Goal: Transaction & Acquisition: Purchase product/service

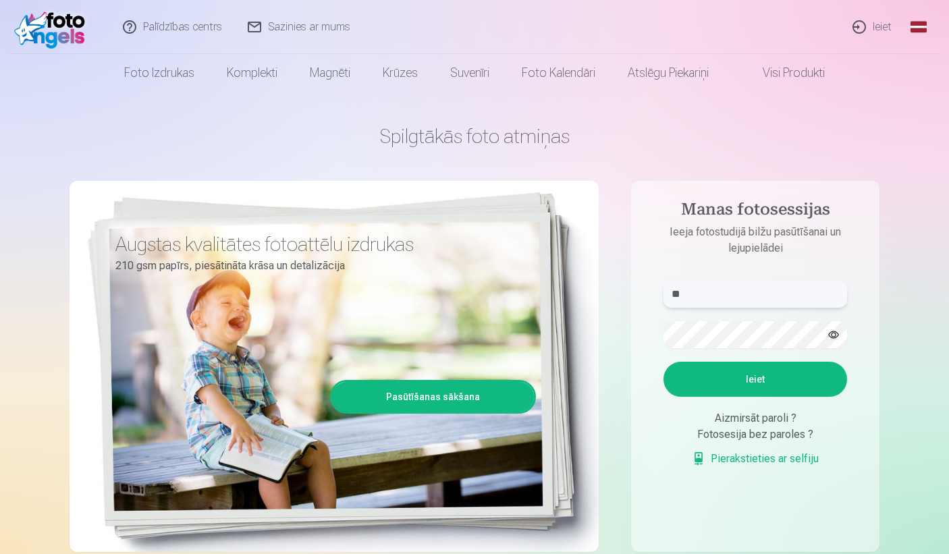
type input "*"
type input "**********"
click at [744, 373] on button "Ieiet" at bounding box center [756, 379] width 184 height 35
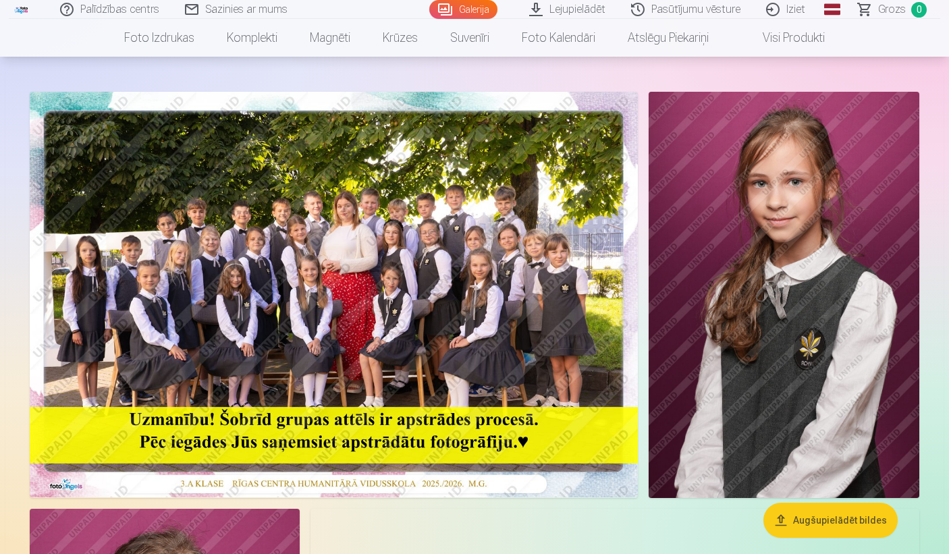
scroll to position [49, 0]
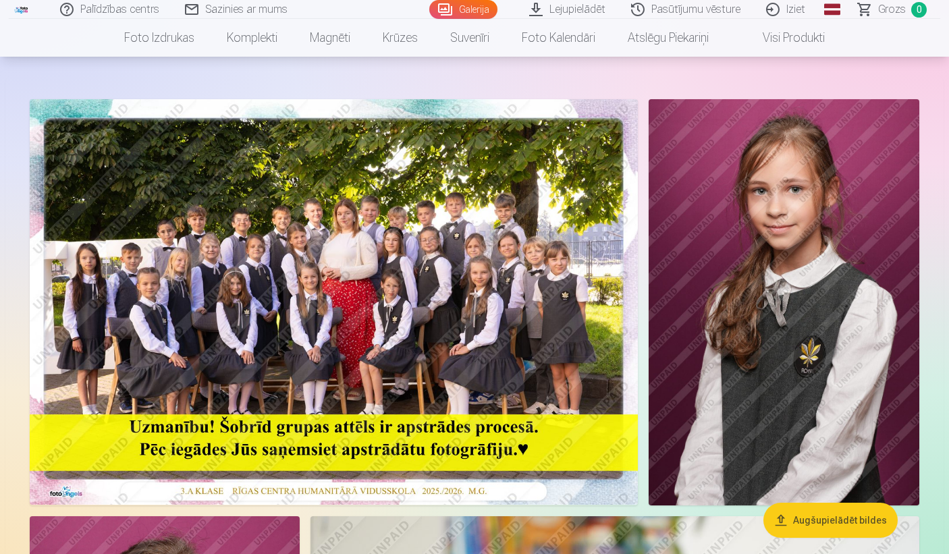
click at [363, 259] on img at bounding box center [334, 302] width 608 height 406
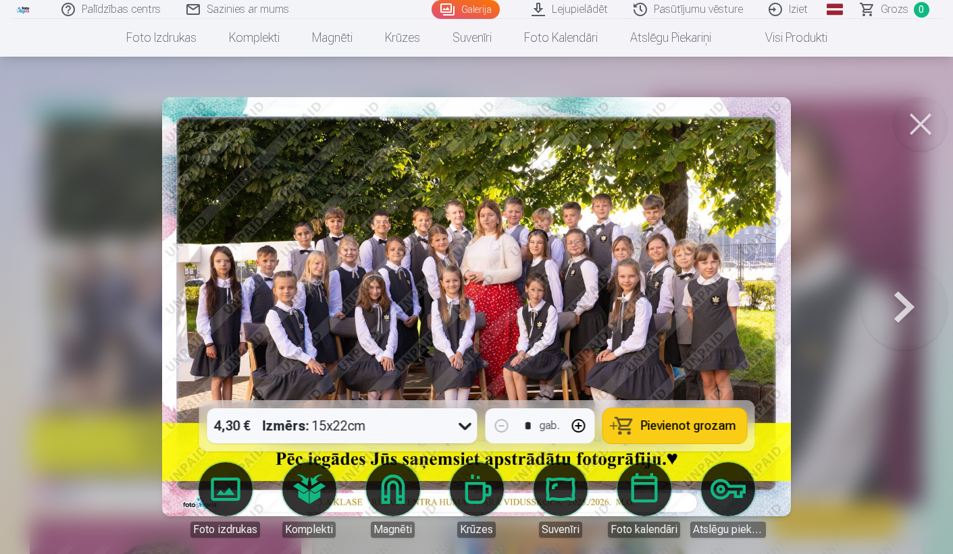
click at [895, 309] on button at bounding box center [904, 307] width 86 height 160
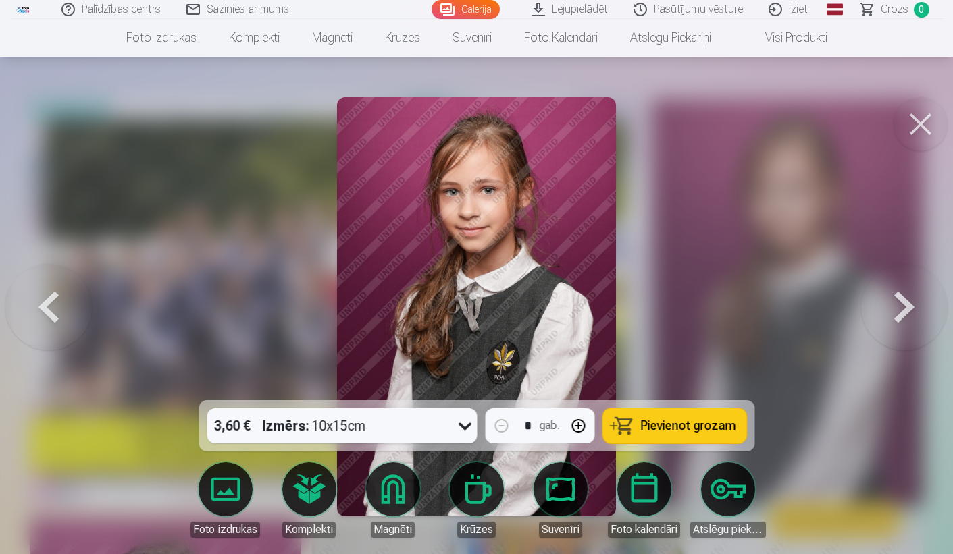
click at [895, 309] on button at bounding box center [904, 307] width 86 height 160
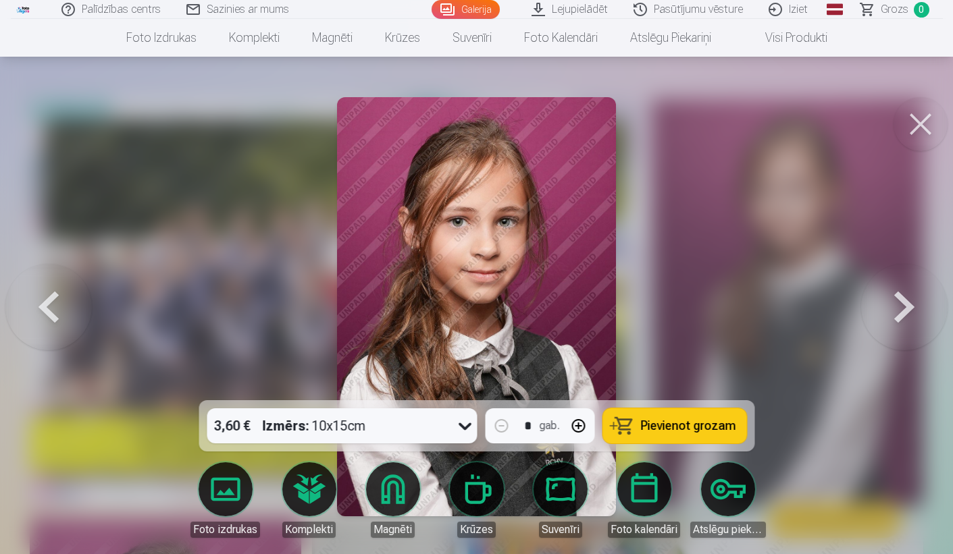
click at [895, 309] on button at bounding box center [904, 307] width 86 height 160
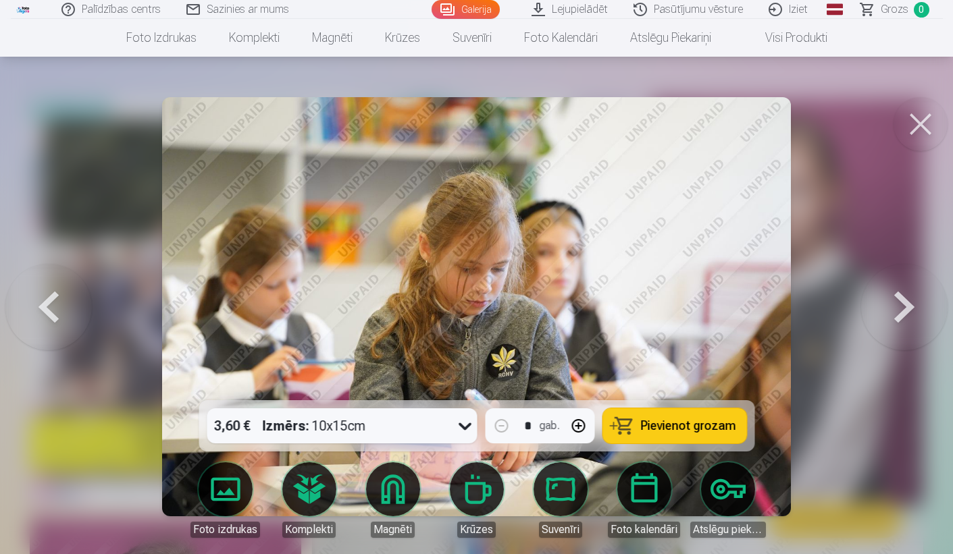
click at [51, 303] on button at bounding box center [48, 307] width 86 height 160
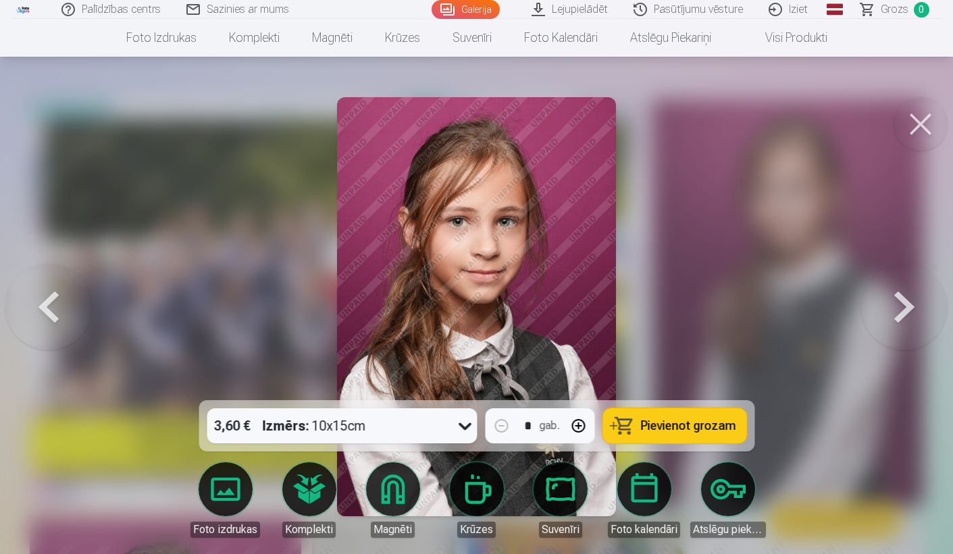
click at [917, 124] on button at bounding box center [920, 124] width 54 height 54
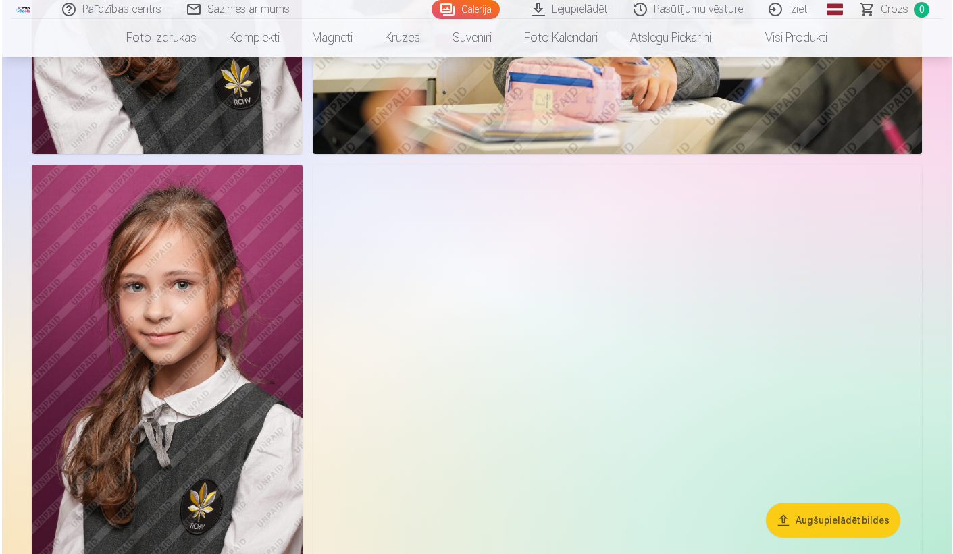
scroll to position [822, 0]
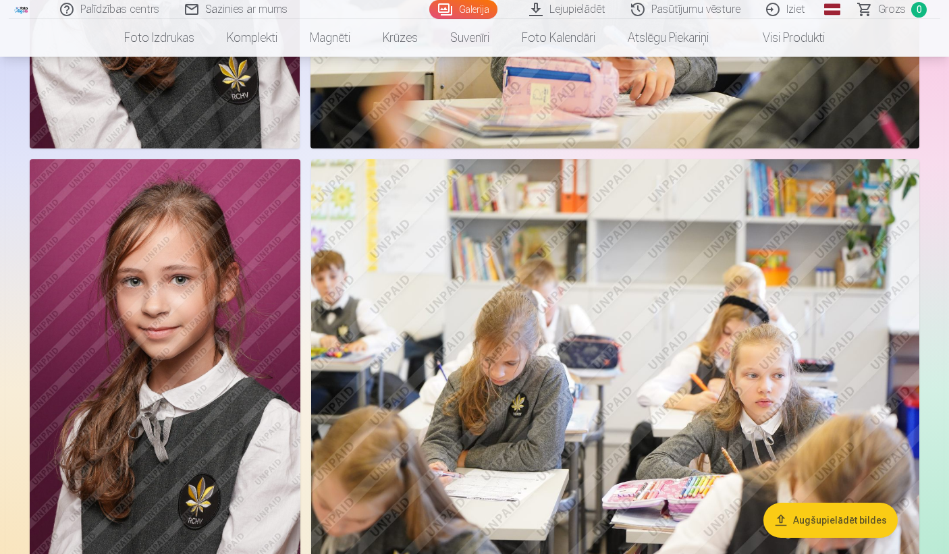
click at [164, 501] on img at bounding box center [165, 362] width 271 height 406
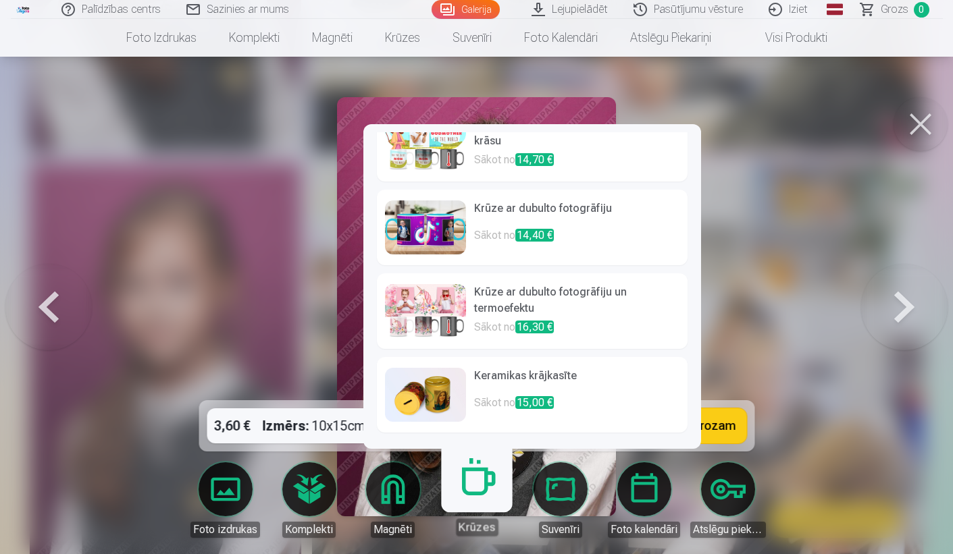
scroll to position [448, 0]
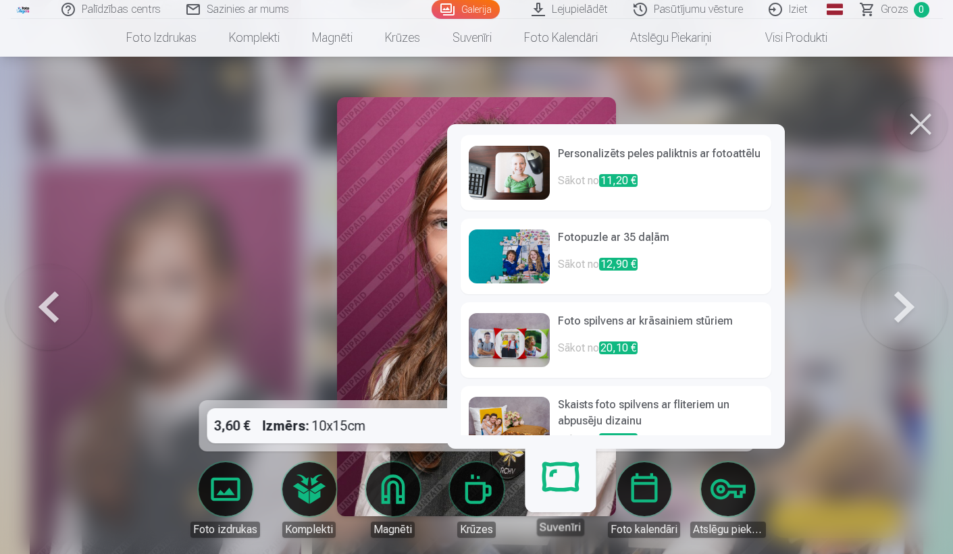
click at [571, 477] on link "Suvenīri" at bounding box center [560, 494] width 83 height 83
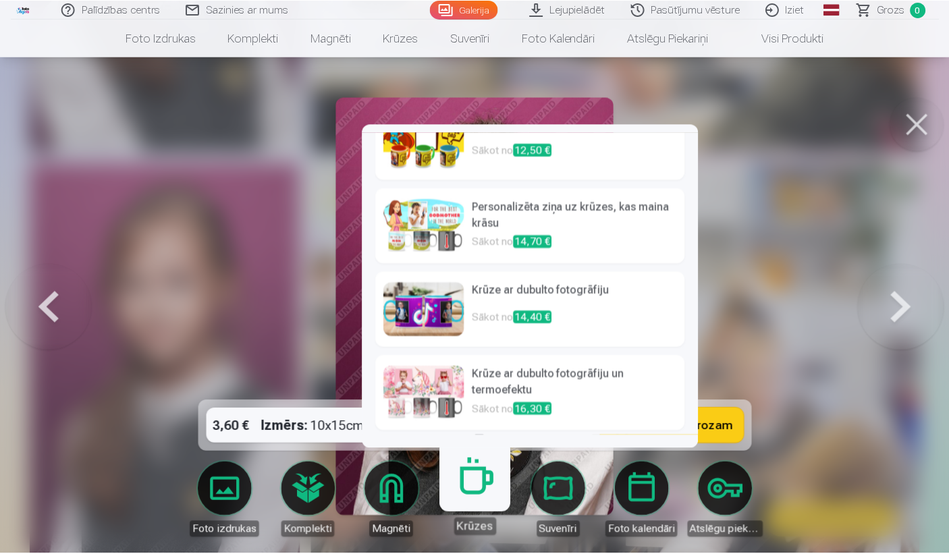
scroll to position [367, 0]
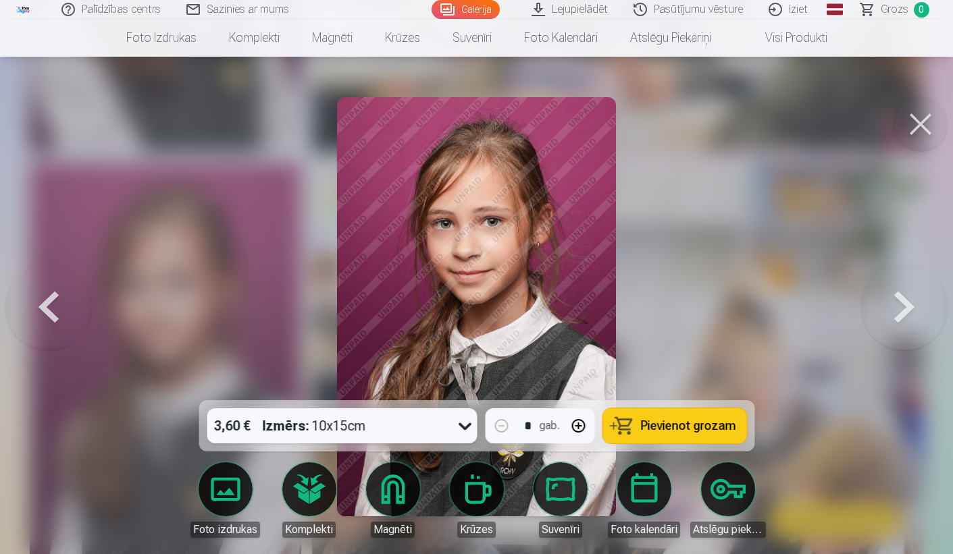
click at [717, 504] on link "Atslēgu piekariņi" at bounding box center [728, 501] width 76 height 76
click at [911, 315] on button at bounding box center [904, 307] width 86 height 160
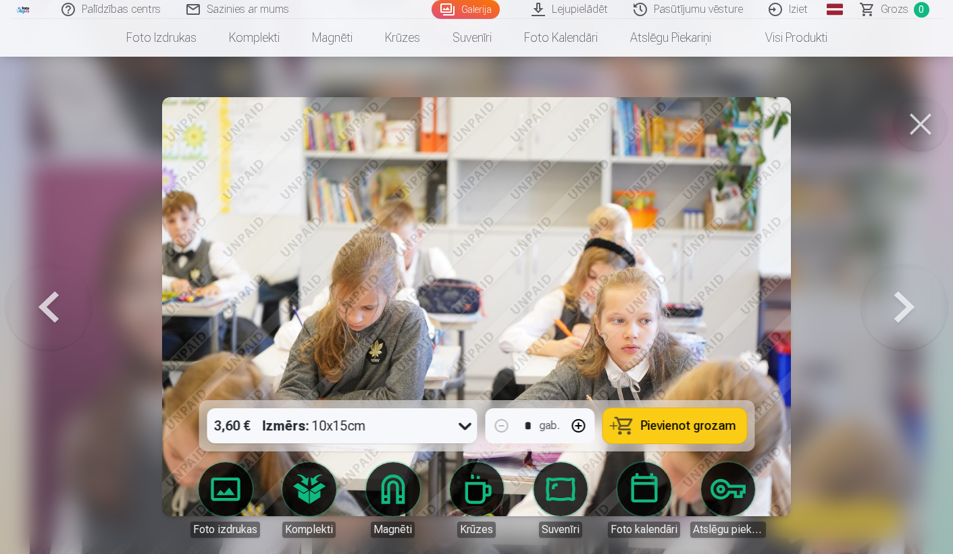
click at [911, 315] on button at bounding box center [904, 307] width 86 height 160
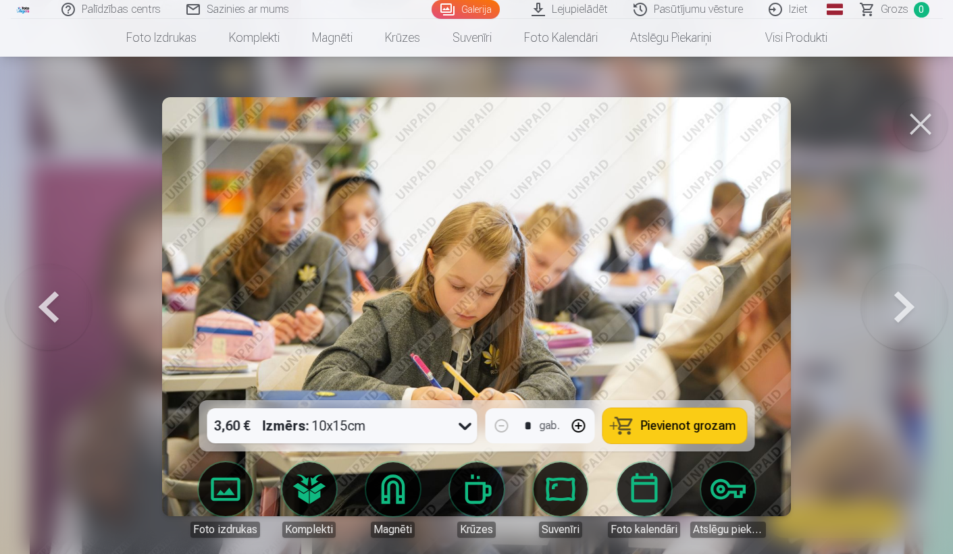
click at [911, 315] on button at bounding box center [904, 307] width 86 height 160
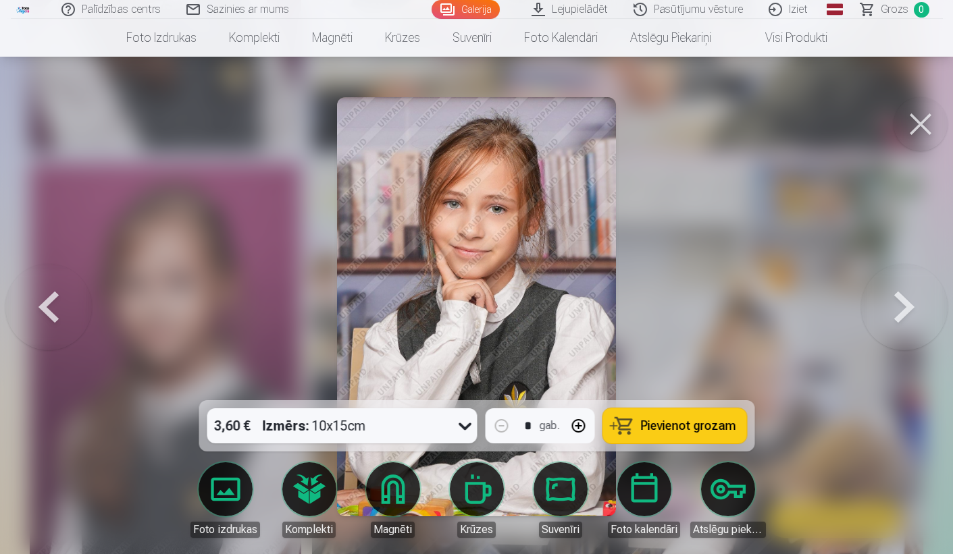
click at [911, 315] on button at bounding box center [904, 307] width 86 height 160
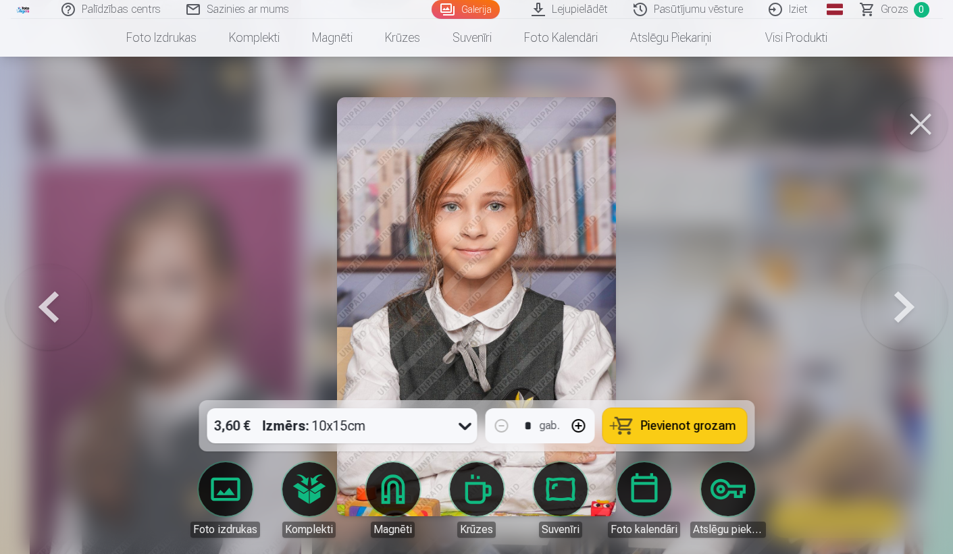
click at [911, 315] on button at bounding box center [904, 307] width 86 height 160
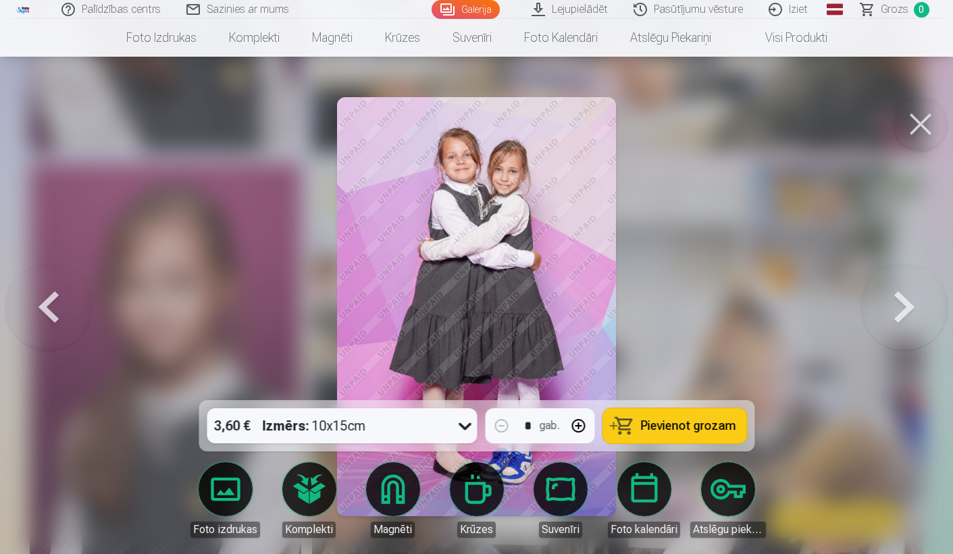
click at [911, 315] on button at bounding box center [904, 307] width 86 height 160
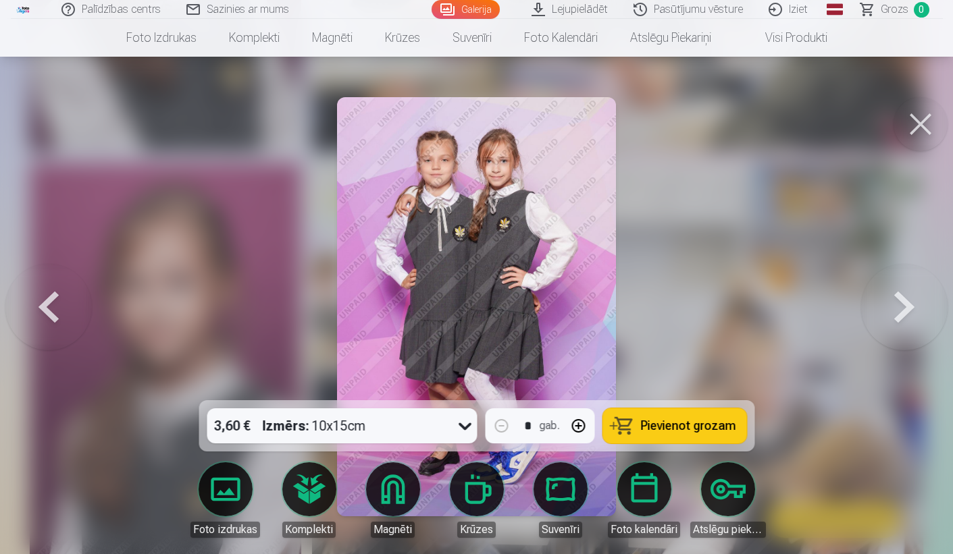
click at [911, 315] on button at bounding box center [904, 307] width 86 height 160
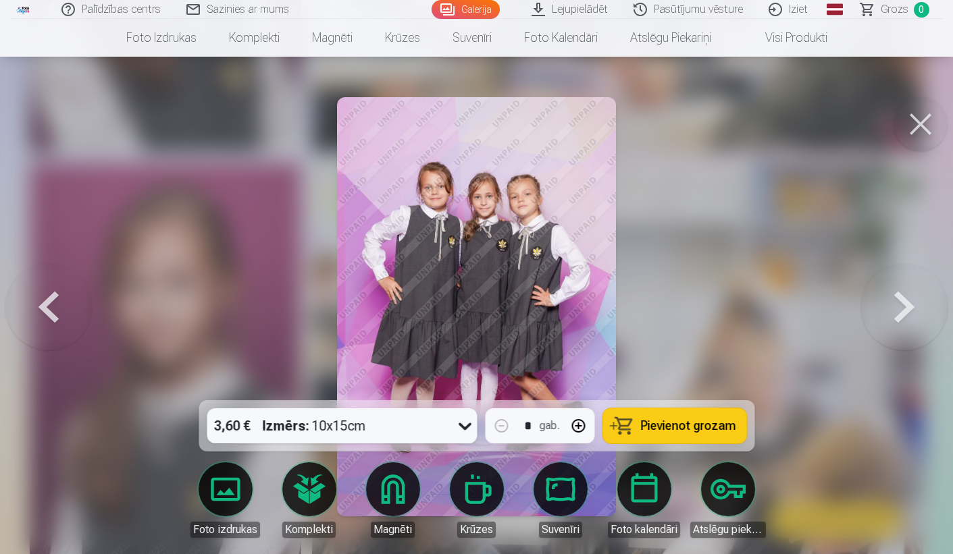
click at [911, 315] on button at bounding box center [904, 307] width 86 height 160
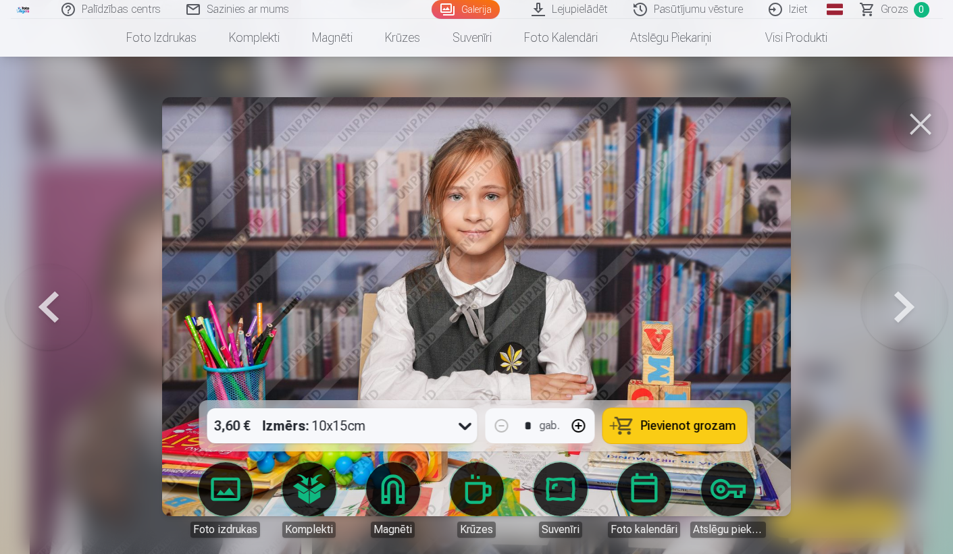
click at [911, 315] on button at bounding box center [904, 307] width 86 height 160
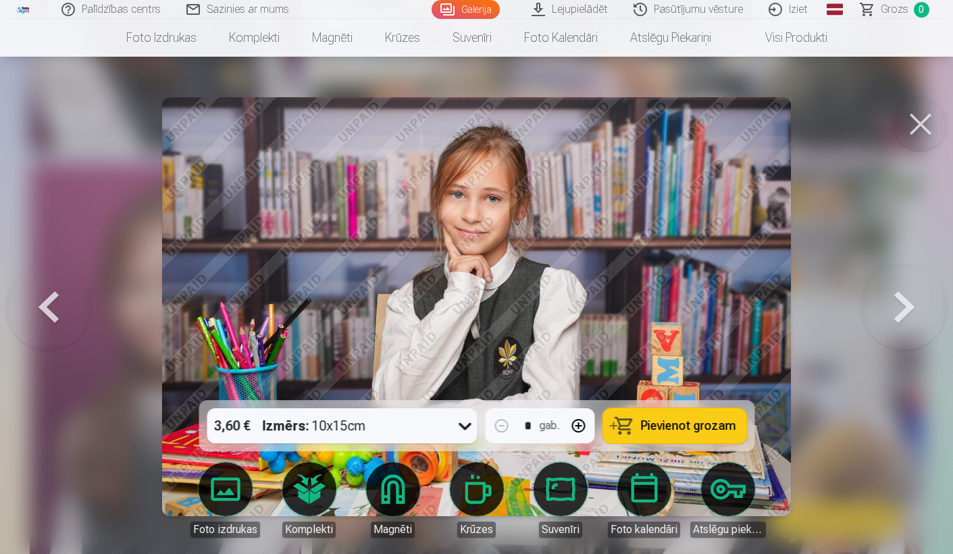
click at [911, 315] on button at bounding box center [904, 307] width 86 height 160
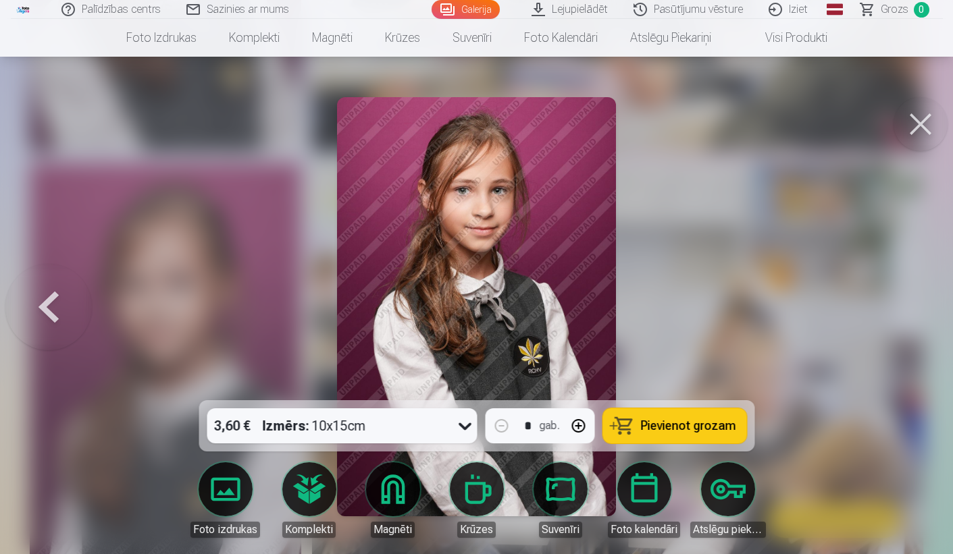
click at [911, 315] on div at bounding box center [476, 277] width 953 height 554
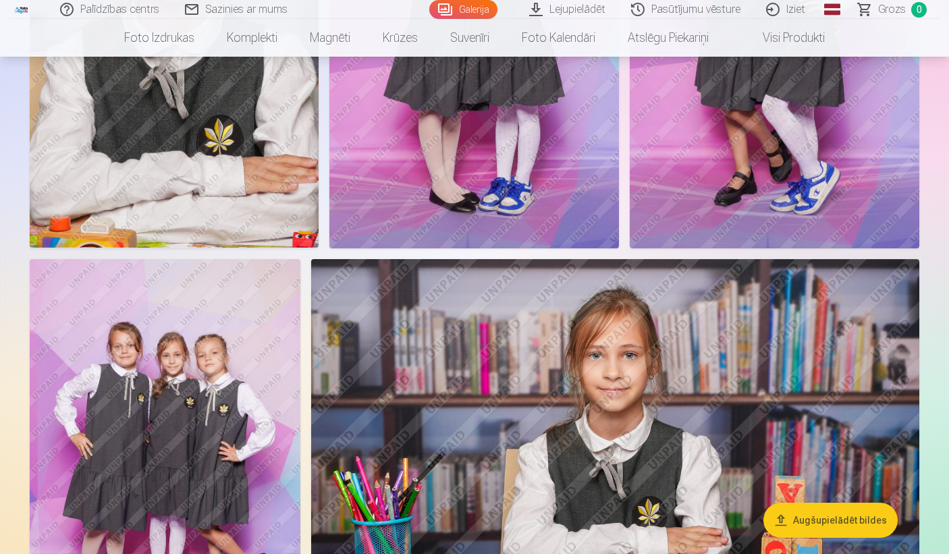
scroll to position [2018, 0]
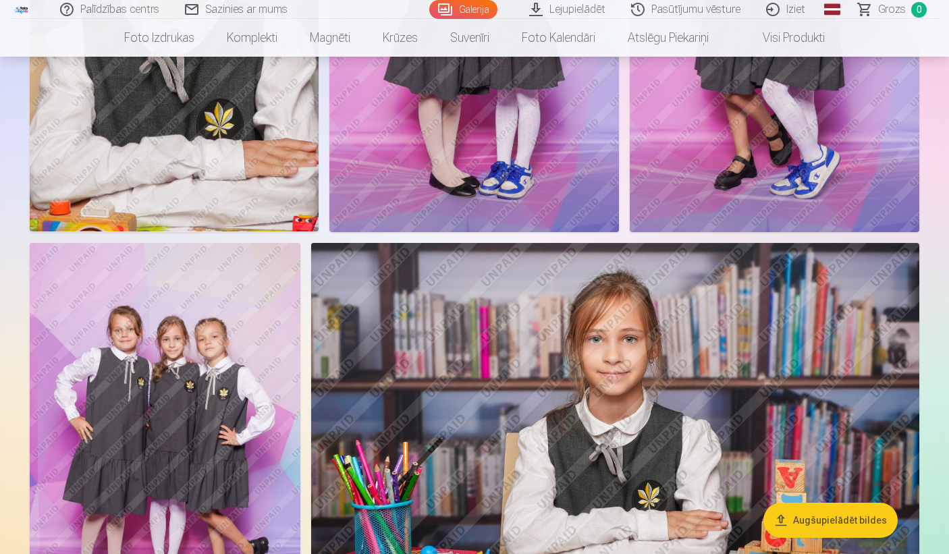
click at [579, 371] on img at bounding box center [615, 446] width 608 height 406
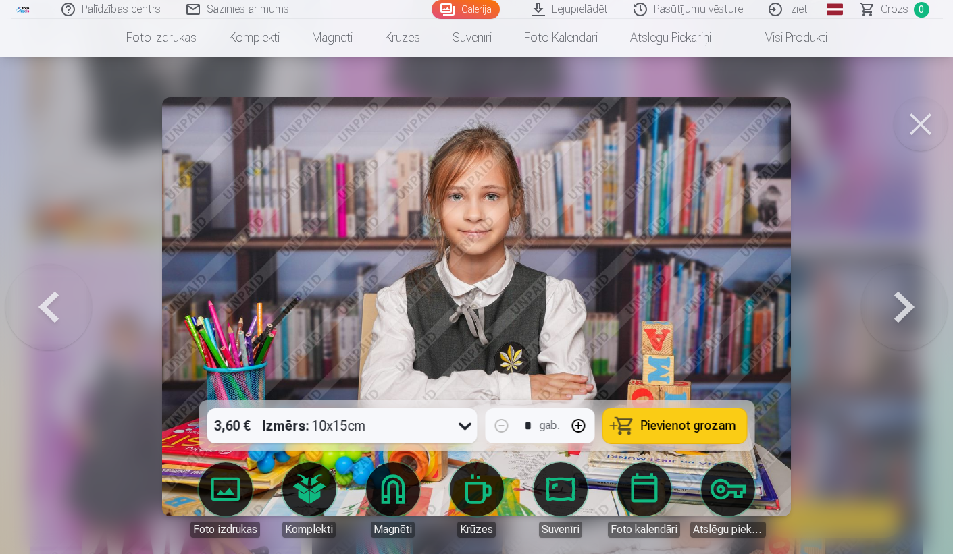
click at [61, 305] on button at bounding box center [48, 307] width 86 height 160
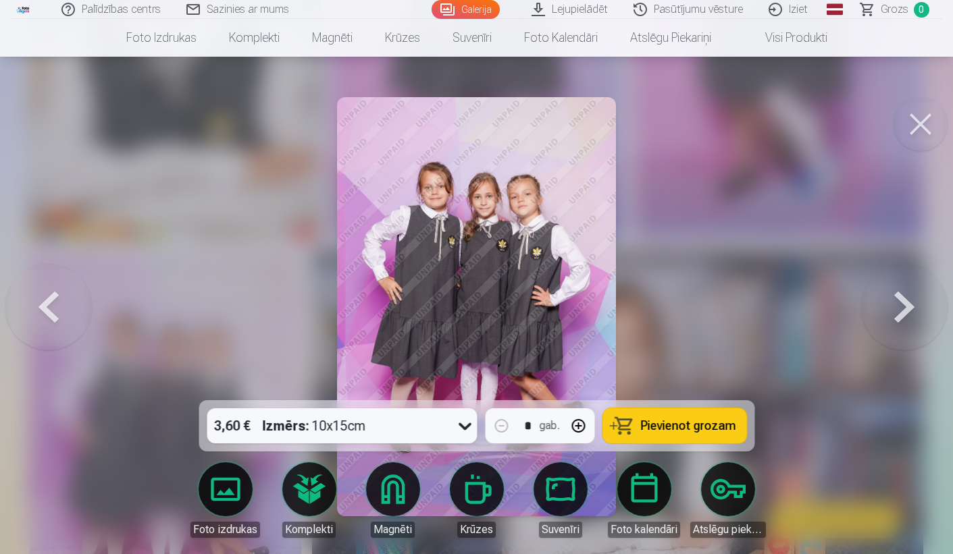
click at [16, 314] on button at bounding box center [48, 307] width 86 height 160
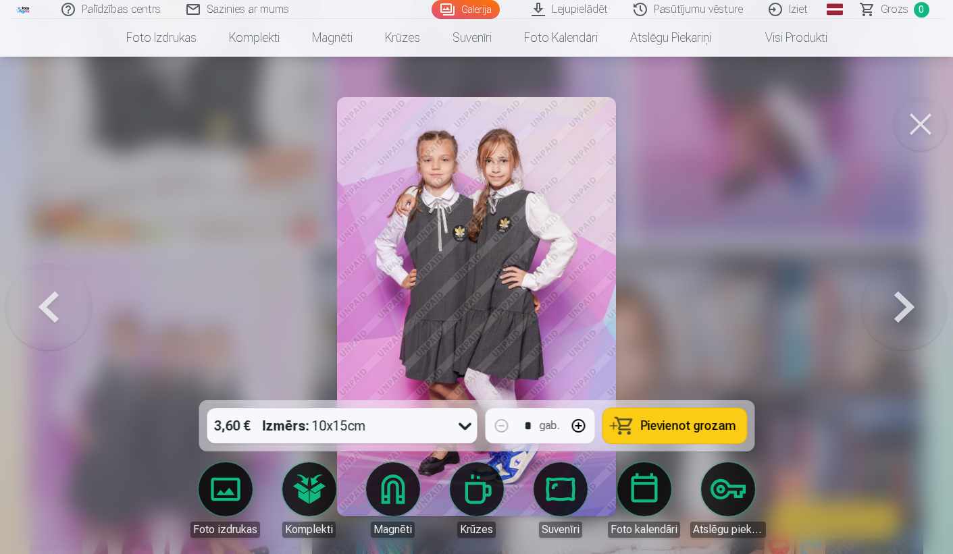
click at [37, 308] on button at bounding box center [48, 307] width 86 height 160
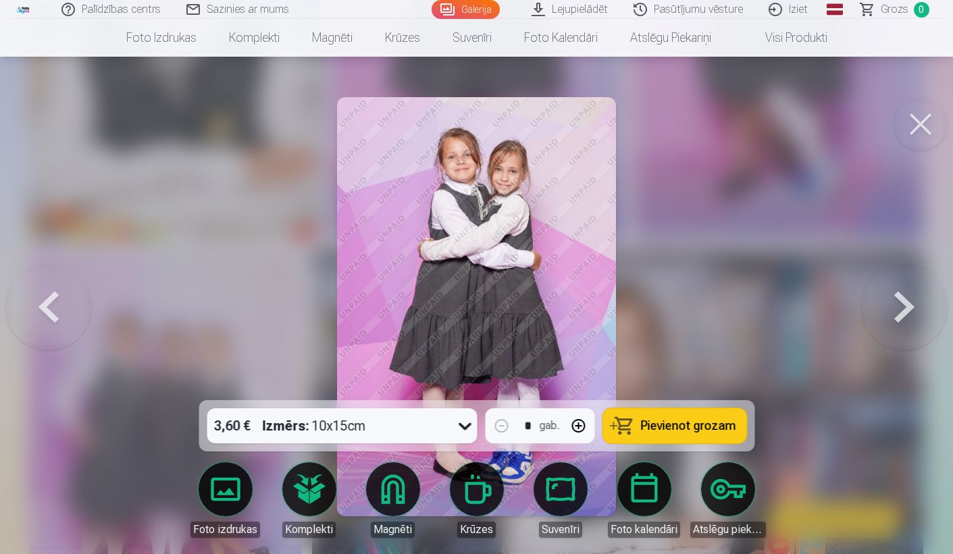
click at [43, 309] on button at bounding box center [48, 307] width 86 height 160
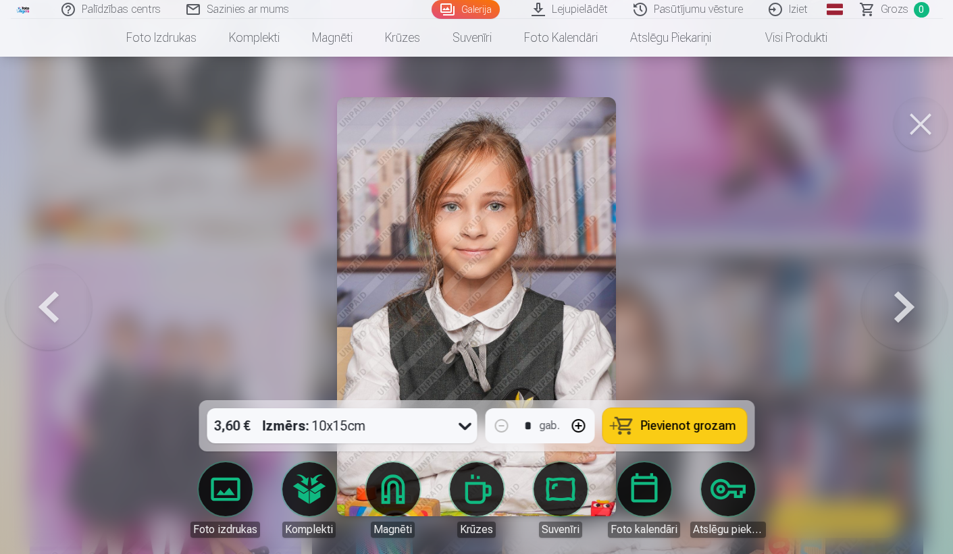
click at [65, 282] on button at bounding box center [48, 307] width 86 height 160
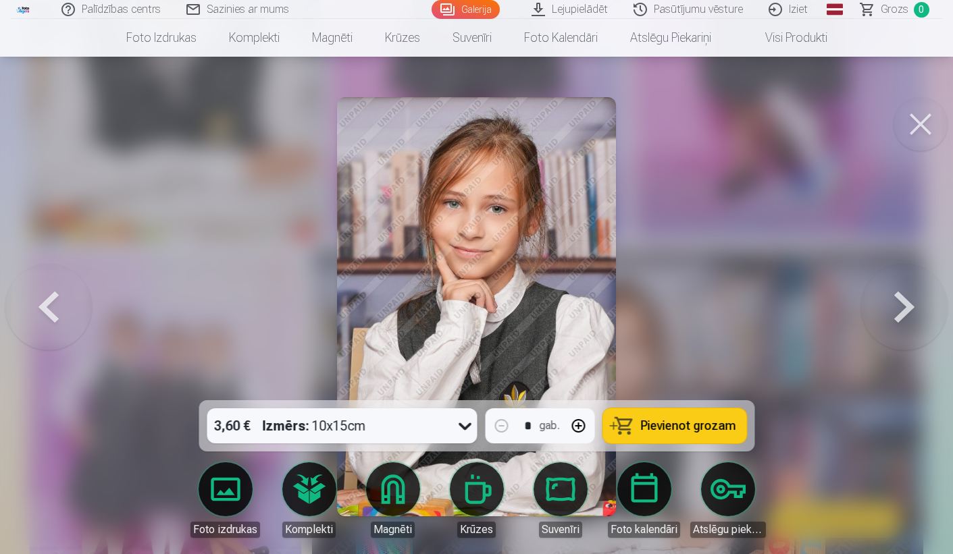
click at [71, 309] on button at bounding box center [48, 307] width 86 height 160
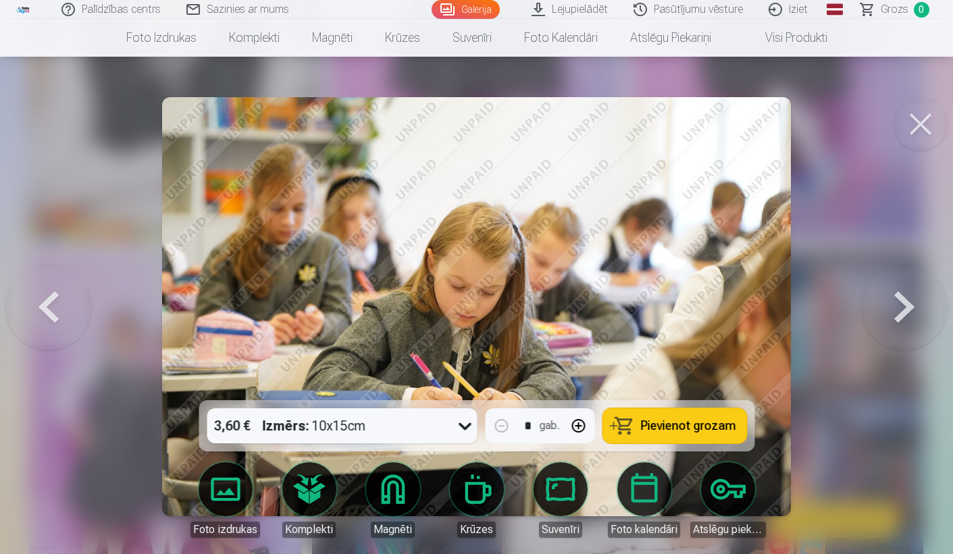
click at [55, 315] on button at bounding box center [48, 307] width 86 height 160
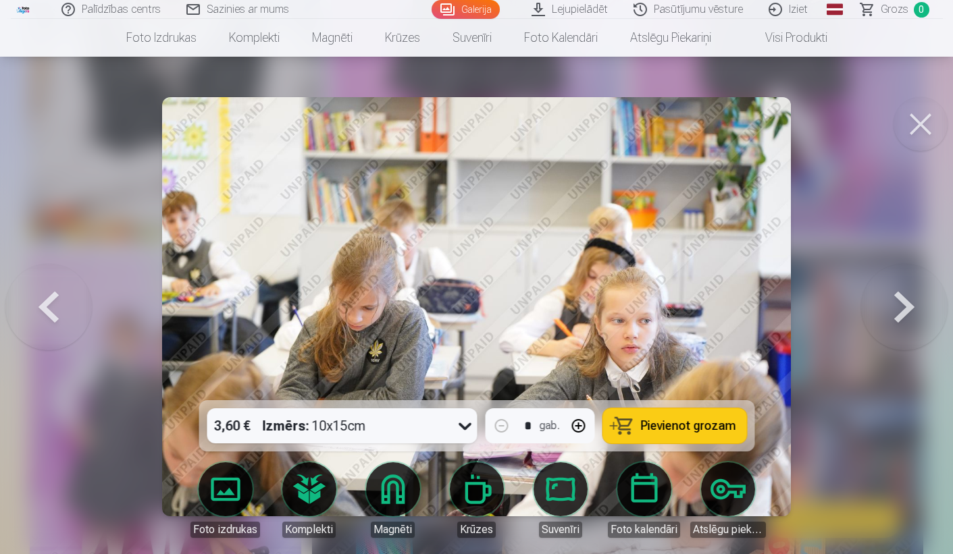
click at [55, 315] on button at bounding box center [48, 307] width 86 height 160
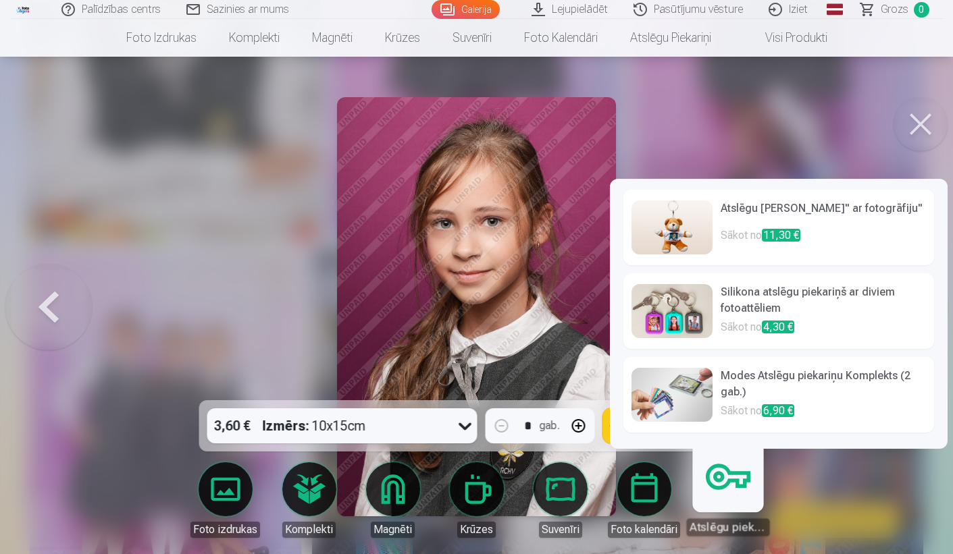
click at [725, 494] on link "Atslēgu piekariņi" at bounding box center [727, 494] width 83 height 83
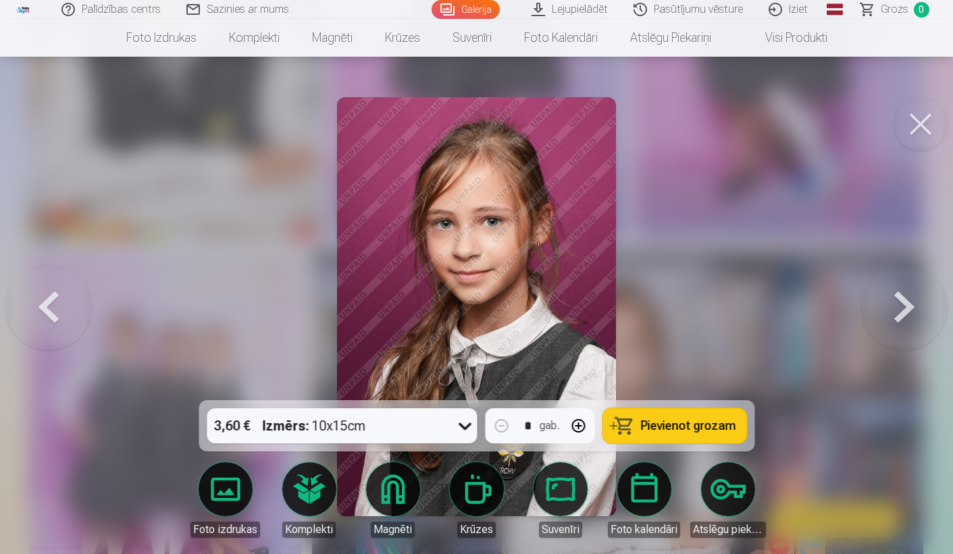
click at [74, 303] on button at bounding box center [48, 307] width 86 height 160
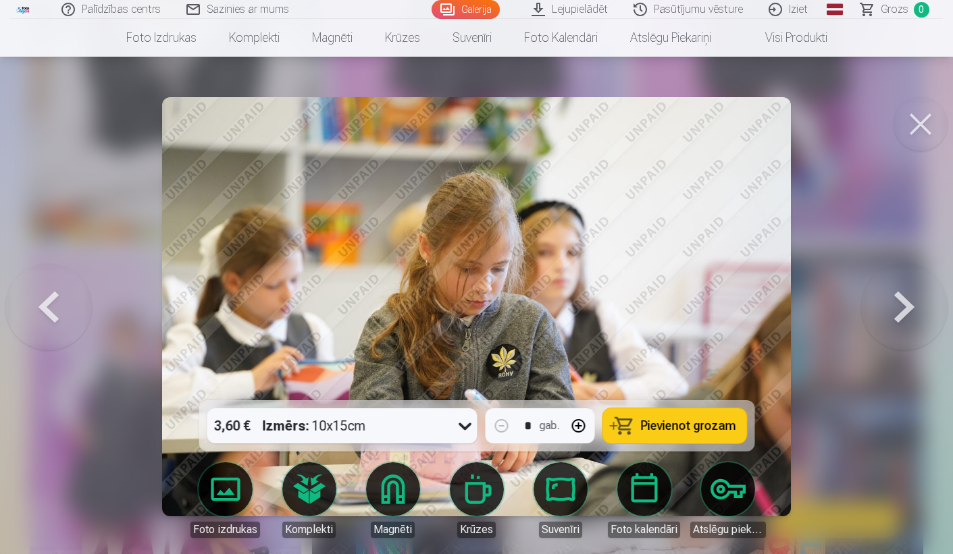
click at [74, 303] on button at bounding box center [48, 307] width 86 height 160
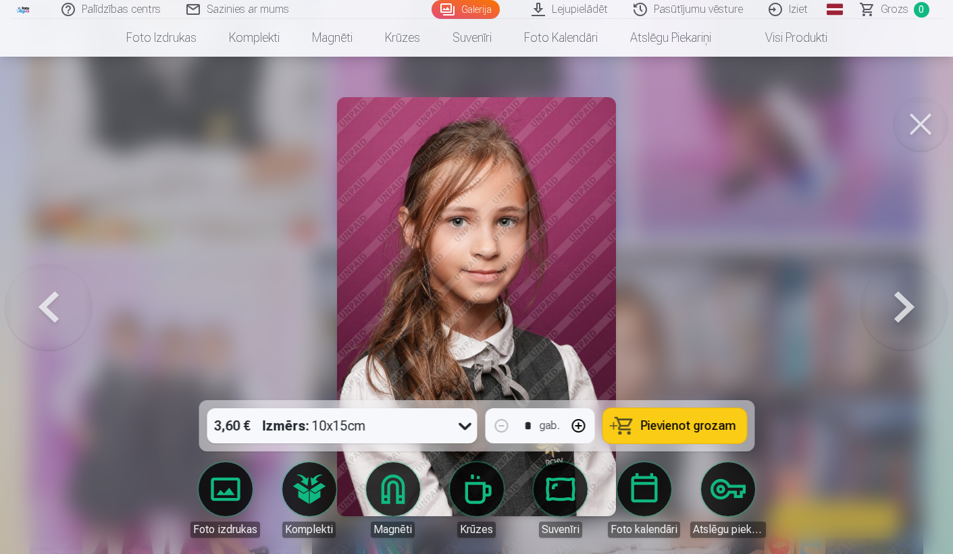
click at [74, 303] on button at bounding box center [48, 307] width 86 height 160
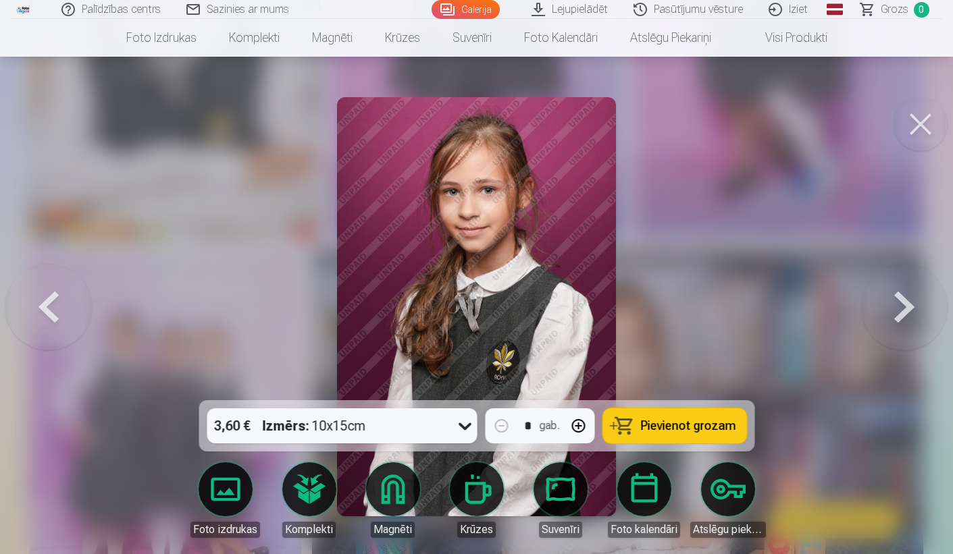
click at [74, 303] on button at bounding box center [48, 307] width 86 height 160
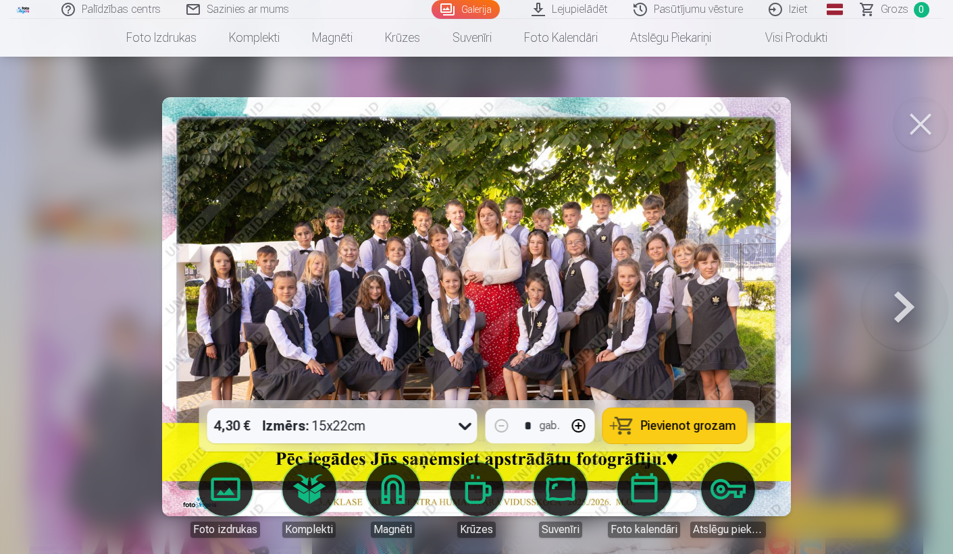
click at [74, 303] on div at bounding box center [476, 277] width 953 height 554
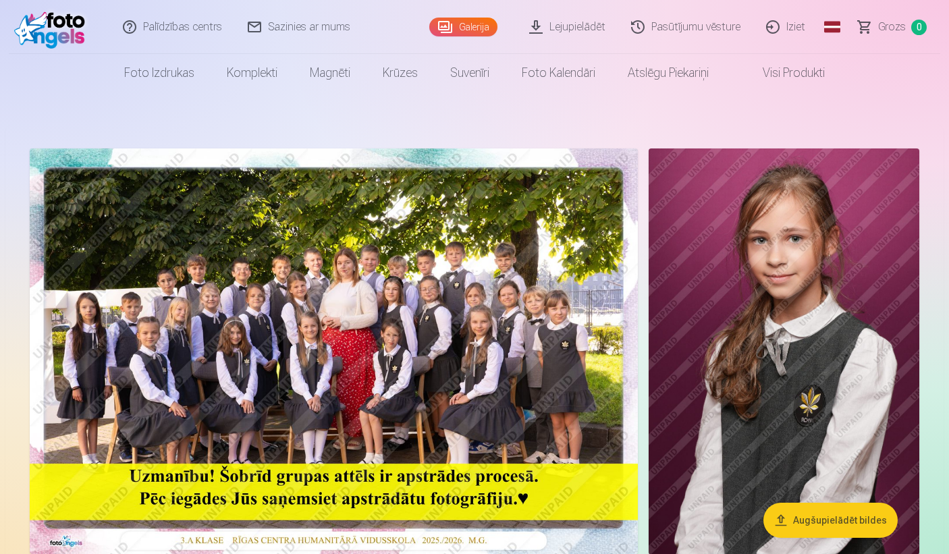
click at [923, 21] on span "0" at bounding box center [920, 28] width 16 height 16
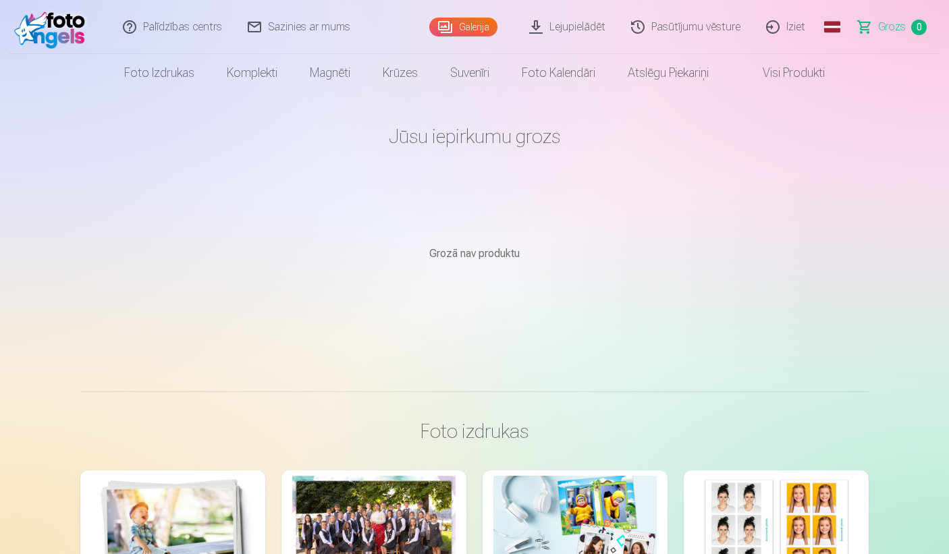
click at [591, 28] on link "Lejupielādēt" at bounding box center [568, 27] width 102 height 54
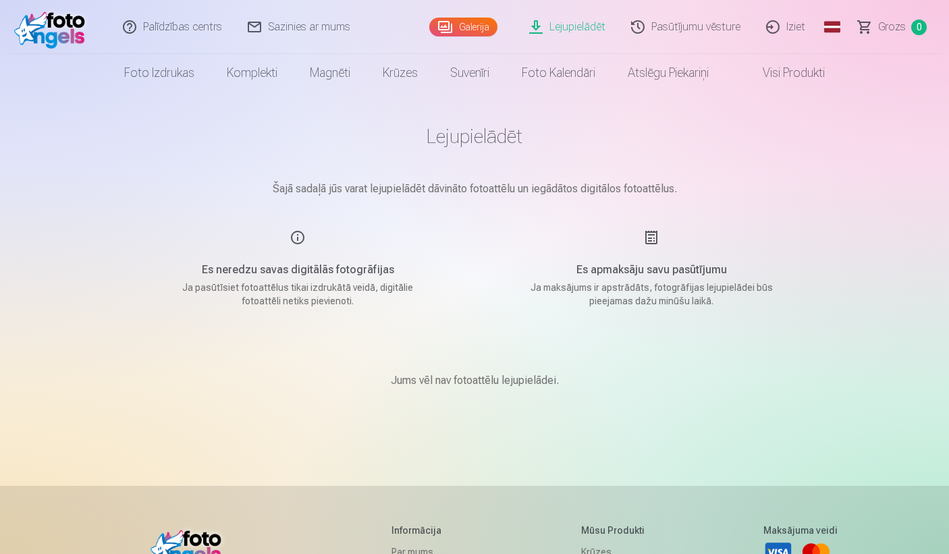
click at [482, 22] on link "Galerija" at bounding box center [463, 27] width 68 height 19
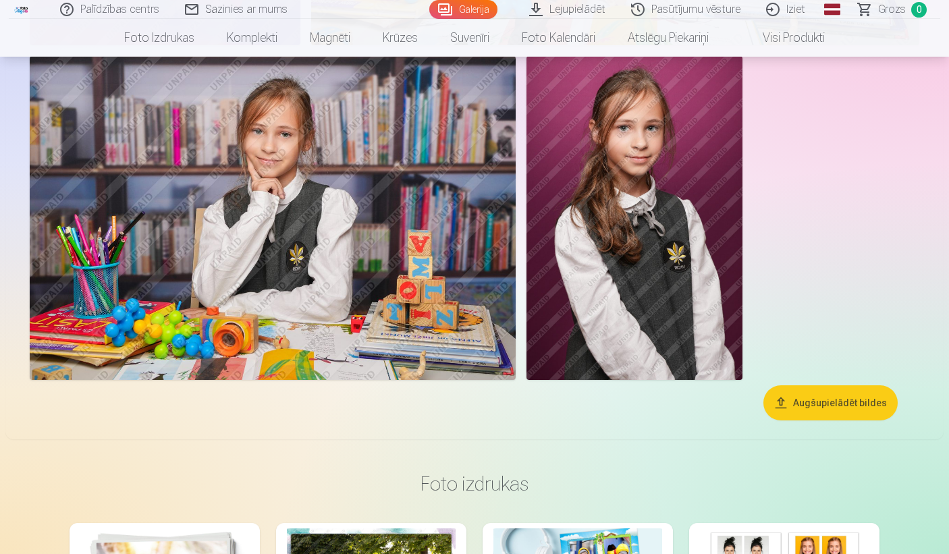
scroll to position [2591, 0]
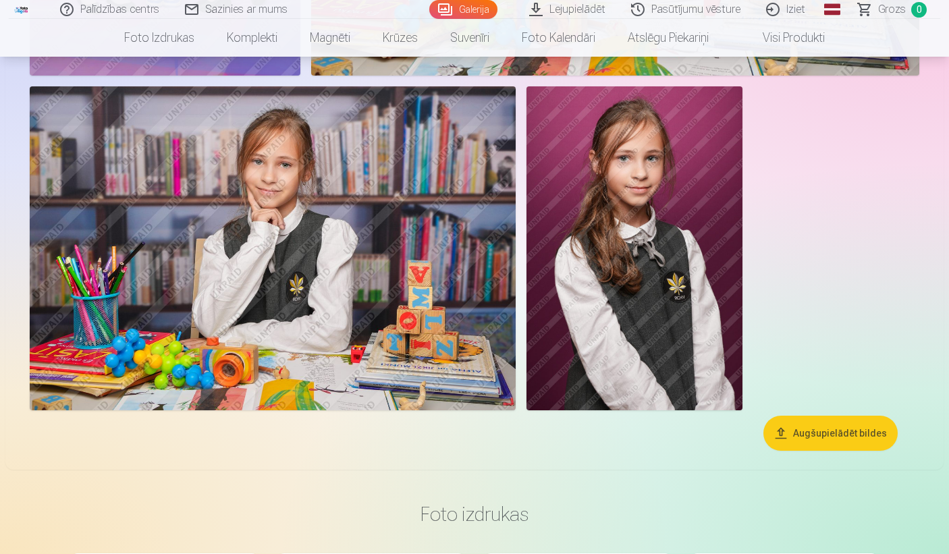
click at [796, 446] on button "Augšupielādēt bildes" at bounding box center [831, 433] width 134 height 35
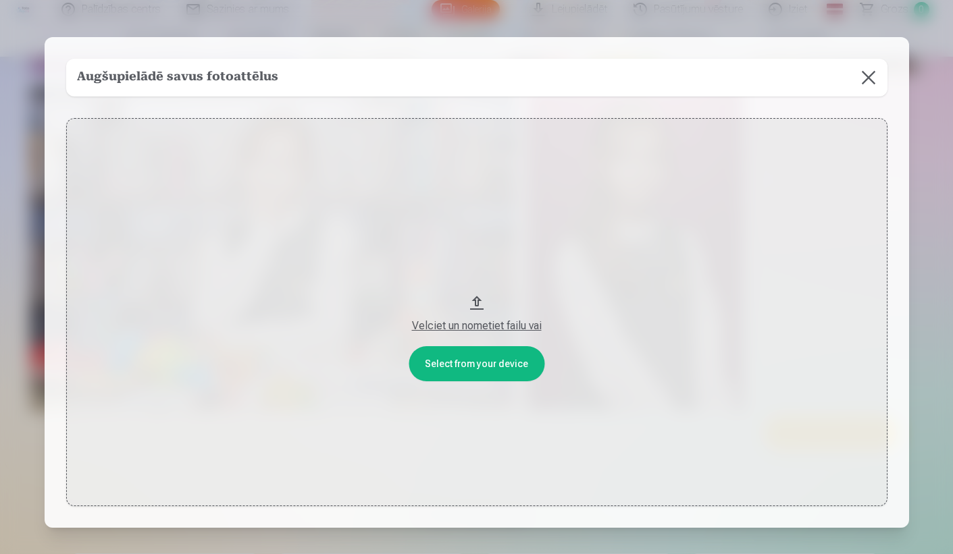
click at [871, 73] on button at bounding box center [868, 78] width 38 height 38
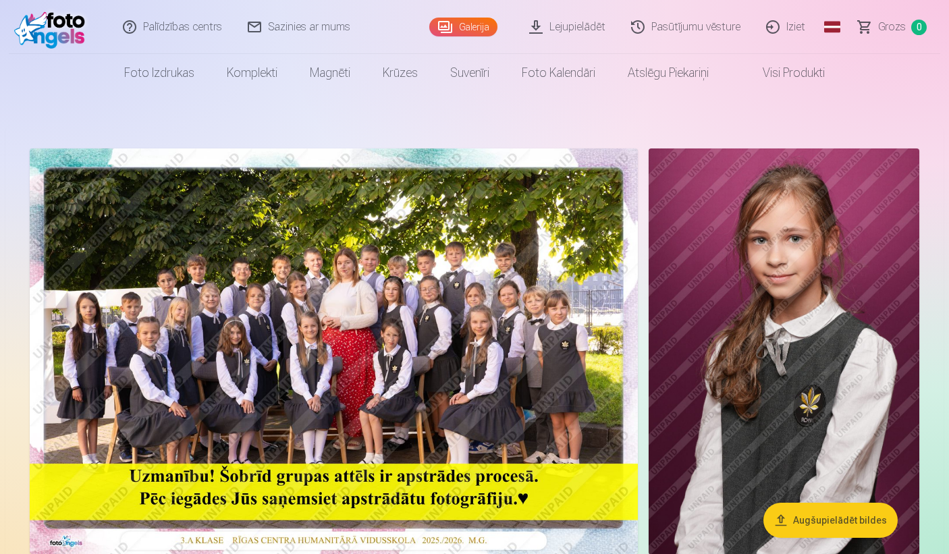
scroll to position [0, 0]
click at [22, 27] on img at bounding box center [53, 26] width 78 height 43
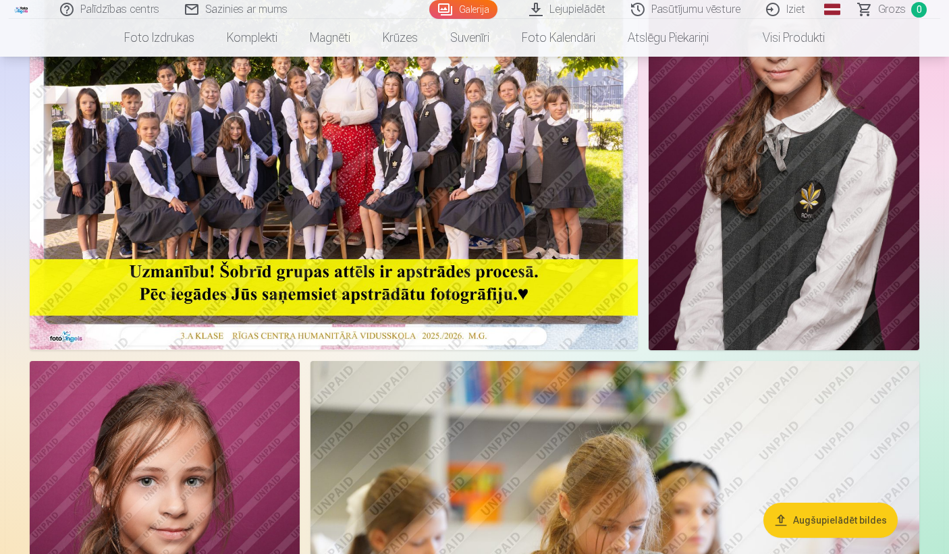
scroll to position [229, 0]
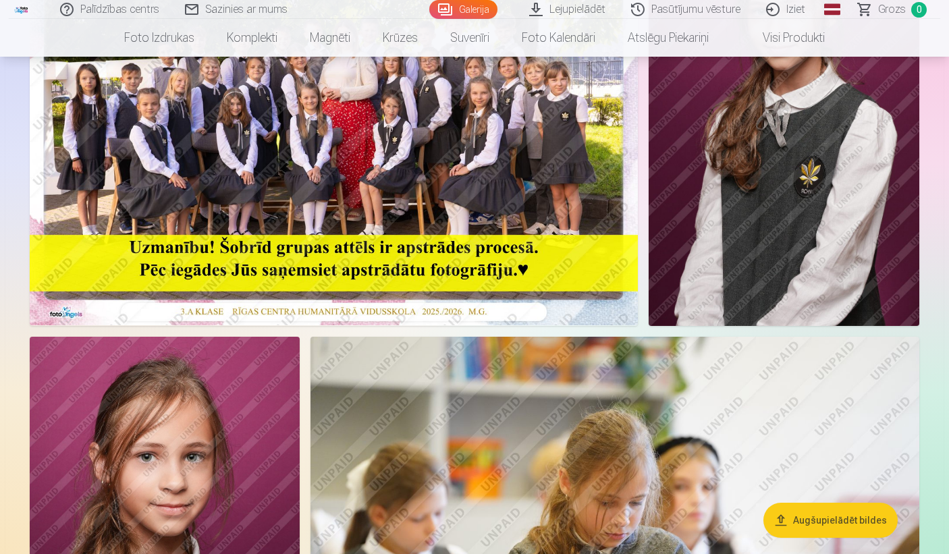
click at [898, 14] on span "Grozs" at bounding box center [892, 9] width 28 height 16
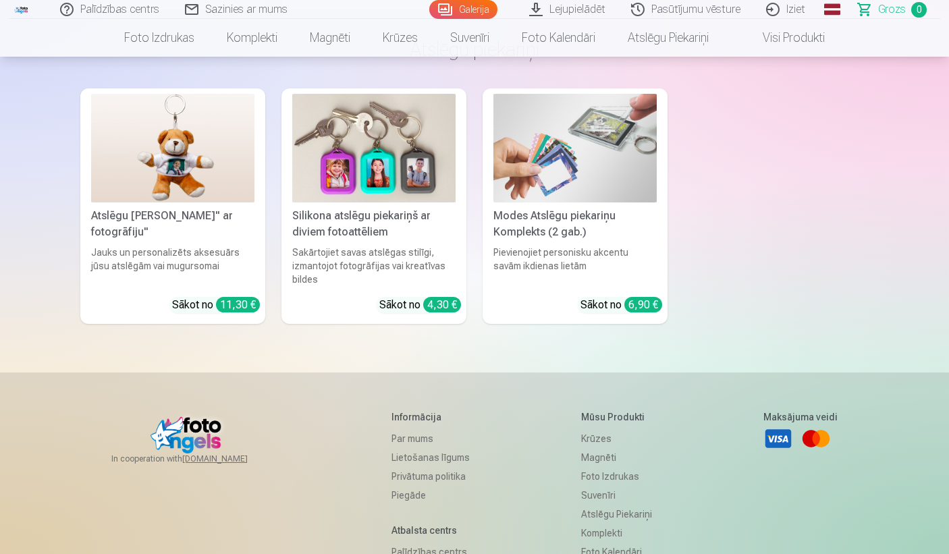
scroll to position [3631, 0]
click at [415, 420] on h5 "Informācija" at bounding box center [431, 418] width 78 height 14
click at [411, 438] on link "Par mums" at bounding box center [431, 438] width 78 height 19
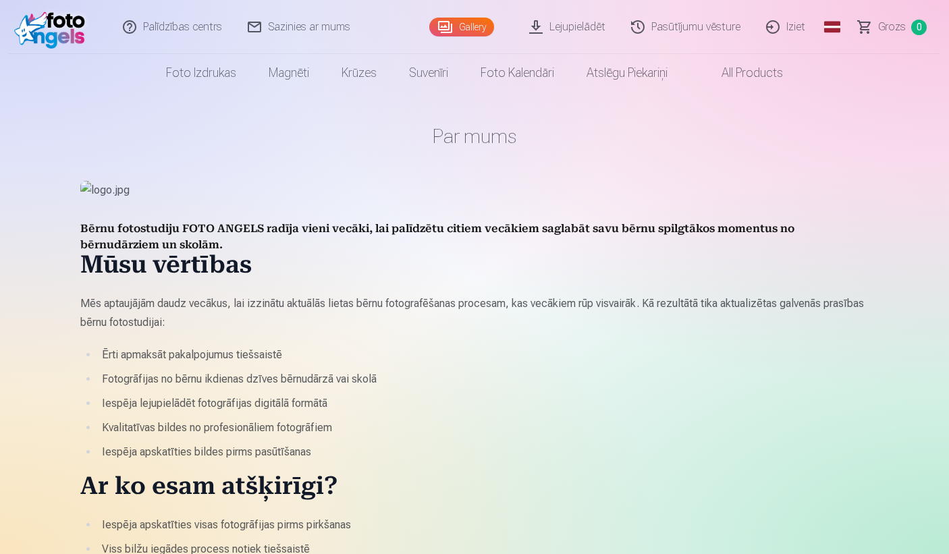
click at [65, 31] on img at bounding box center [53, 26] width 78 height 43
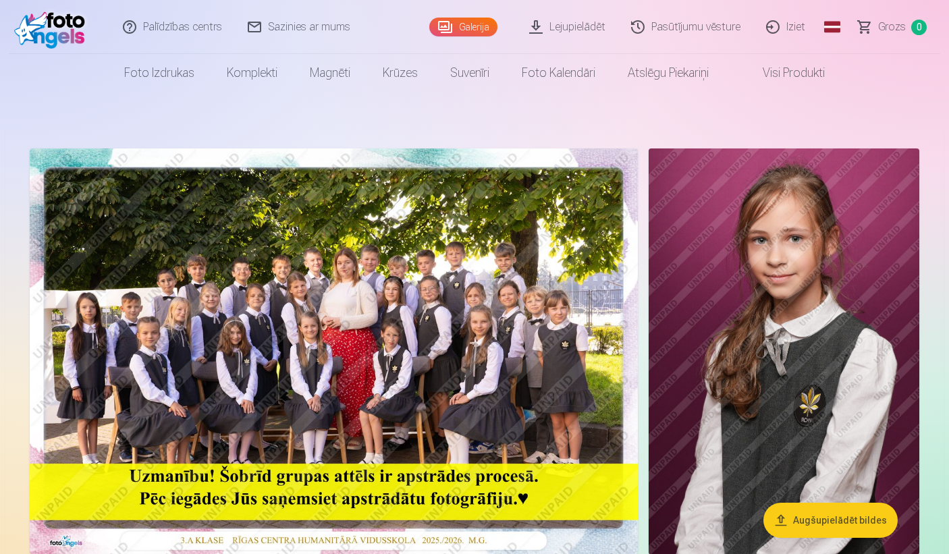
click at [473, 25] on link "Galerija" at bounding box center [463, 27] width 68 height 19
click at [785, 66] on link "Visi produkti" at bounding box center [783, 73] width 116 height 38
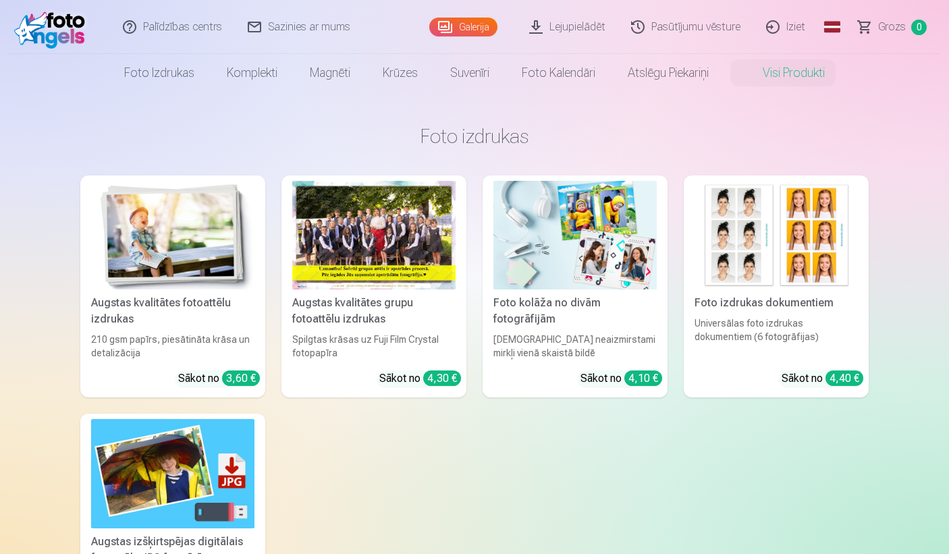
click at [168, 253] on img at bounding box center [172, 235] width 163 height 109
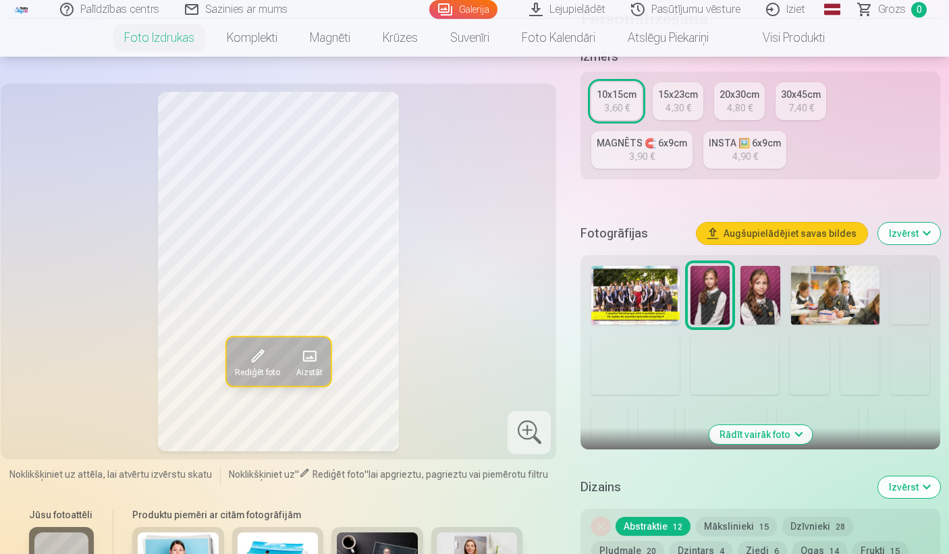
scroll to position [354, 0]
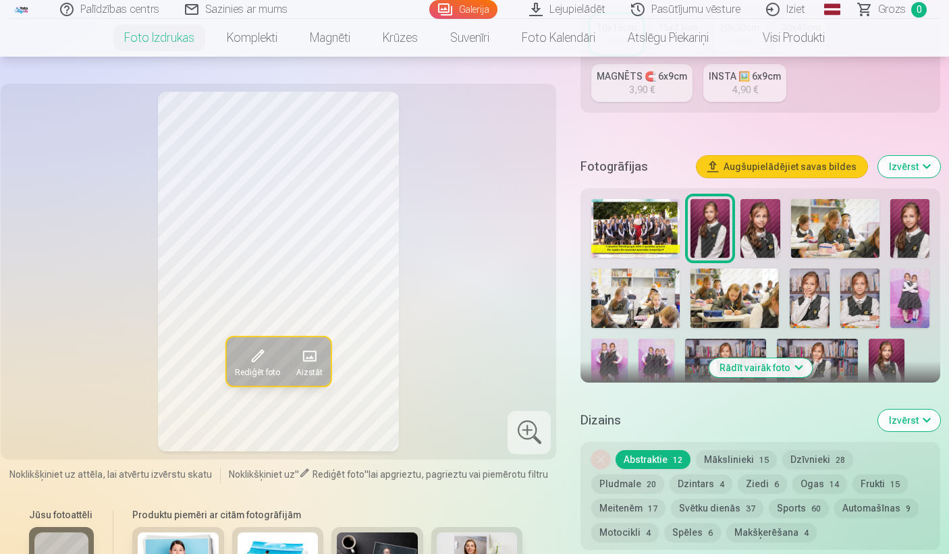
click at [704, 233] on img at bounding box center [710, 228] width 39 height 59
click at [751, 239] on img at bounding box center [760, 228] width 39 height 59
click at [716, 238] on img at bounding box center [710, 228] width 39 height 59
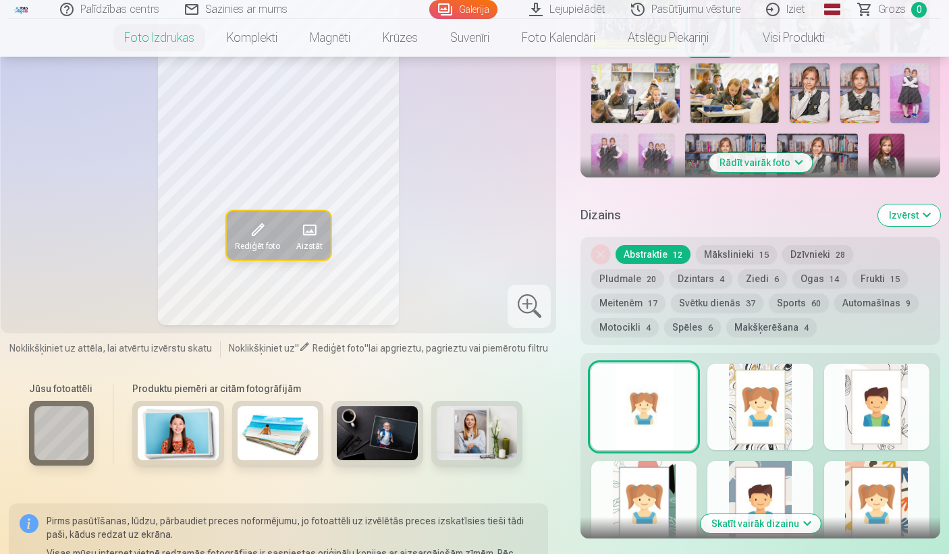
scroll to position [629, 0]
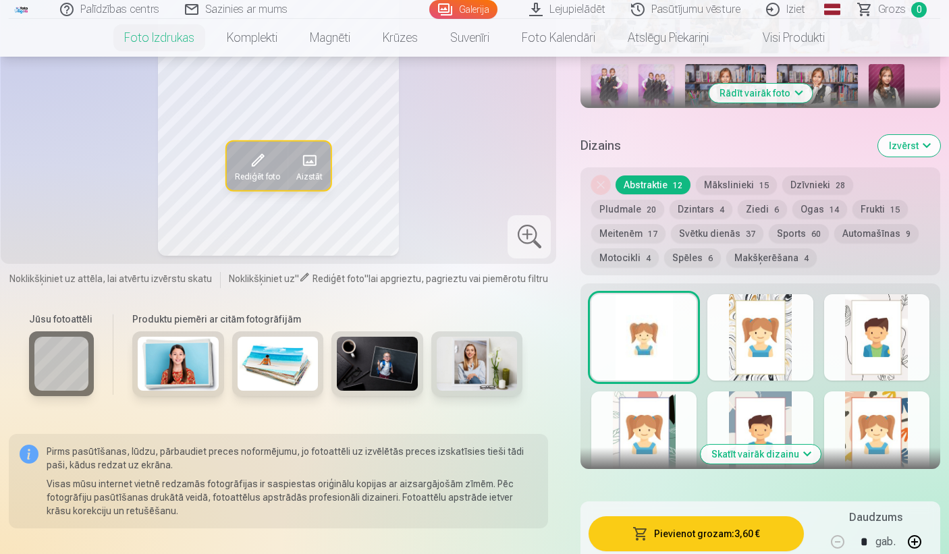
click at [69, 321] on h6 "Jūsu fotoattēli" at bounding box center [61, 320] width 65 height 14
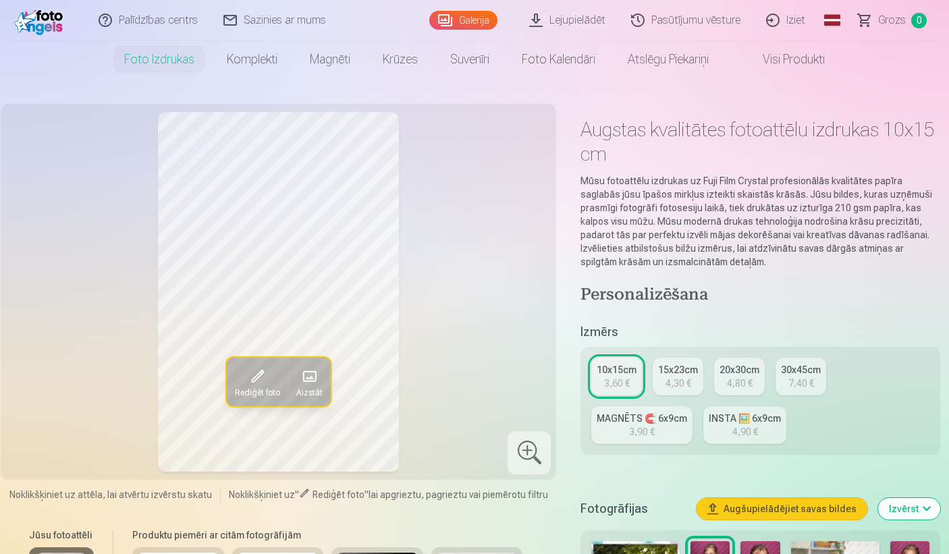
scroll to position [14, 0]
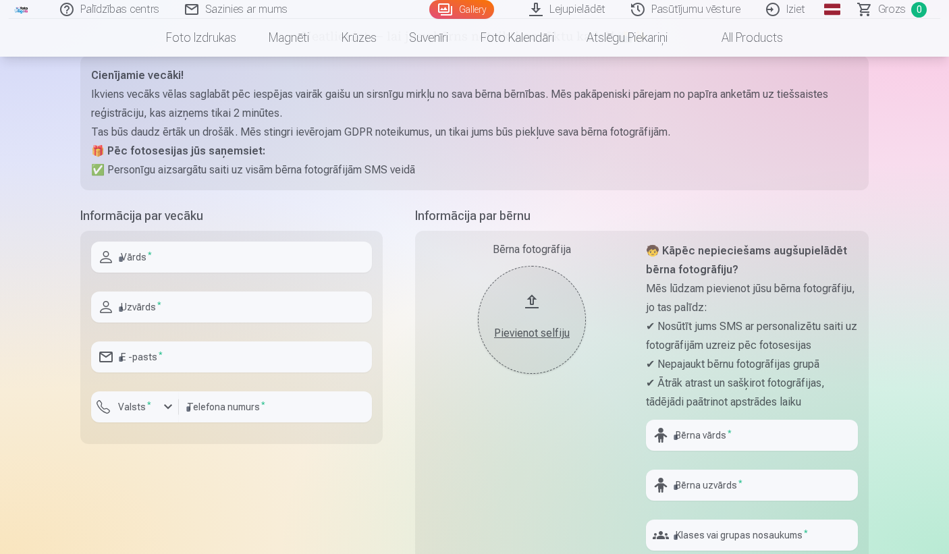
scroll to position [157, 0]
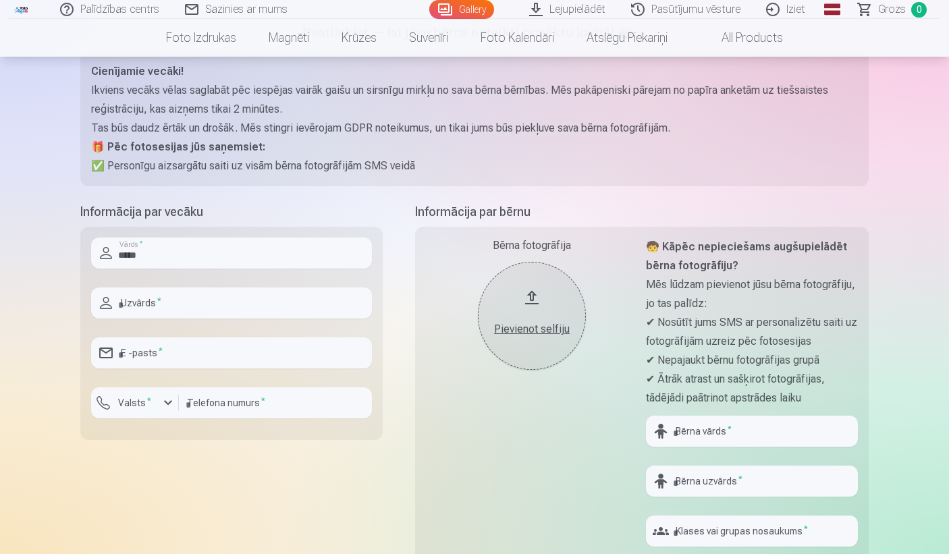
type input "*****"
type input "*******"
click at [360, 411] on input "number" at bounding box center [275, 403] width 193 height 31
type input "**********"
click at [232, 397] on input "number" at bounding box center [275, 403] width 193 height 31
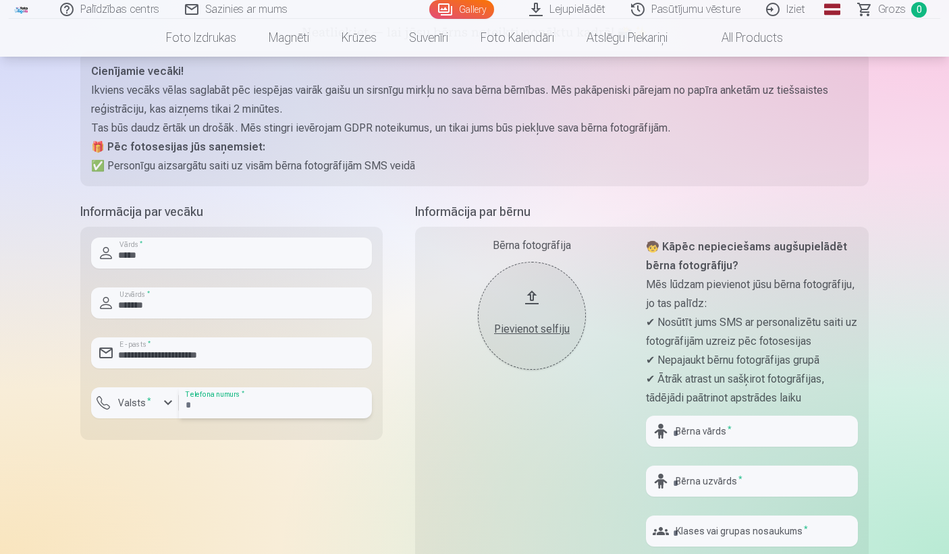
type input "********"
click at [539, 328] on div "Pievienot selfiju" at bounding box center [532, 329] width 81 height 16
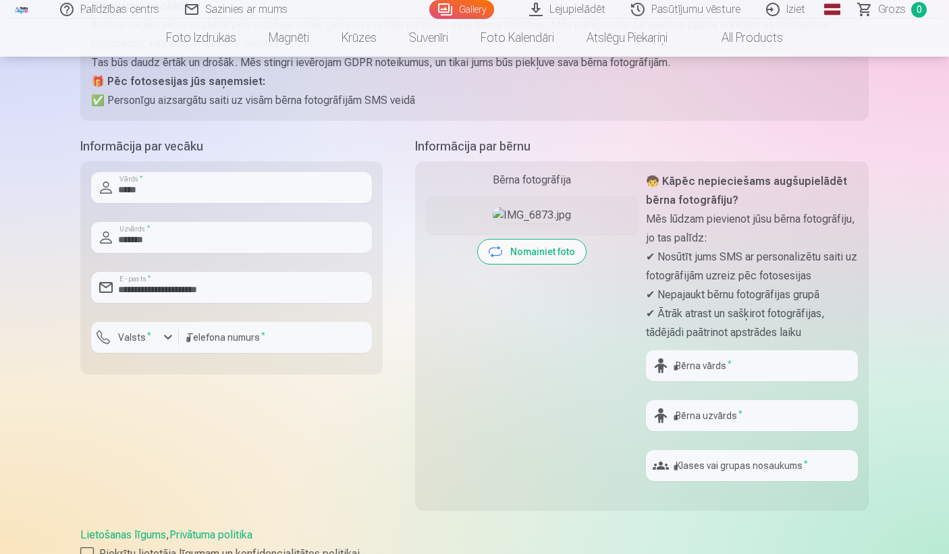
scroll to position [224, 0]
type input "**********"
click at [707, 417] on input "********" at bounding box center [752, 414] width 212 height 31
type input "*******"
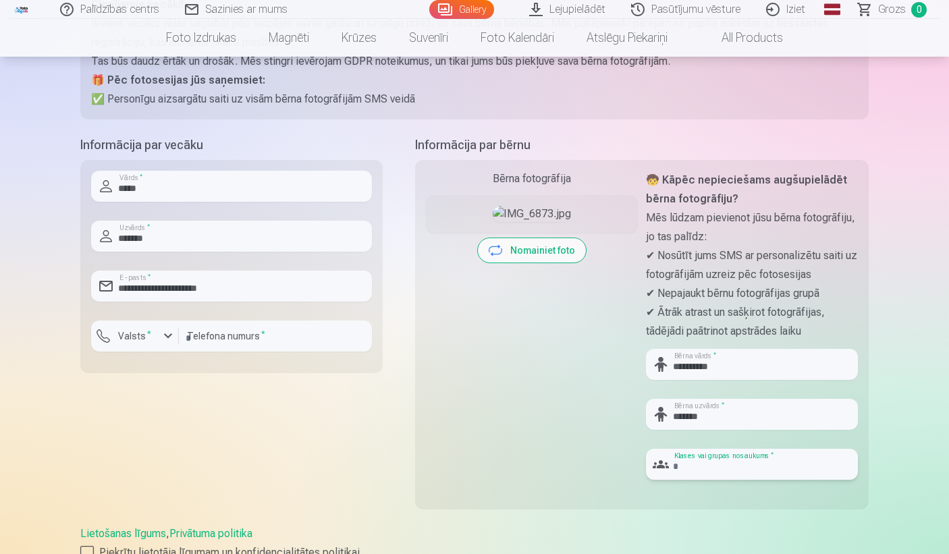
click at [750, 474] on input "text" at bounding box center [752, 464] width 212 height 31
type input "**"
click at [750, 527] on div "Lietošanas līgums , Privātuma politika Piekrītu lietotāja līgumam un konfidenci…" at bounding box center [474, 543] width 789 height 35
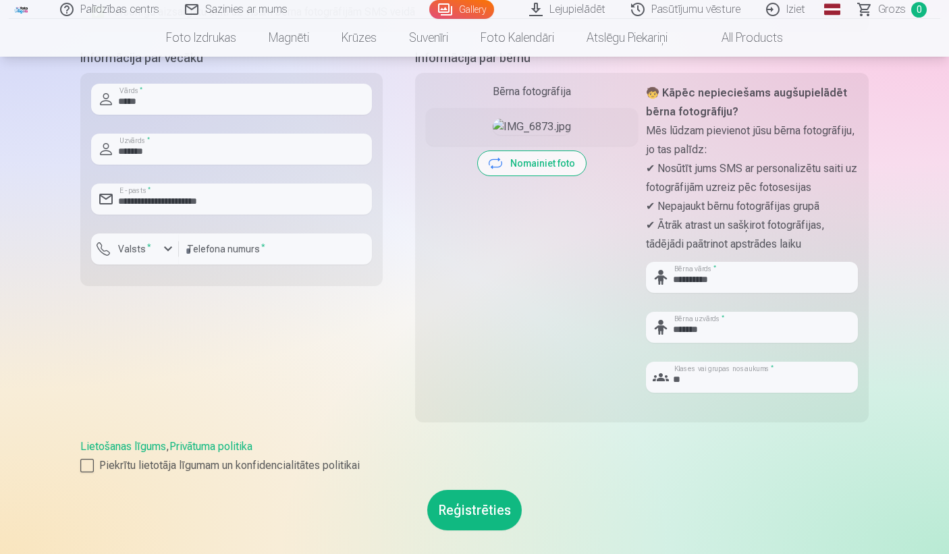
scroll to position [336, 0]
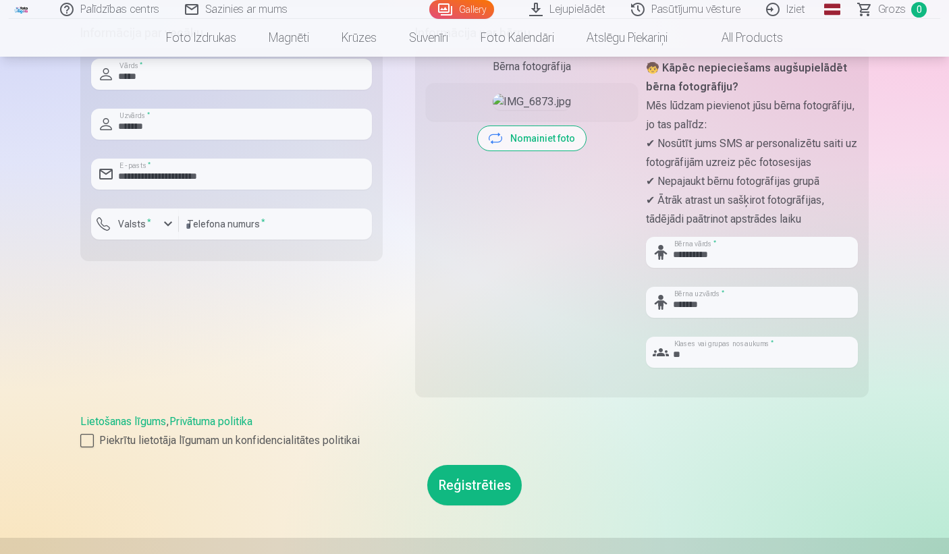
click at [484, 488] on button "Reģistrēties" at bounding box center [474, 485] width 95 height 41
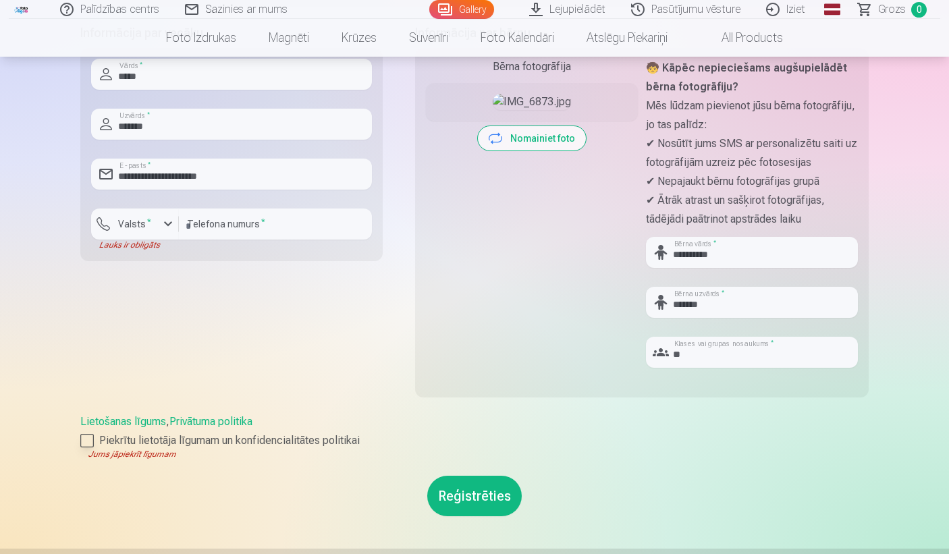
click at [91, 438] on div at bounding box center [87, 441] width 14 height 14
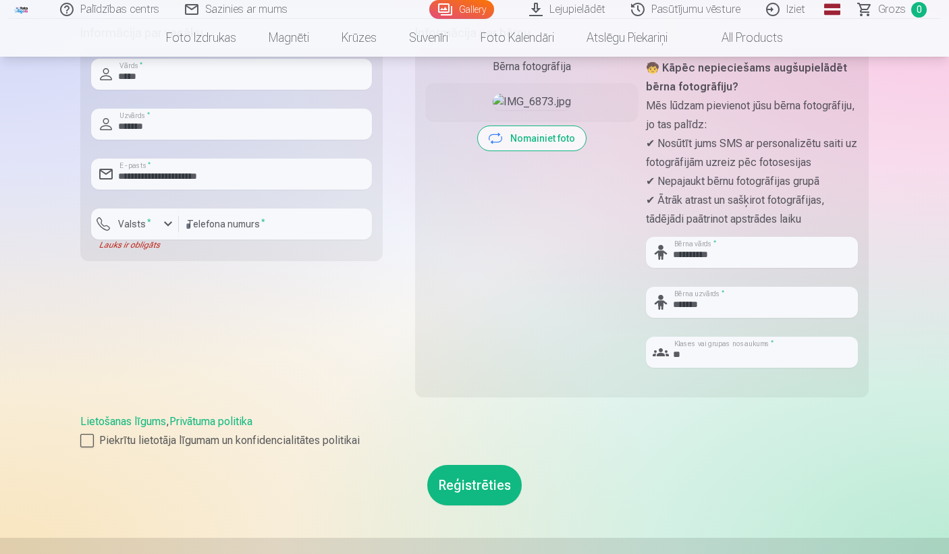
click at [467, 492] on button "Reģistrēties" at bounding box center [474, 485] width 95 height 41
click at [488, 480] on button "Reģistrēties" at bounding box center [474, 485] width 95 height 41
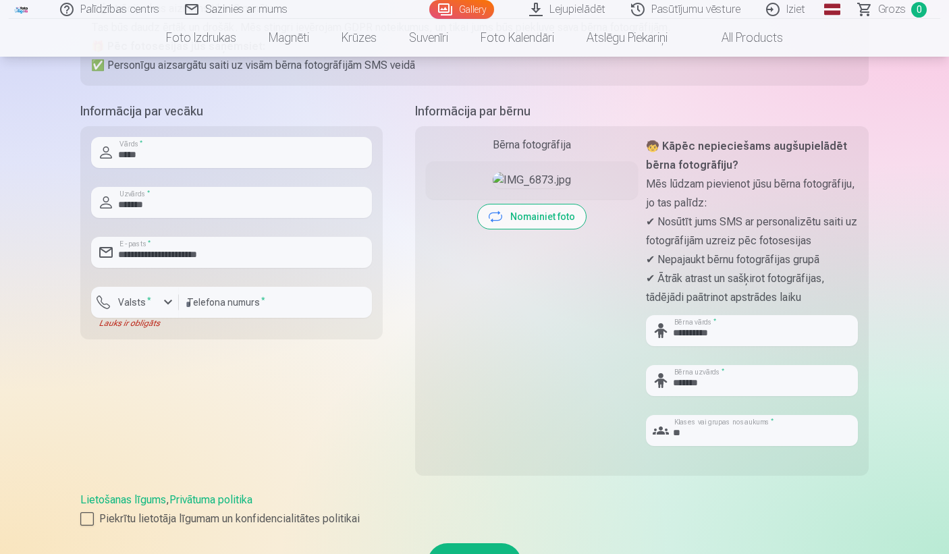
scroll to position [229, 0]
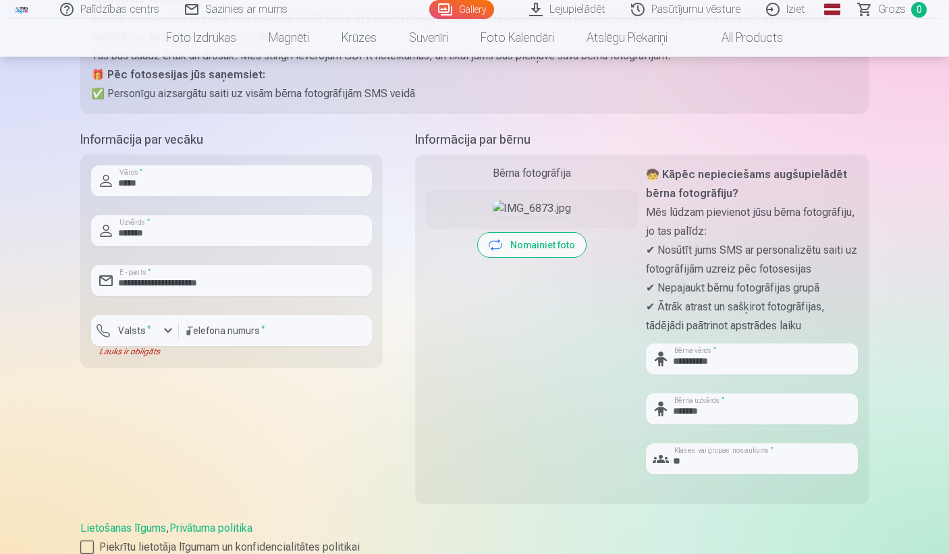
click at [570, 14] on link "Lejupielādēt" at bounding box center [568, 9] width 102 height 19
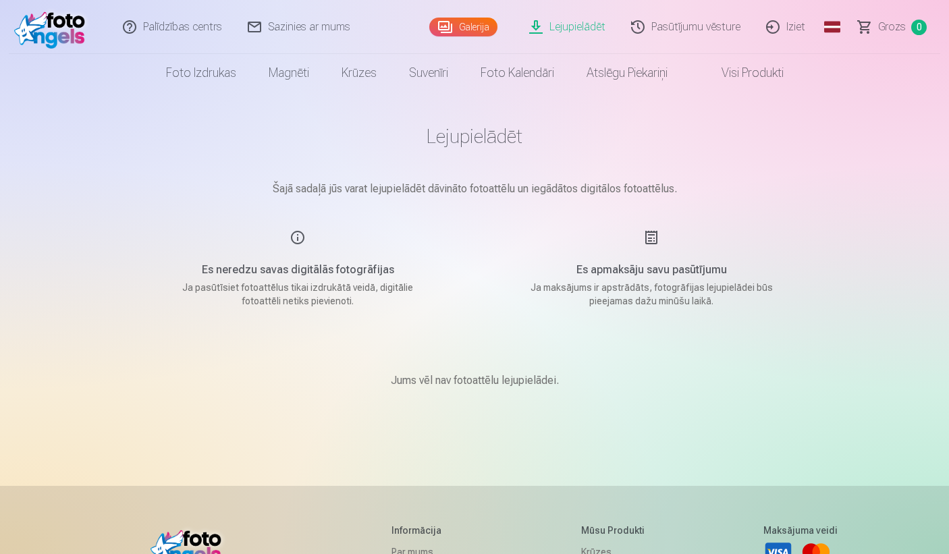
click at [476, 386] on p "Jums vēl nav fotoattēlu lejupielādei." at bounding box center [475, 381] width 168 height 16
click at [454, 384] on p "Jums vēl nav fotoattēlu lejupielādei." at bounding box center [475, 381] width 168 height 16
click at [292, 265] on h5 "Es neredzu savas digitālās fotogrāfijas" at bounding box center [297, 270] width 257 height 16
click at [303, 222] on main "Lejupielādēt Šajā sadaļā jūs varat lejupielādēt dāvināto fotoattēlu un iegādāto…" at bounding box center [474, 273] width 675 height 362
click at [428, 164] on main "Lejupielādēt Šajā sadaļā jūs varat lejupielādēt dāvināto fotoattēlu un iegādāto…" at bounding box center [474, 273] width 675 height 362
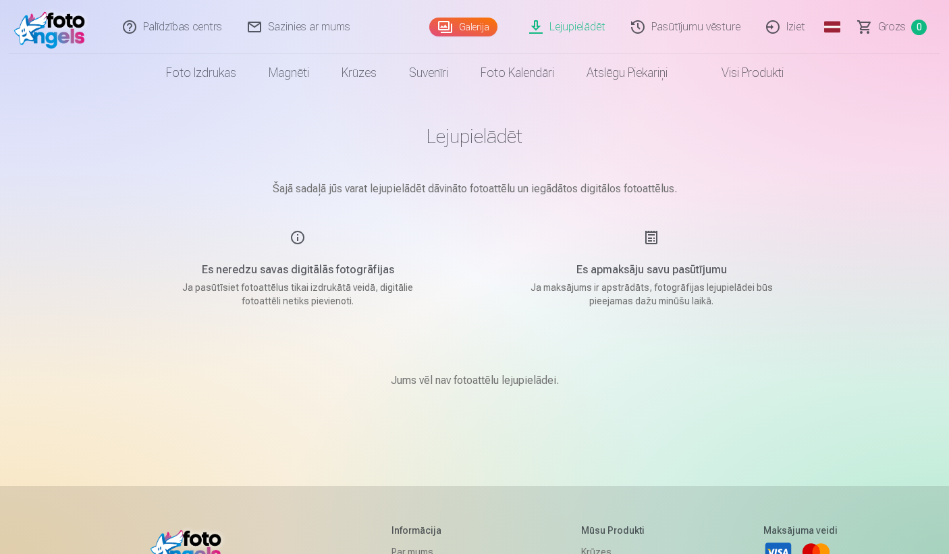
click at [12, 33] on link at bounding box center [53, 27] width 88 height 54
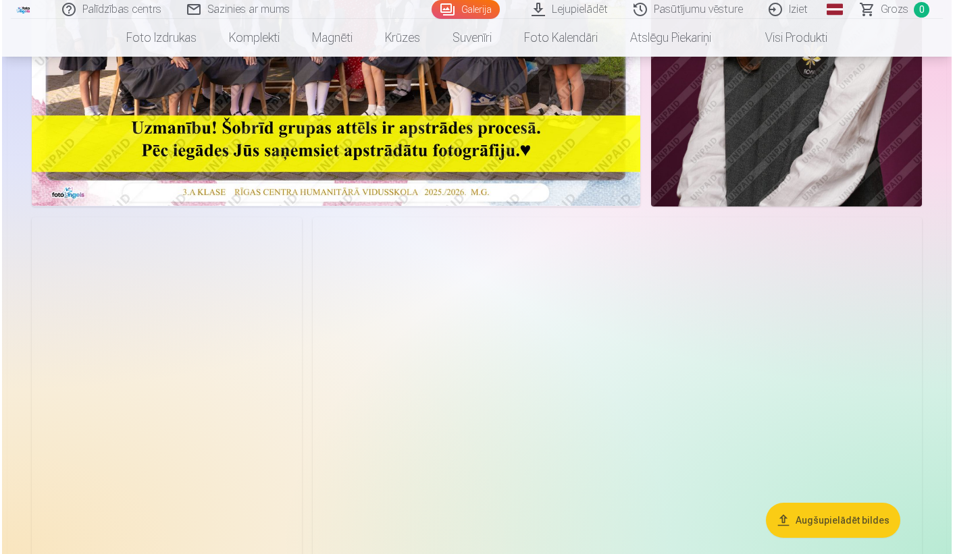
scroll to position [573, 0]
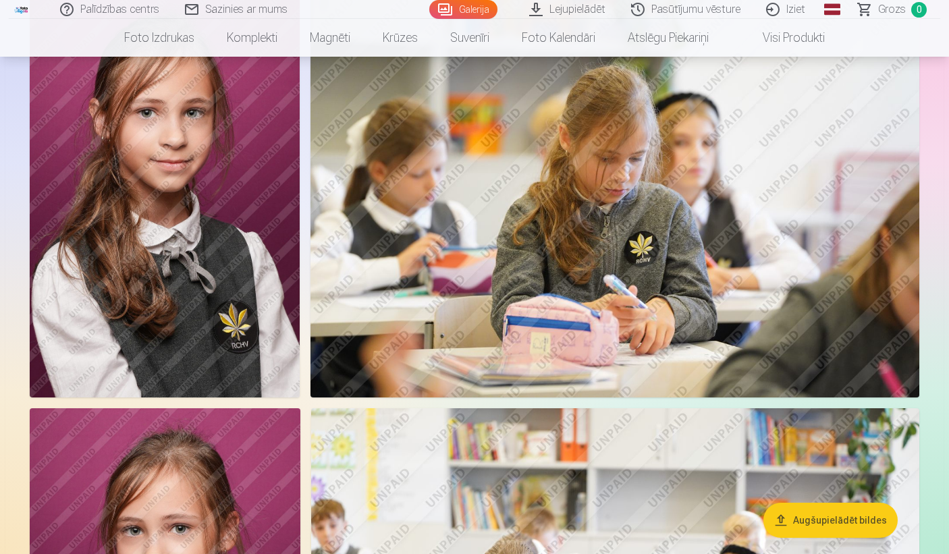
click at [860, 519] on button "Augšupielādēt bildes" at bounding box center [831, 520] width 134 height 35
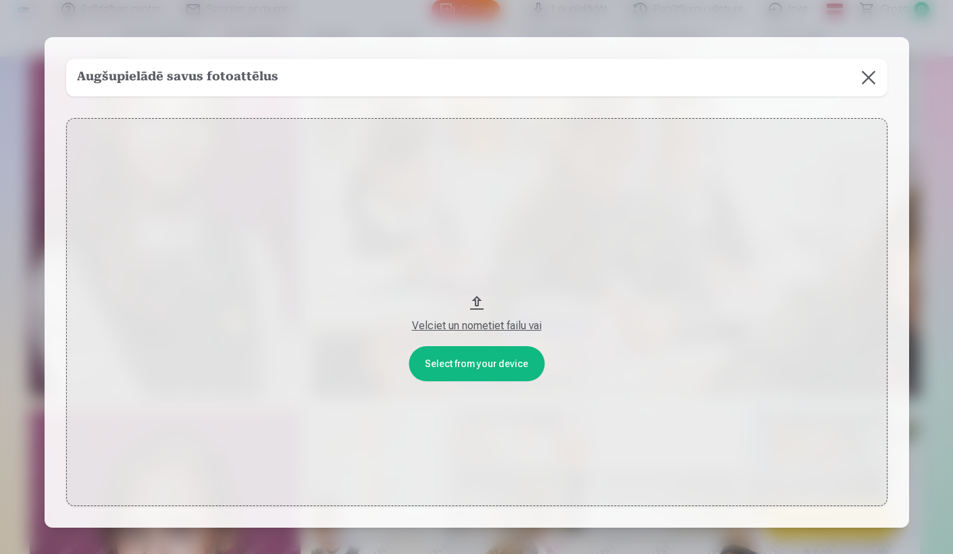
click at [502, 358] on button "Velciet un nometiet failu vai" at bounding box center [476, 312] width 821 height 388
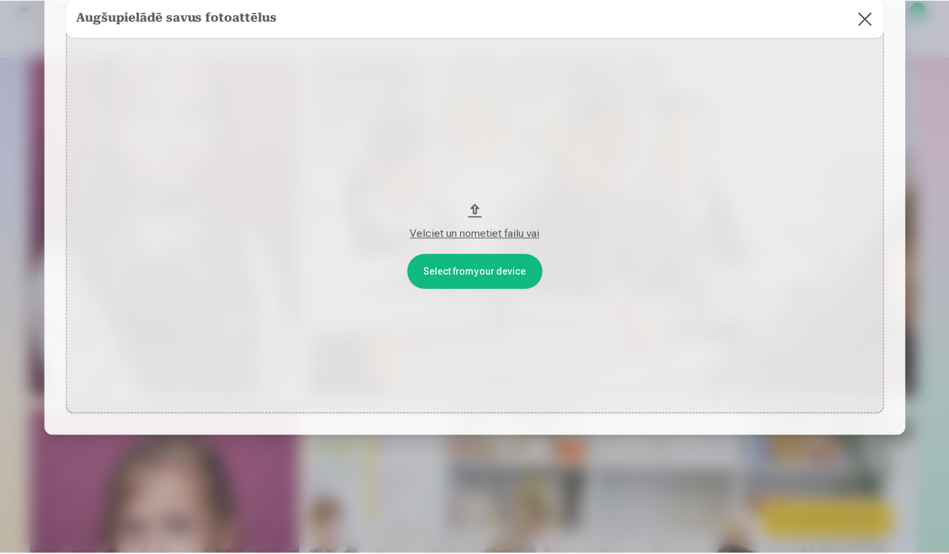
scroll to position [92, 0]
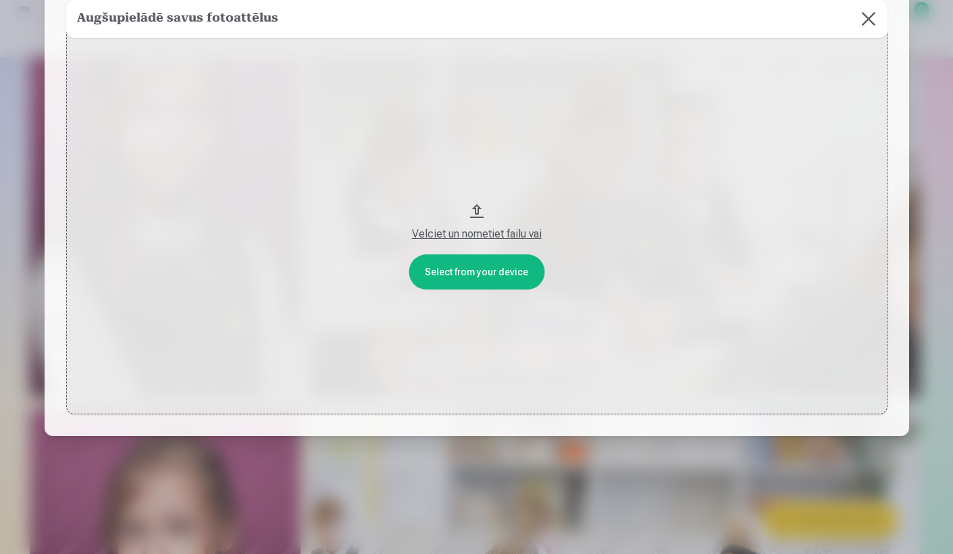
click at [862, 26] on button at bounding box center [868, 19] width 38 height 38
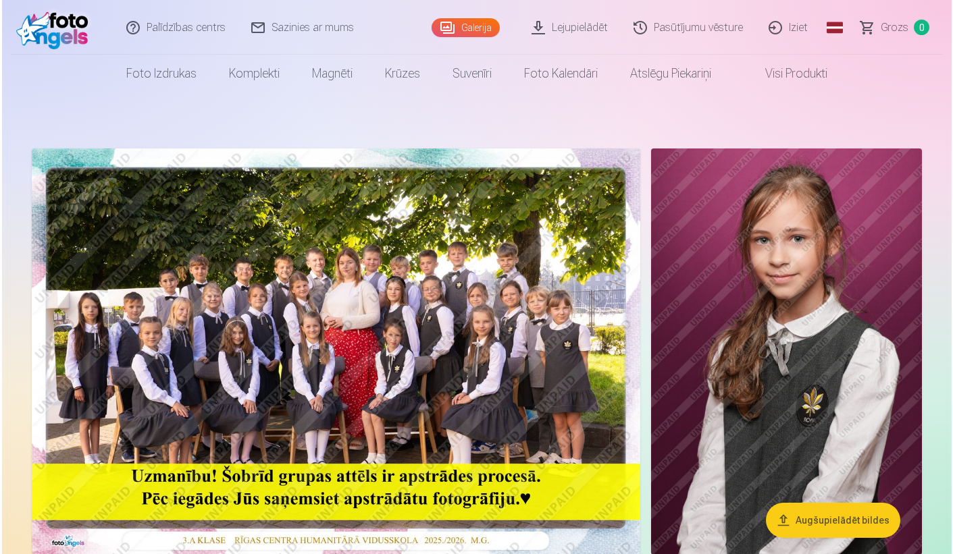
scroll to position [0, 0]
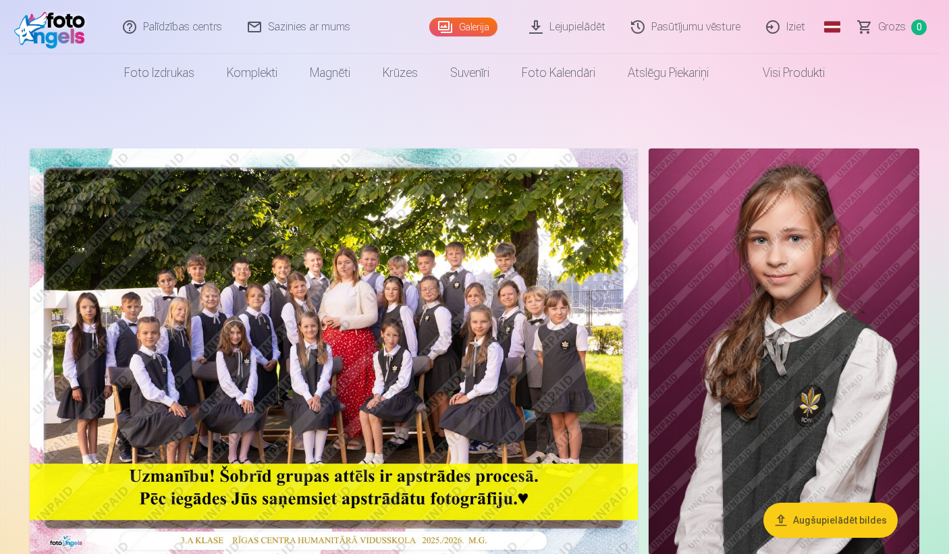
click at [725, 27] on link "Pasūtījumu vēsture" at bounding box center [686, 27] width 135 height 54
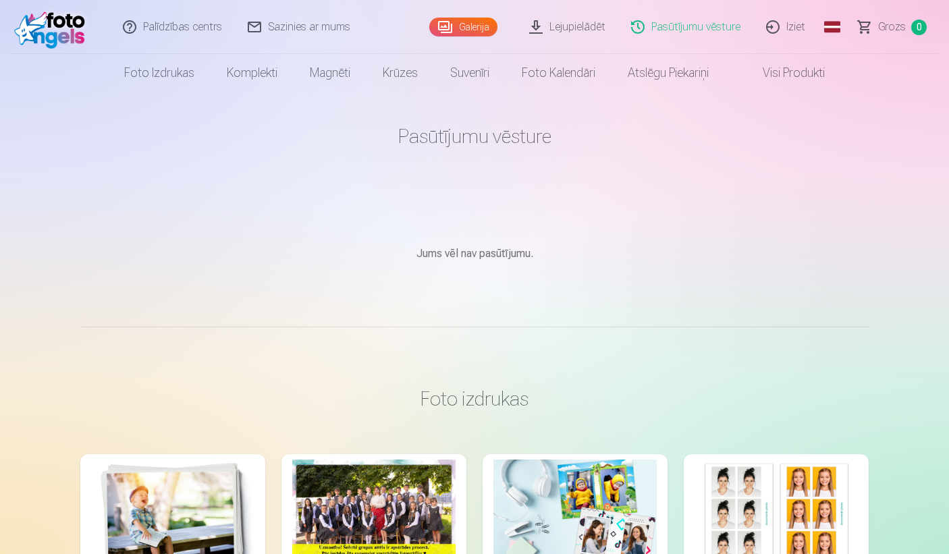
click at [604, 29] on link "Lejupielādēt" at bounding box center [568, 27] width 102 height 54
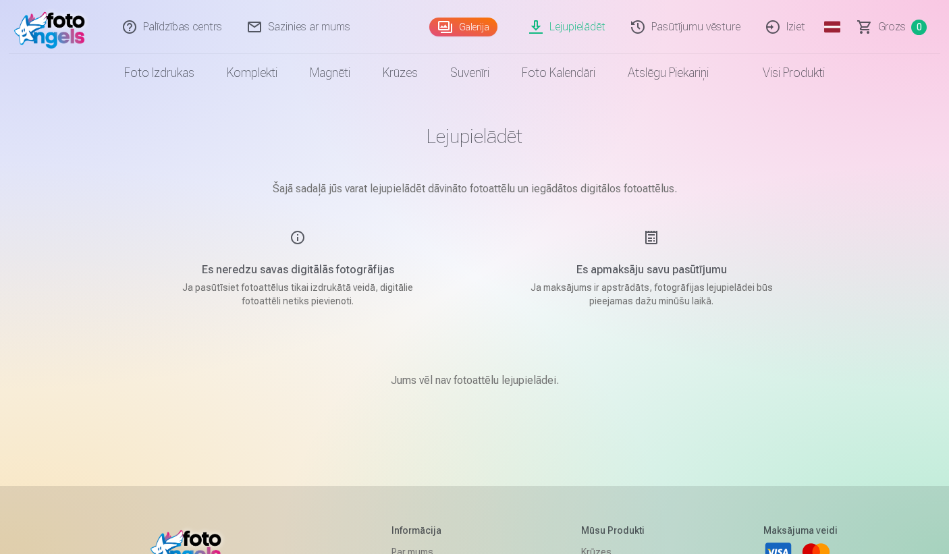
click at [477, 37] on div "Galerija" at bounding box center [466, 27] width 74 height 54
click at [475, 27] on link "Galerija" at bounding box center [463, 27] width 68 height 19
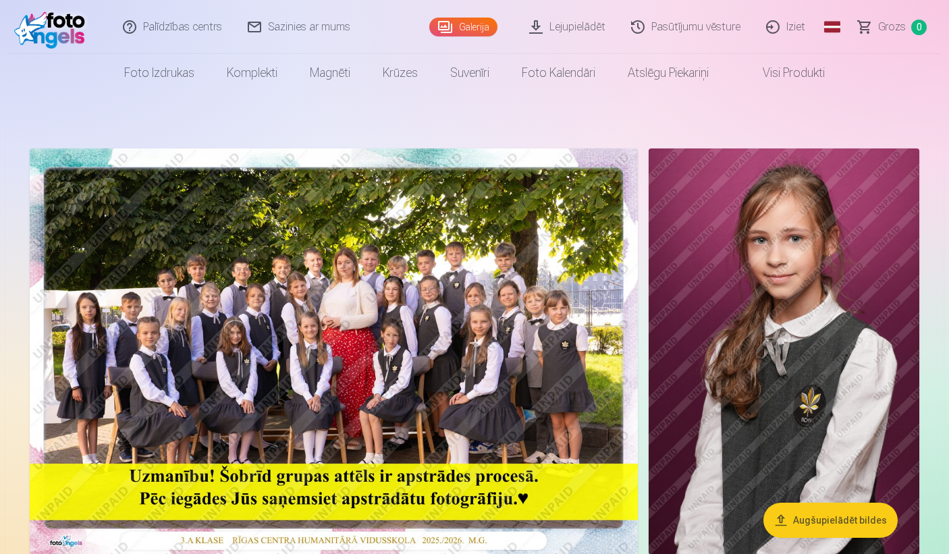
click at [408, 273] on img at bounding box center [334, 352] width 608 height 406
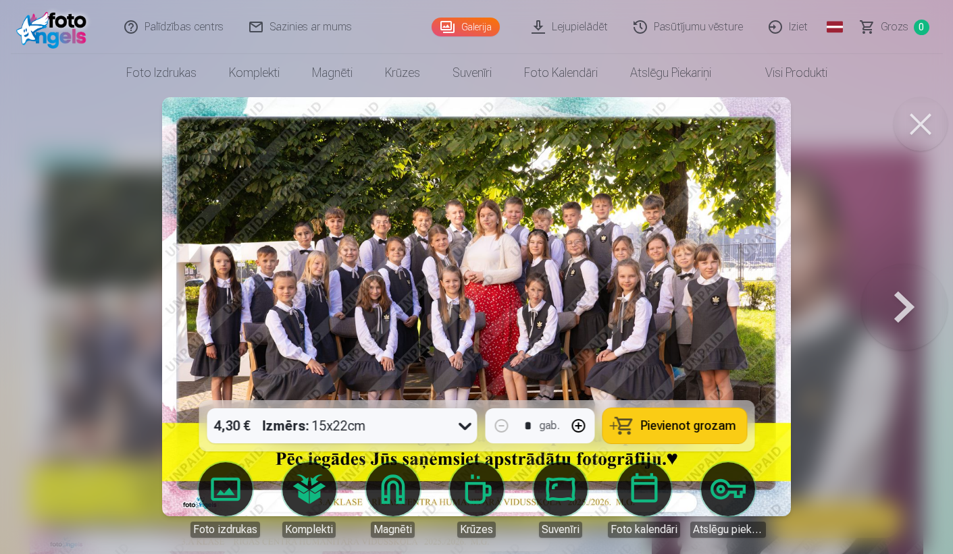
click at [223, 465] on link "Foto izdrukas" at bounding box center [226, 501] width 76 height 76
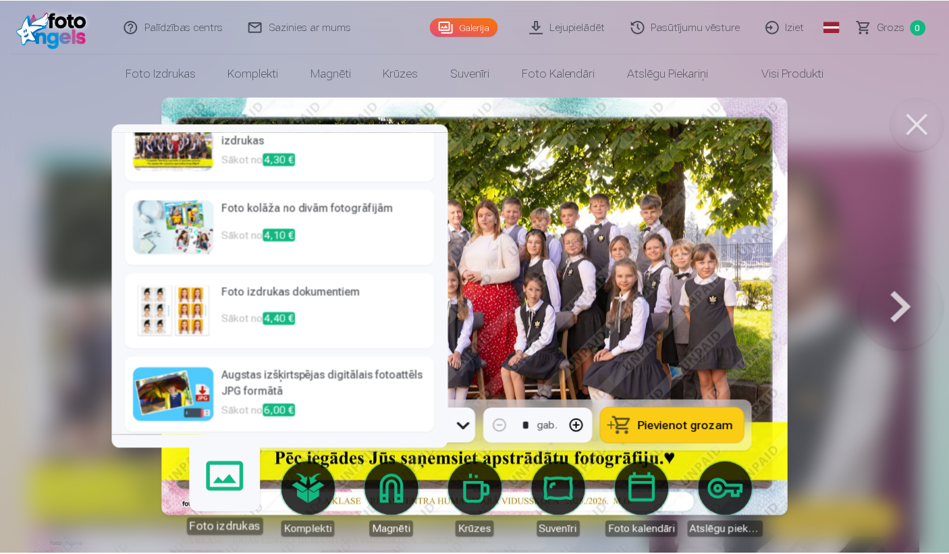
scroll to position [113, 0]
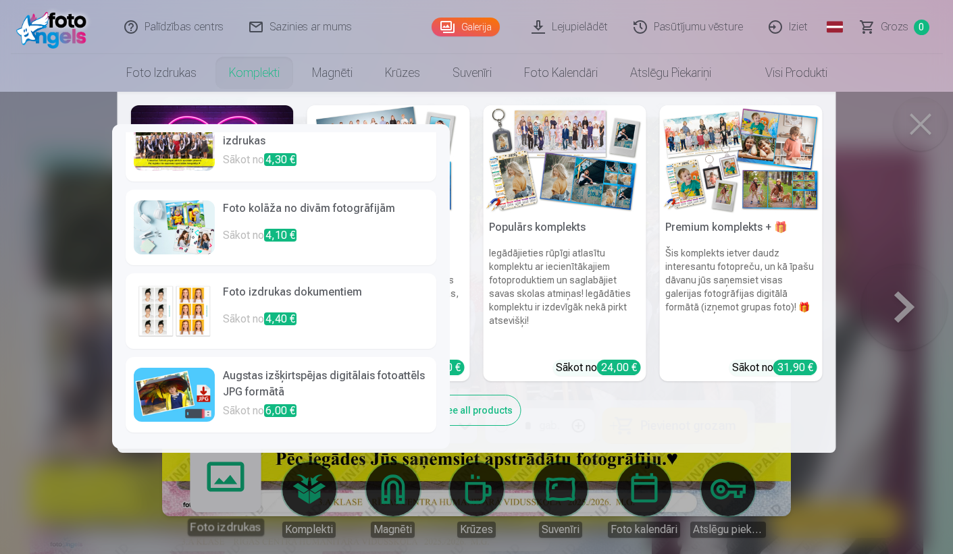
click at [262, 84] on link "Komplekti" at bounding box center [254, 73] width 83 height 38
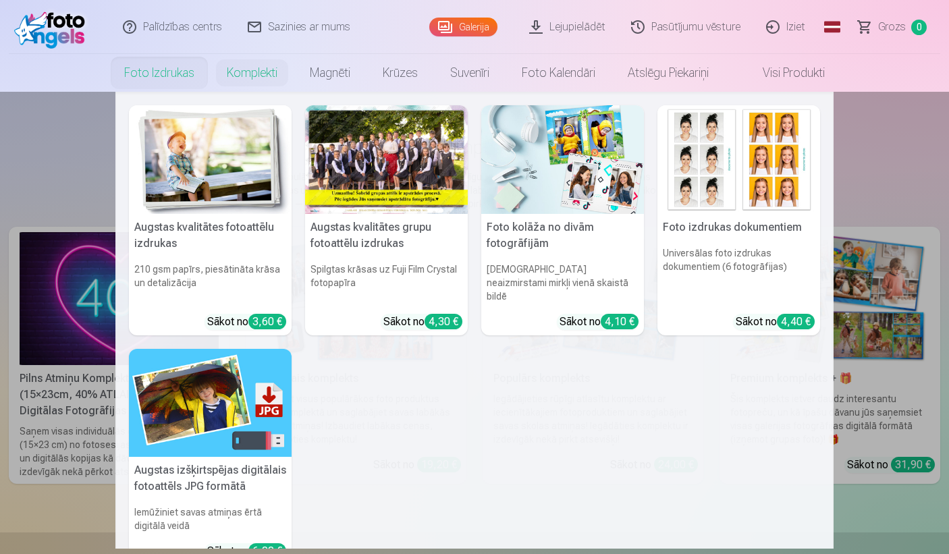
click at [156, 84] on link "Foto izdrukas" at bounding box center [159, 73] width 103 height 38
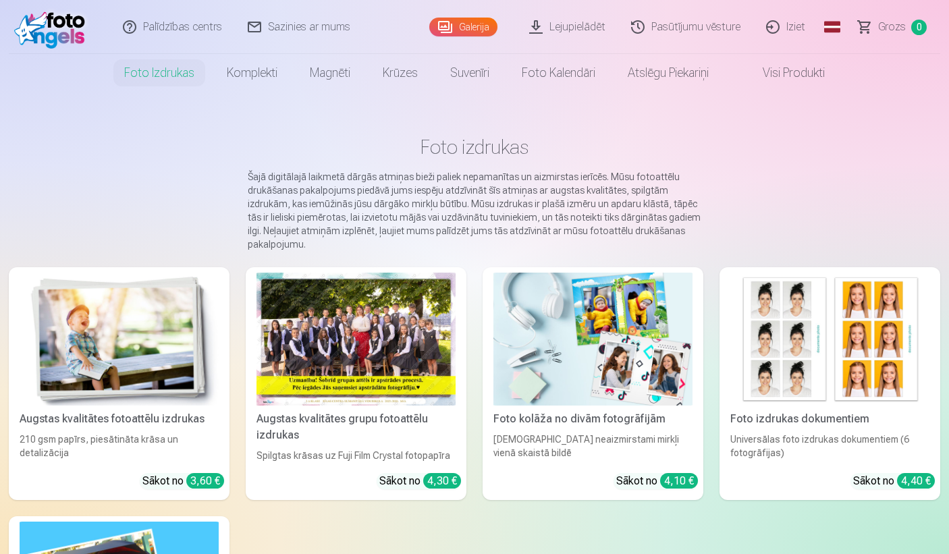
click at [552, 16] on link "Lejupielādēt" at bounding box center [568, 27] width 102 height 54
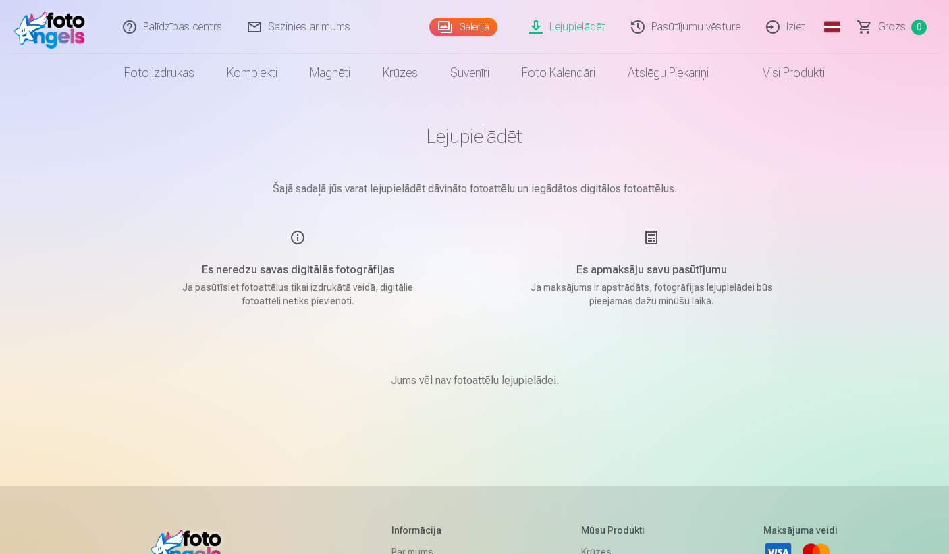
click at [882, 19] on span "Grozs" at bounding box center [892, 27] width 28 height 16
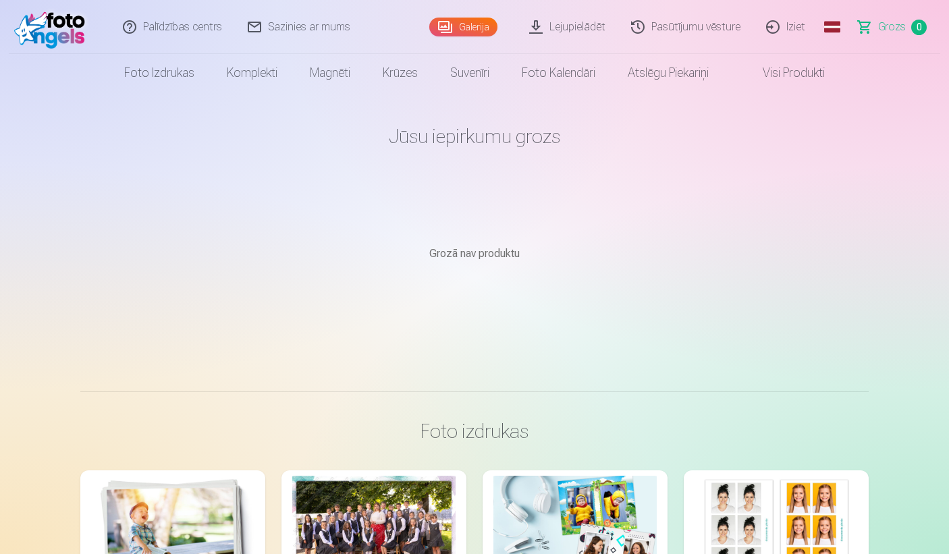
click at [888, 21] on span "Grozs" at bounding box center [892, 27] width 28 height 16
click at [597, 229] on main "Jūsu iepirkumu grozs Grozā nav produktu" at bounding box center [474, 225] width 789 height 267
click at [803, 72] on link "Visi produkti" at bounding box center [783, 73] width 116 height 38
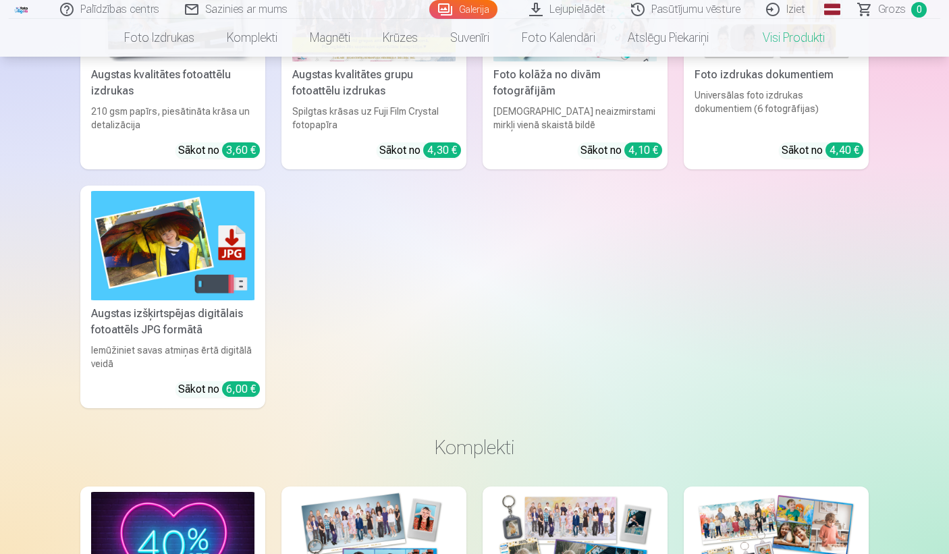
scroll to position [230, 0]
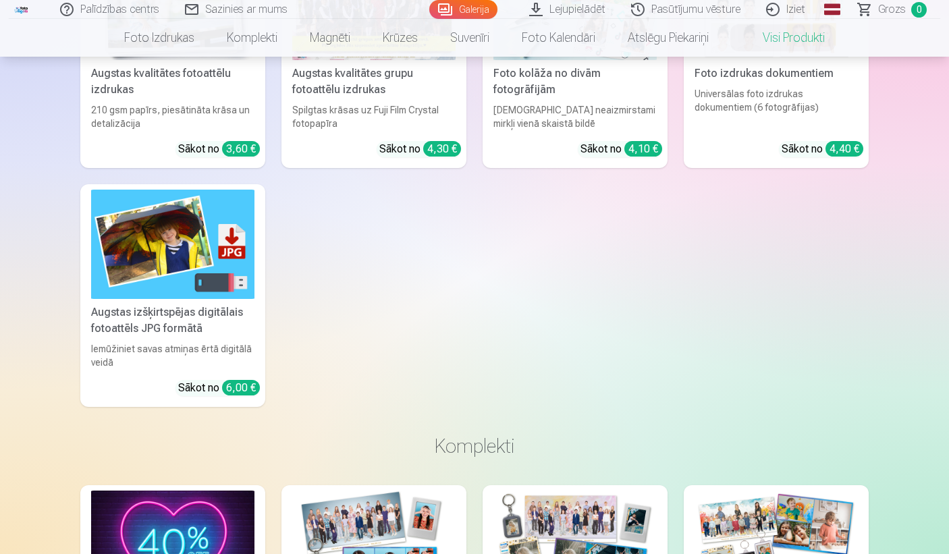
click at [85, 313] on link "Augstas izšķirtspējas digitālais fotoattēls JPG formātā Iemūžiniet savas atmiņa…" at bounding box center [172, 295] width 185 height 222
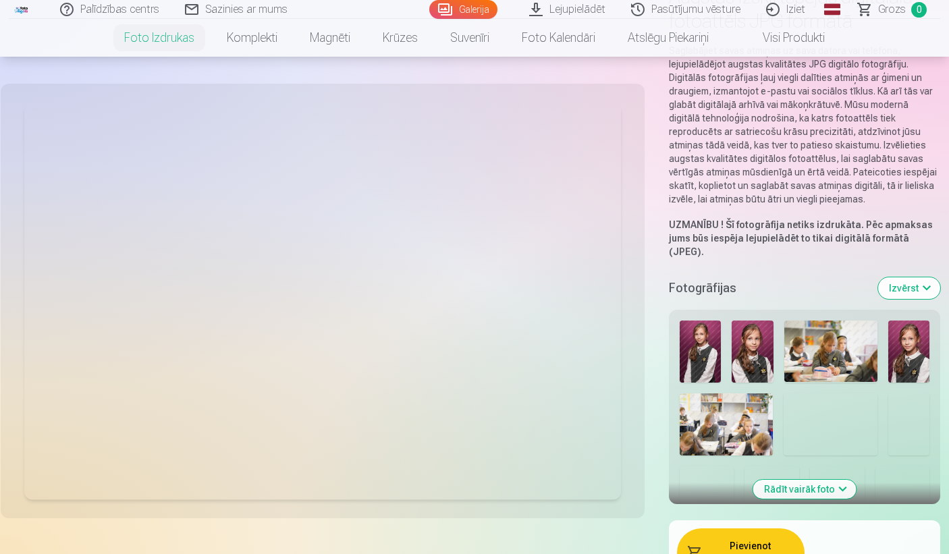
scroll to position [145, 0]
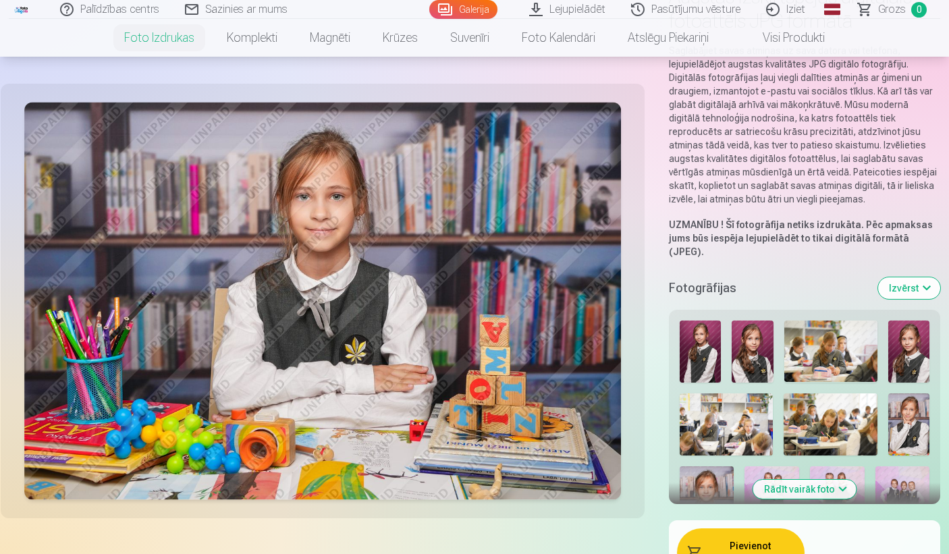
click at [708, 352] on img at bounding box center [700, 352] width 41 height 62
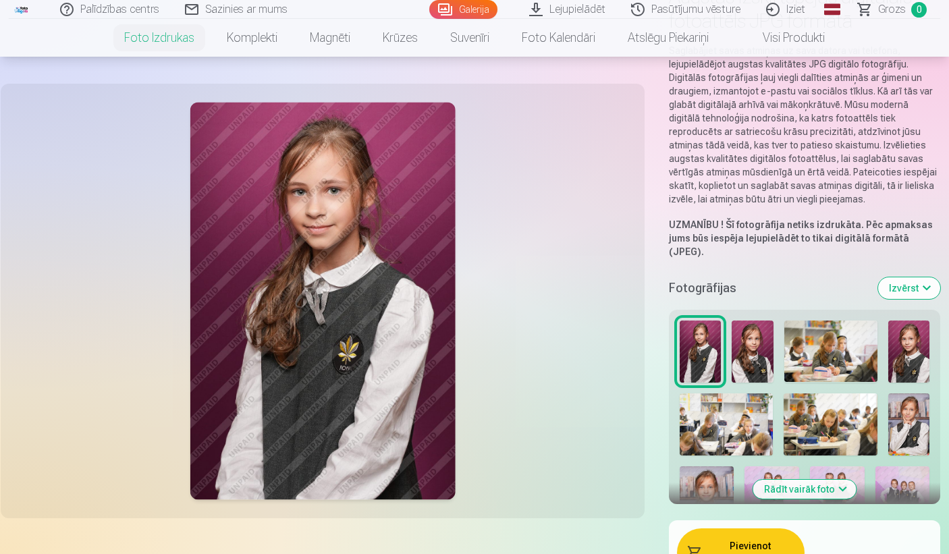
click at [743, 342] on img at bounding box center [752, 352] width 41 height 62
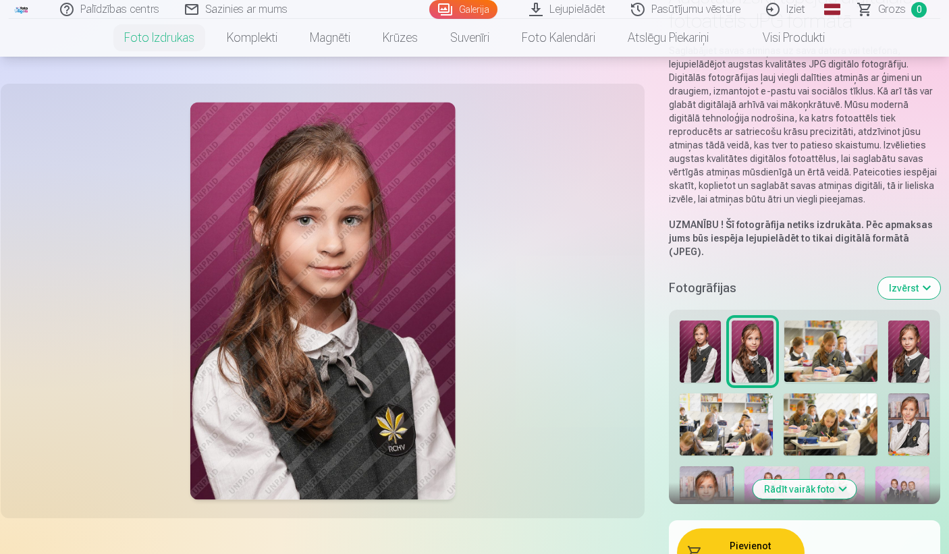
click at [802, 341] on img at bounding box center [831, 352] width 93 height 62
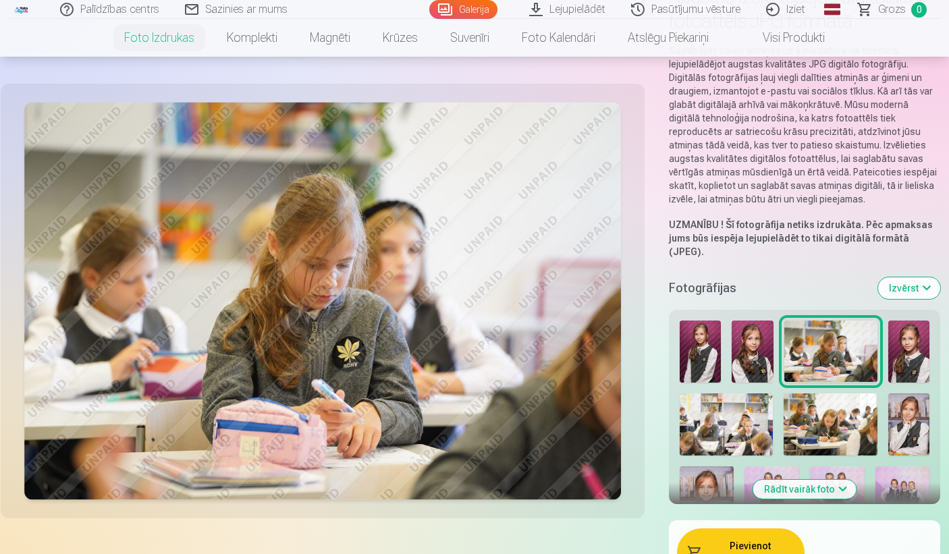
click at [895, 330] on img at bounding box center [909, 352] width 41 height 62
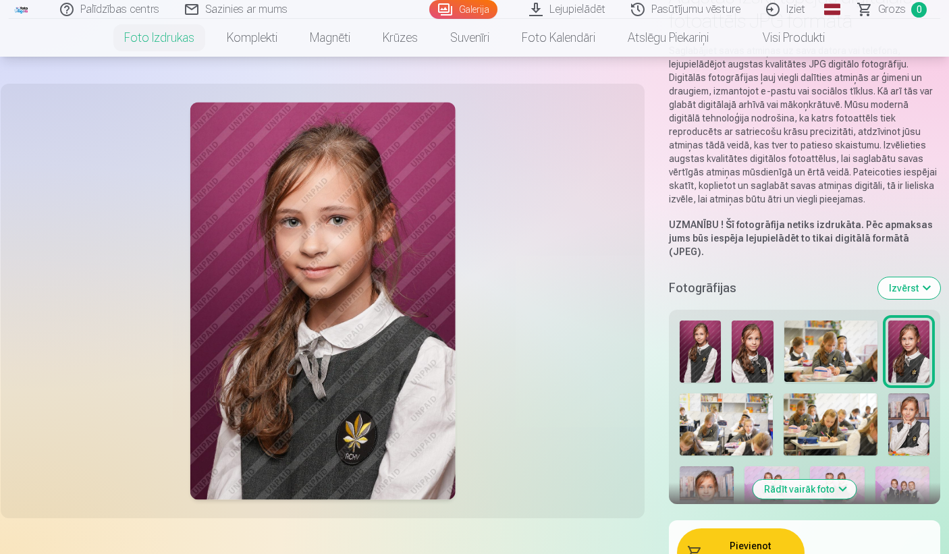
click at [730, 408] on img at bounding box center [726, 425] width 93 height 62
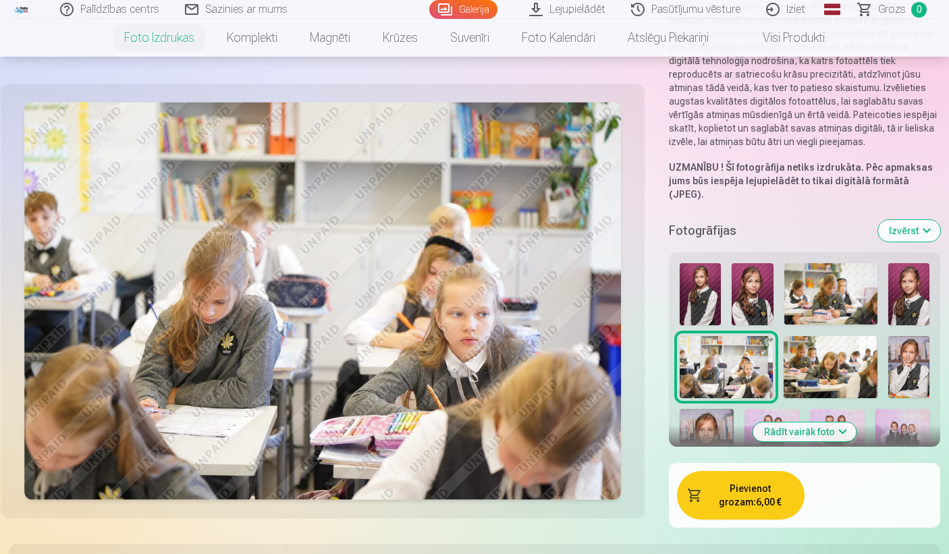
scroll to position [212, 0]
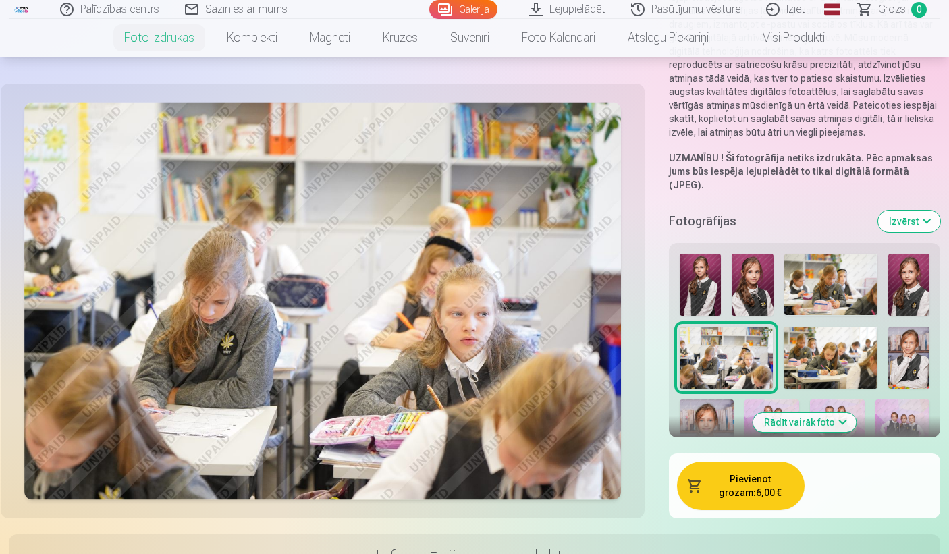
click at [818, 340] on img at bounding box center [830, 358] width 93 height 62
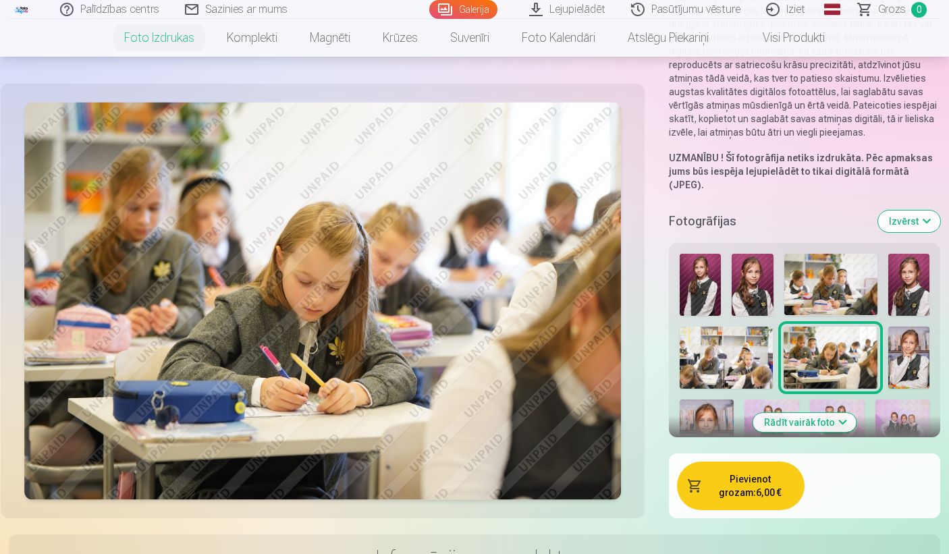
click at [883, 339] on div at bounding box center [805, 399] width 261 height 303
click at [913, 211] on button "Izvērst" at bounding box center [909, 222] width 62 height 22
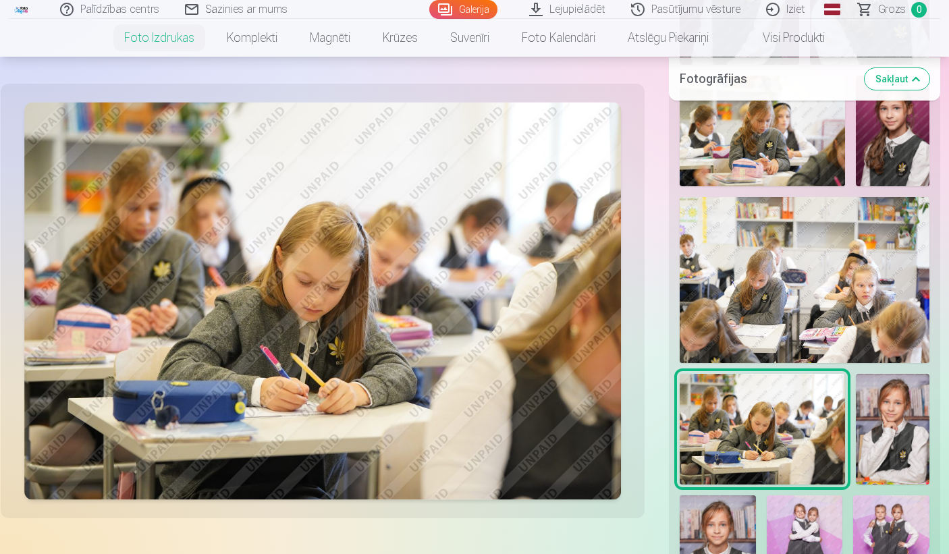
scroll to position [606, 0]
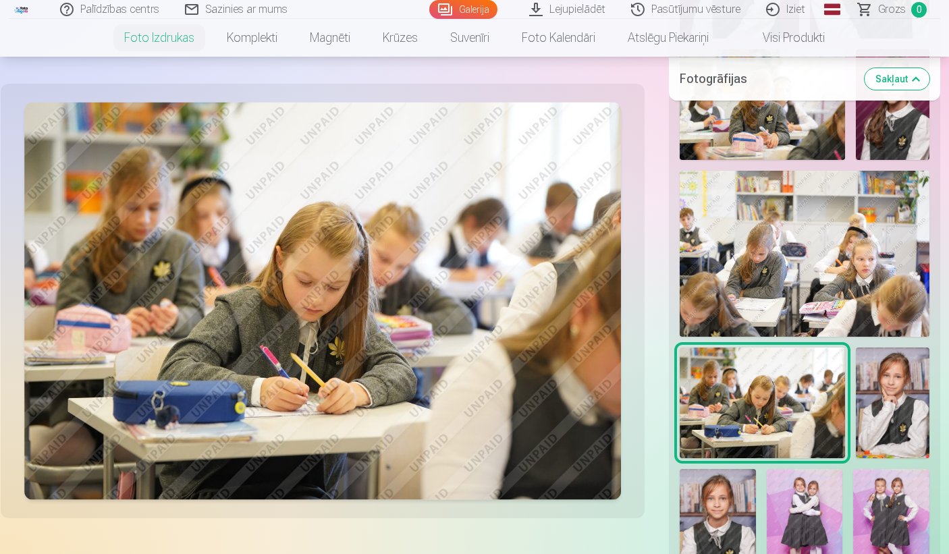
click at [784, 375] on img at bounding box center [762, 403] width 165 height 110
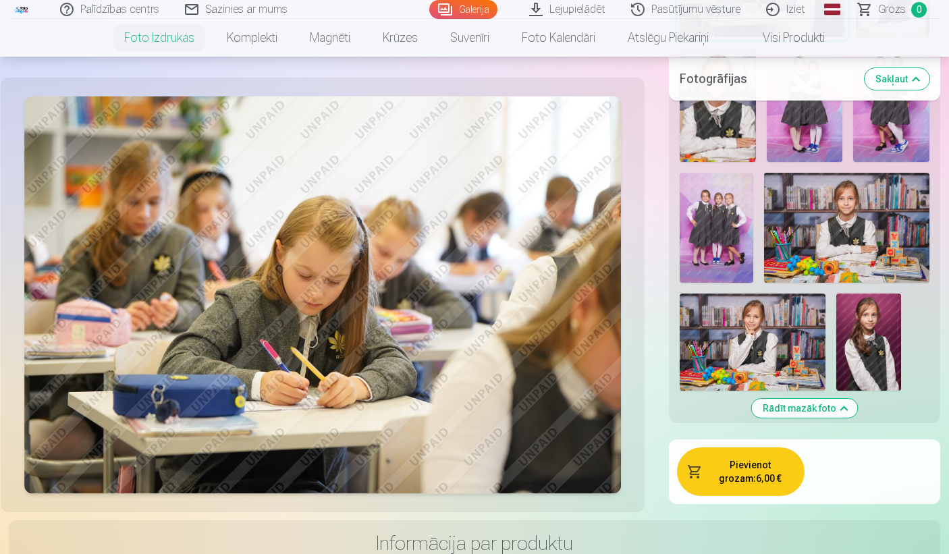
scroll to position [1028, 0]
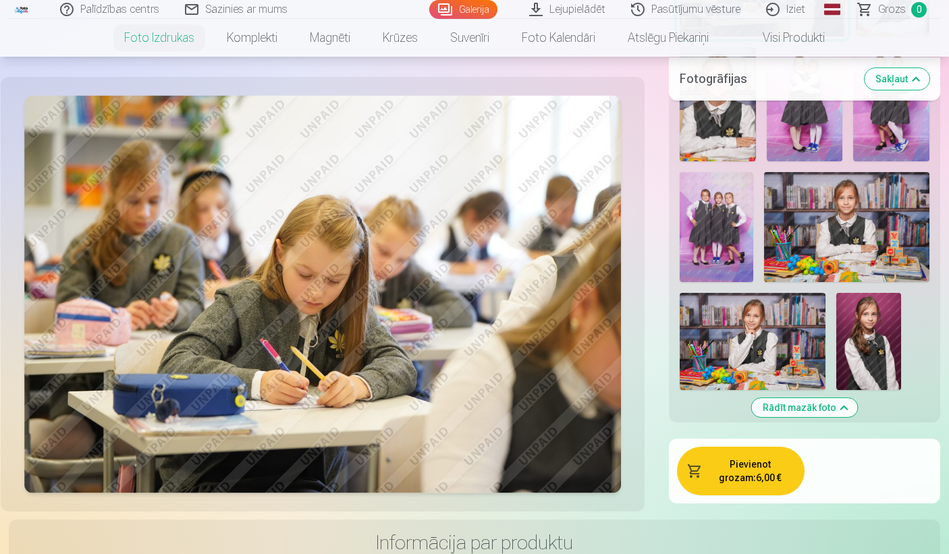
click at [747, 339] on img at bounding box center [753, 341] width 146 height 97
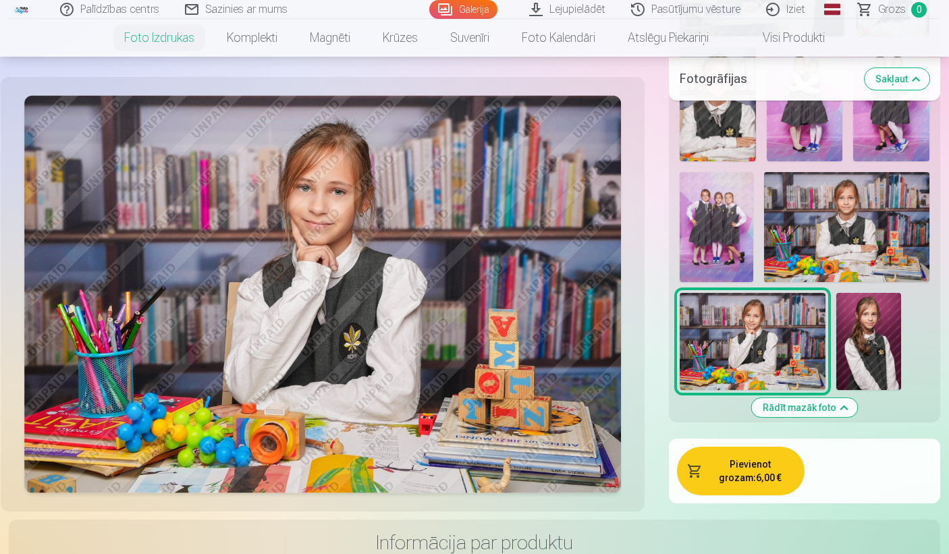
click at [864, 293] on img at bounding box center [869, 341] width 65 height 97
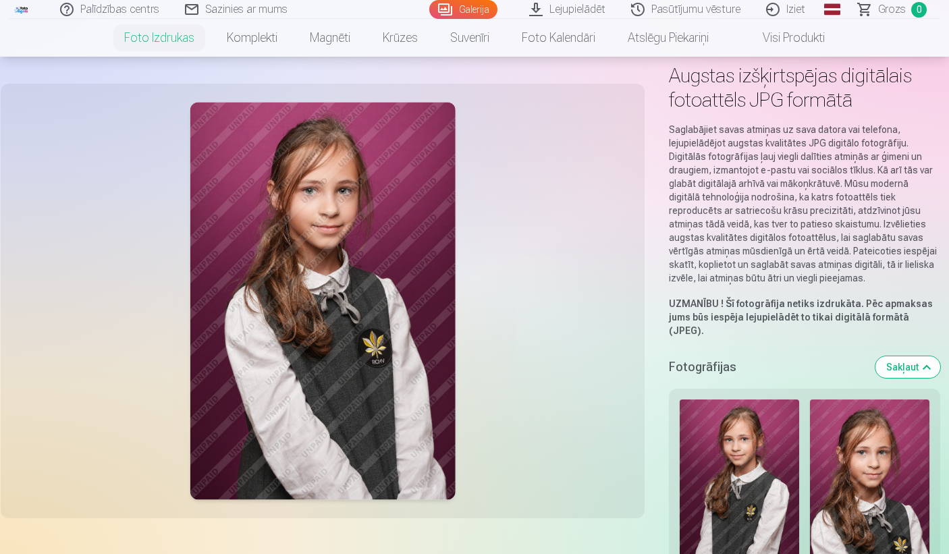
scroll to position [157, 0]
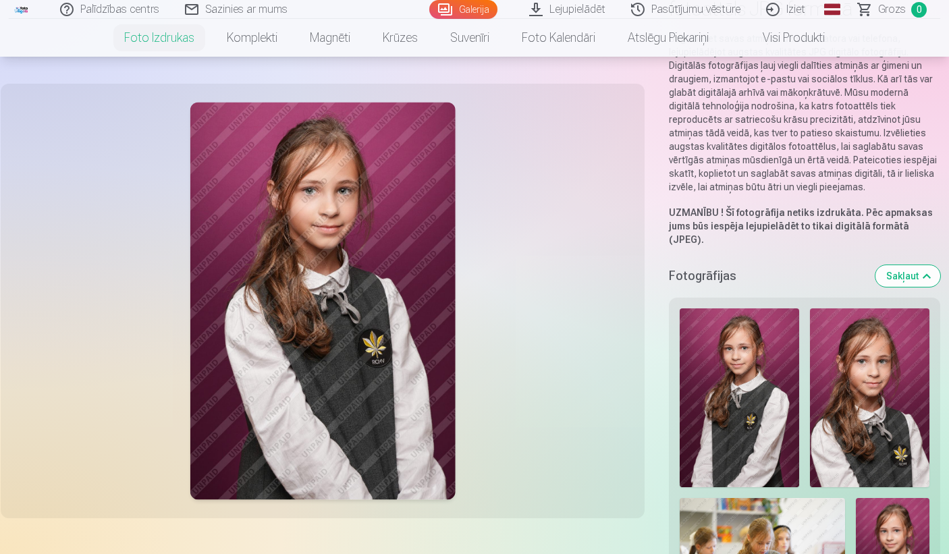
click at [788, 351] on img at bounding box center [740, 399] width 120 height 180
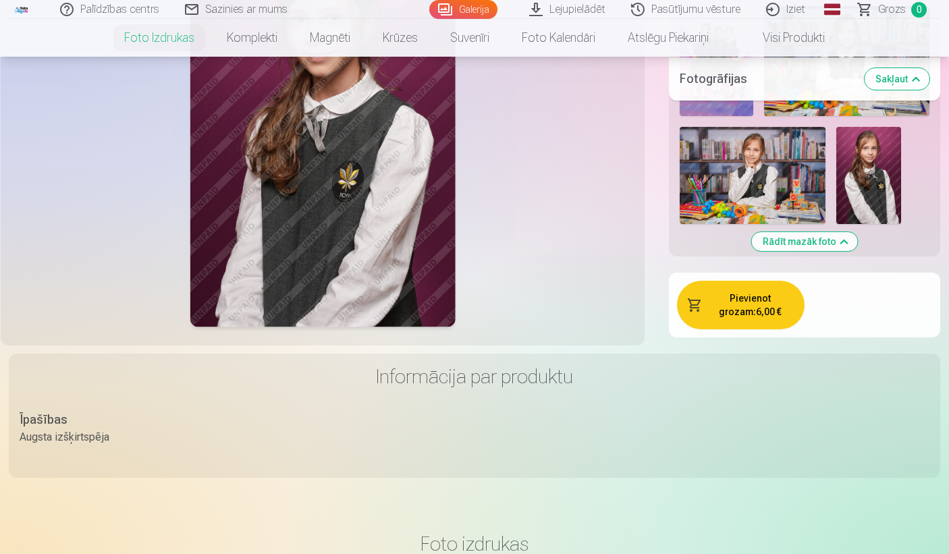
scroll to position [1172, 1]
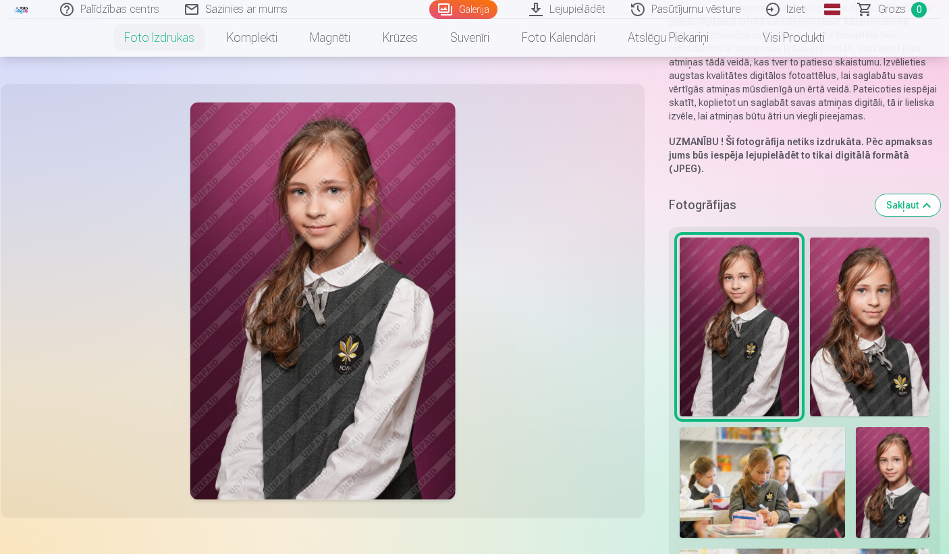
click at [853, 312] on img at bounding box center [870, 328] width 120 height 180
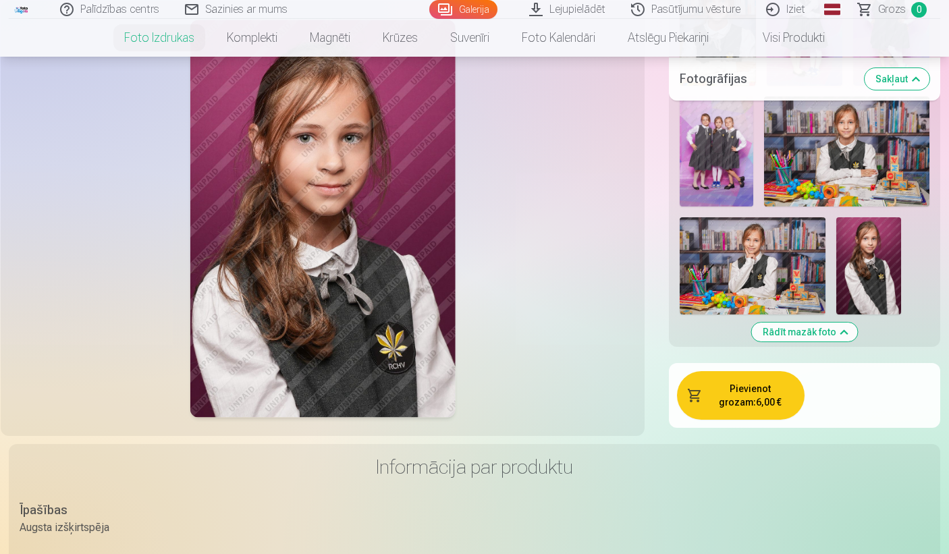
scroll to position [1120, 1]
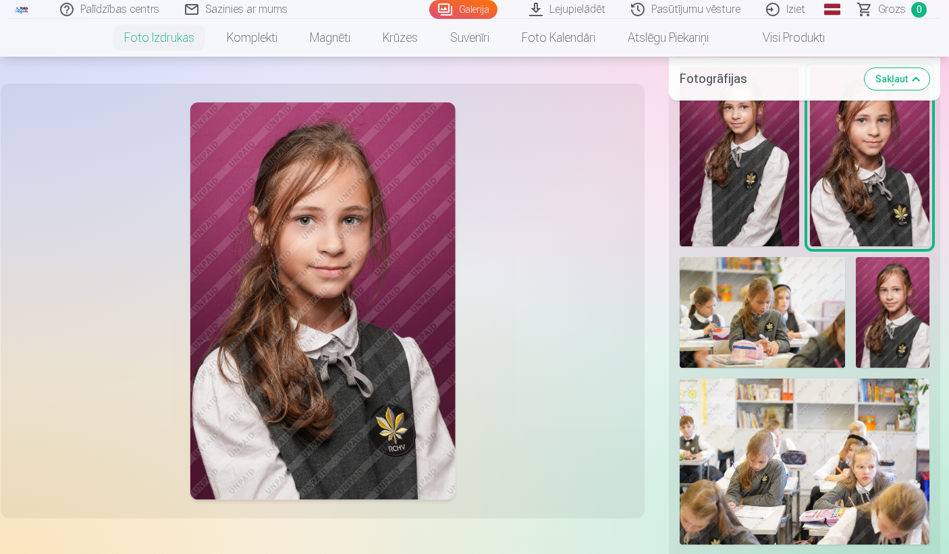
click at [875, 300] on img at bounding box center [893, 312] width 74 height 110
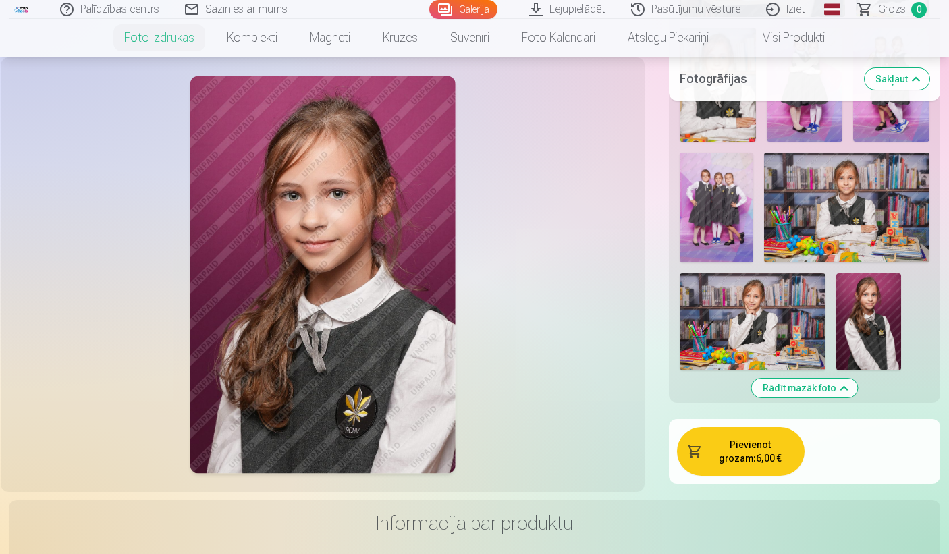
scroll to position [1033, 0]
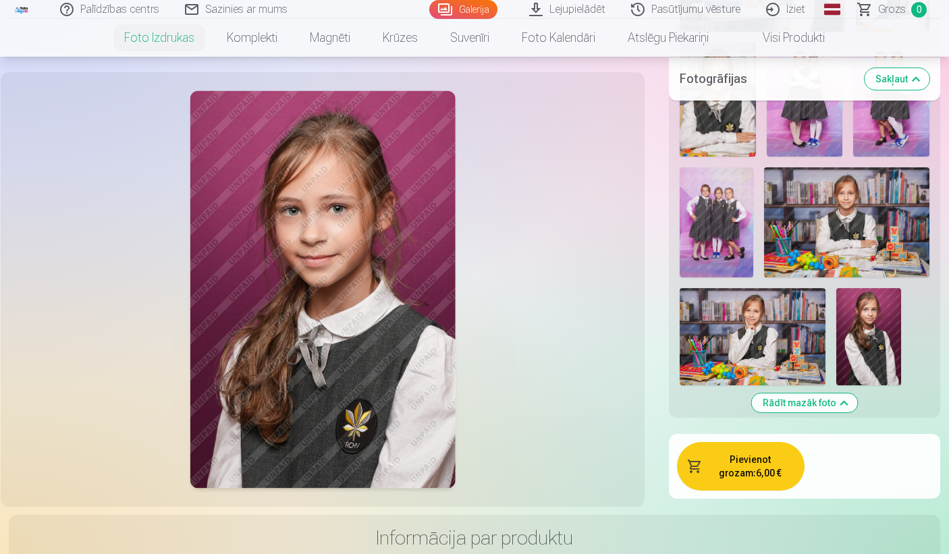
click at [890, 254] on img at bounding box center [846, 222] width 165 height 110
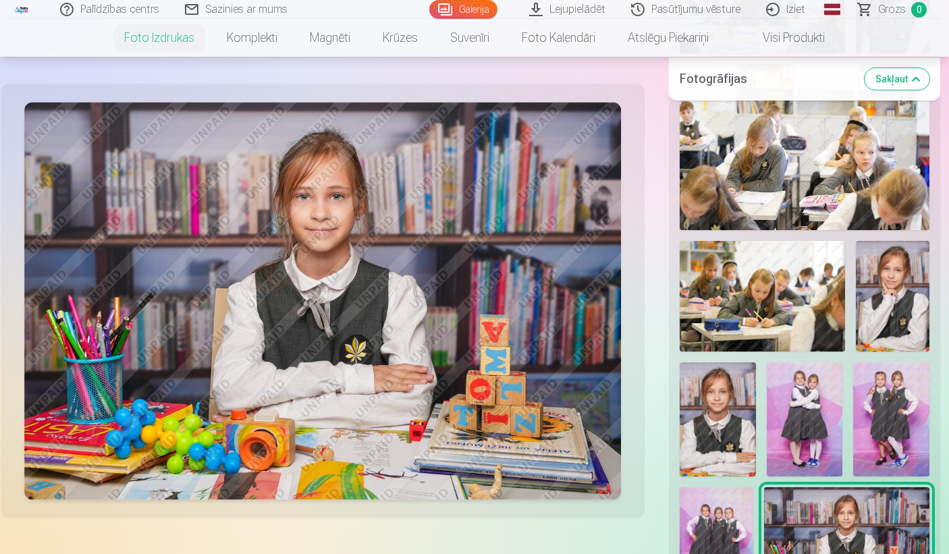
scroll to position [0, 0]
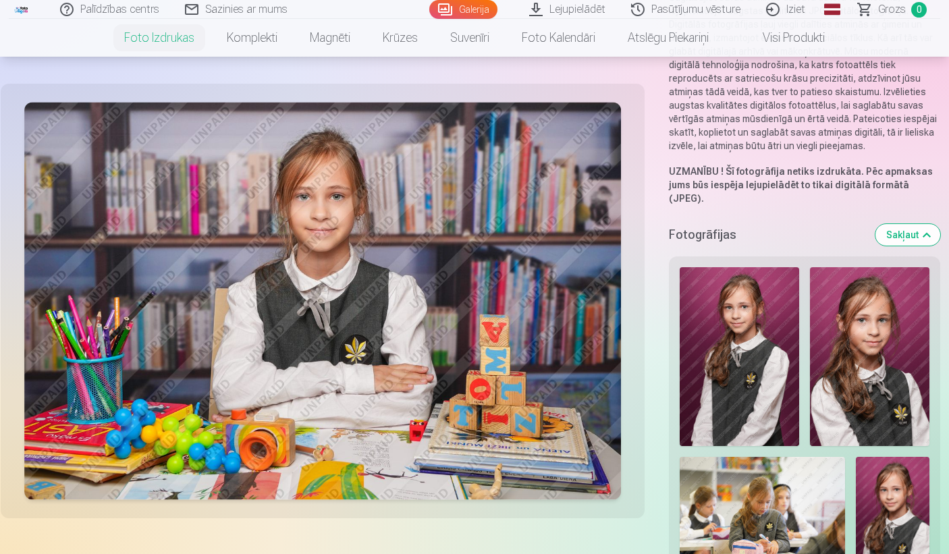
click at [862, 321] on img at bounding box center [870, 357] width 120 height 180
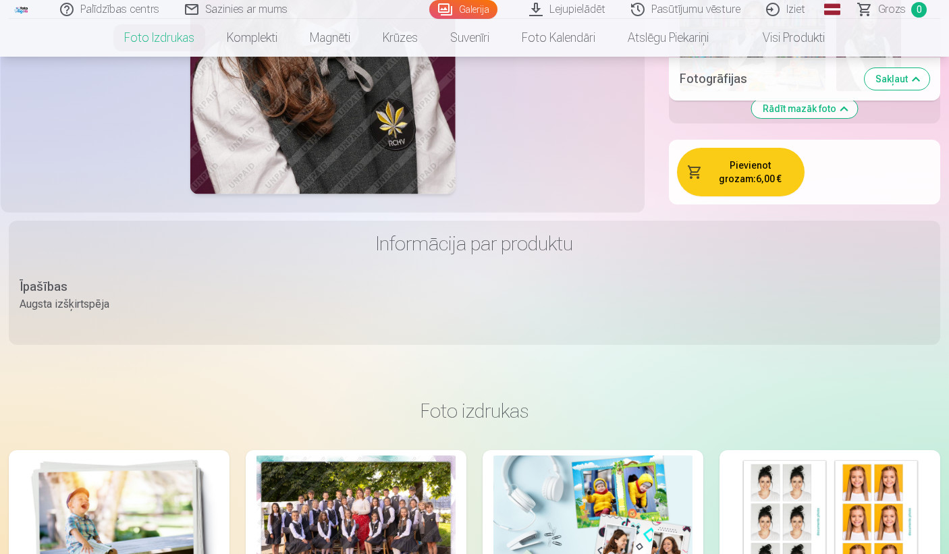
click at [759, 148] on button "Pievienot grozam : 6,00 €" at bounding box center [741, 172] width 128 height 49
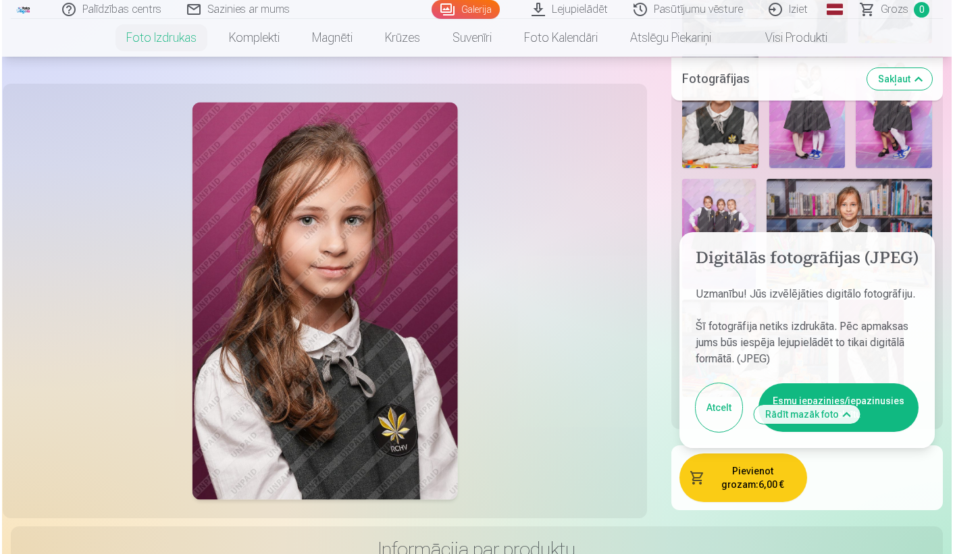
scroll to position [1021, 0]
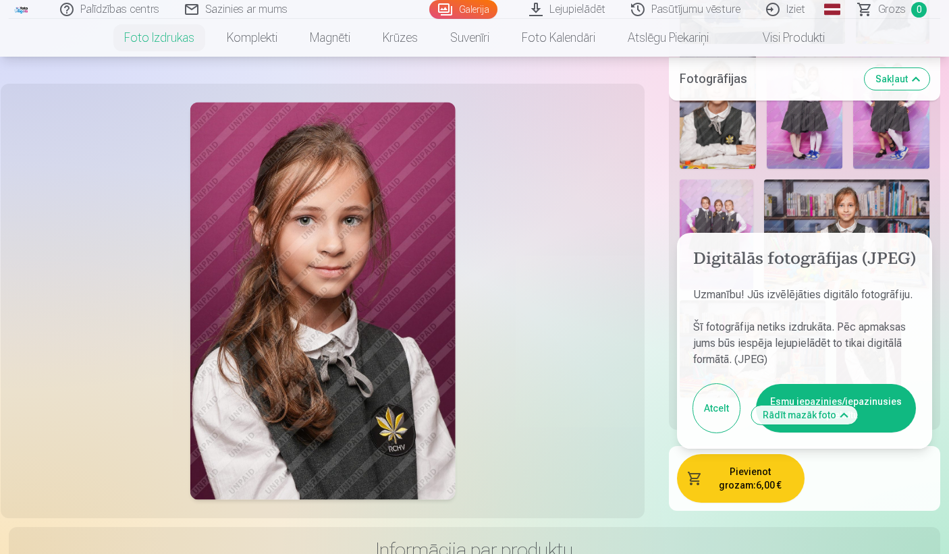
click at [789, 341] on p "Šī fotogrāfija netiks izdrukāta. Pēc apmaksas jums būs iespēja lejupielādēt to …" at bounding box center [804, 343] width 223 height 49
click at [847, 386] on button "Esmu iepazinies/iepazinusies un piekrītu" at bounding box center [836, 408] width 160 height 49
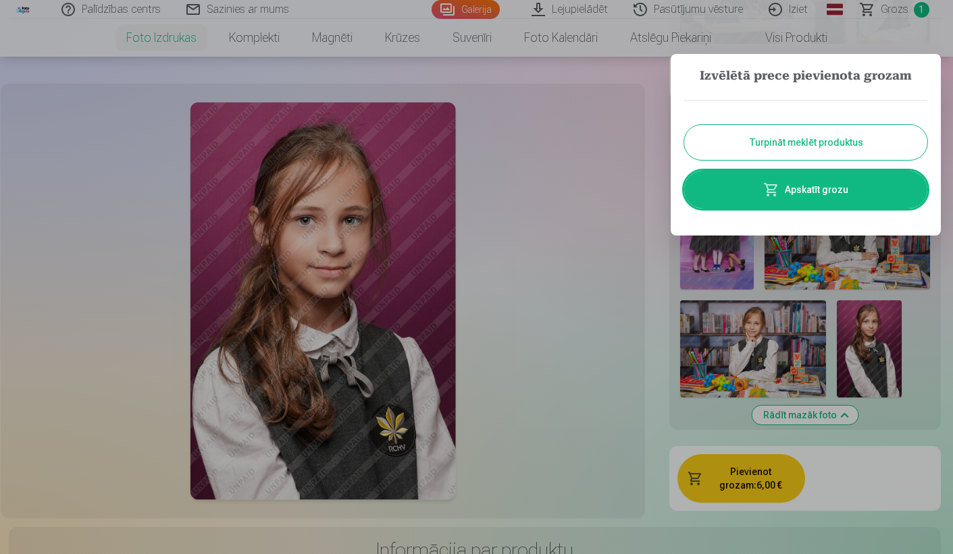
click at [858, 191] on link "Apskatīt grozu" at bounding box center [805, 190] width 243 height 38
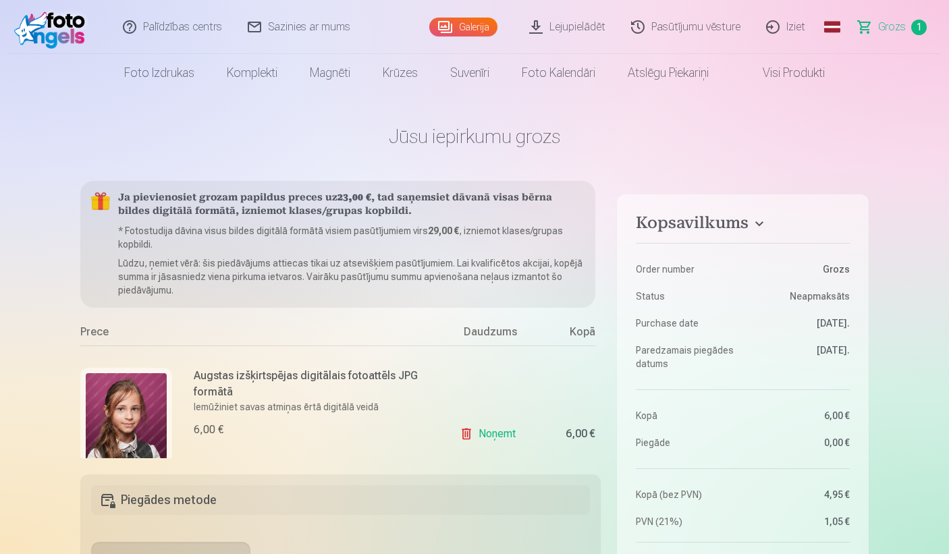
click at [902, 19] on span "Grozs" at bounding box center [892, 27] width 28 height 16
click at [906, 26] on link "Grozs 1" at bounding box center [893, 27] width 95 height 54
click at [929, 24] on link "Grozs 1" at bounding box center [893, 27] width 95 height 54
click at [924, 28] on span "1" at bounding box center [920, 28] width 16 height 16
click at [888, 23] on span "Grozs" at bounding box center [892, 27] width 28 height 16
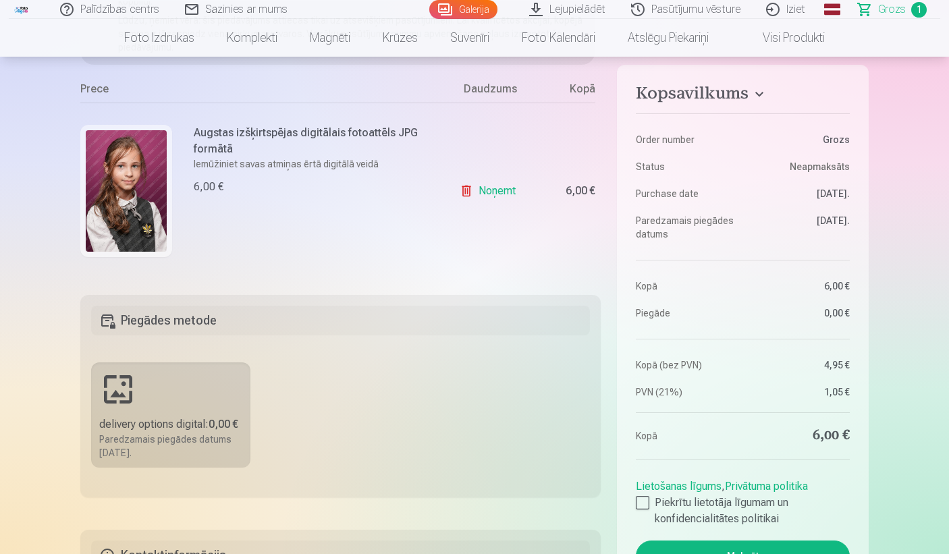
scroll to position [179, 0]
click at [488, 190] on link "Noņemt" at bounding box center [490, 191] width 61 height 27
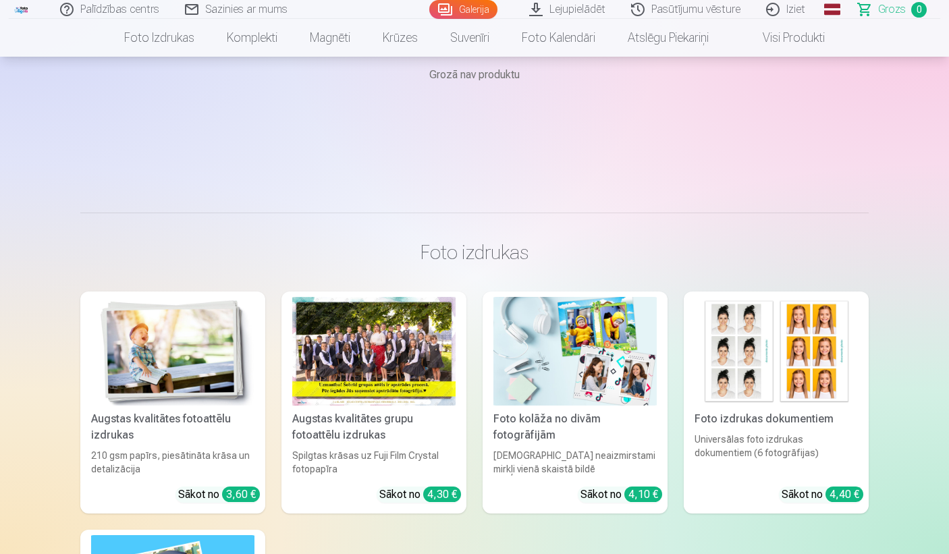
click at [108, 53] on link "Foto izdrukas" at bounding box center [159, 38] width 103 height 38
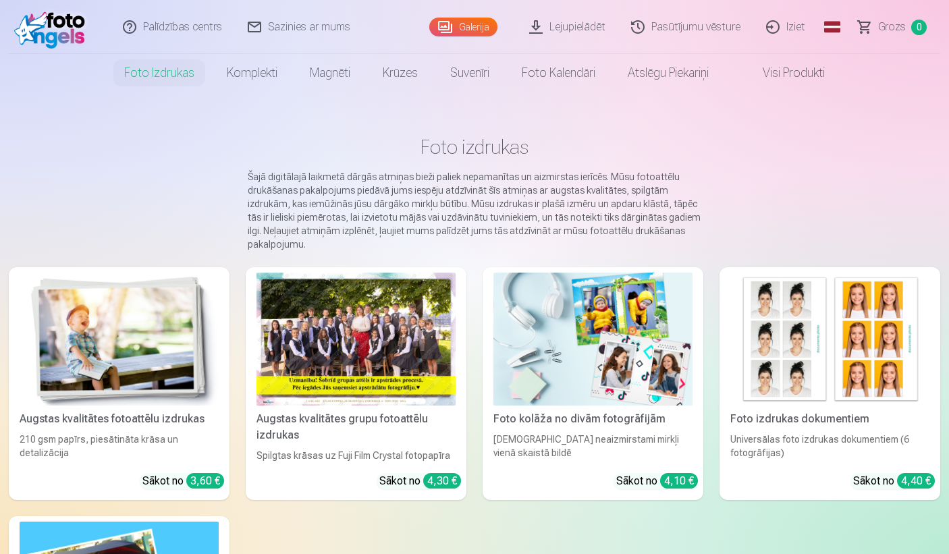
click at [159, 371] on img at bounding box center [119, 339] width 199 height 133
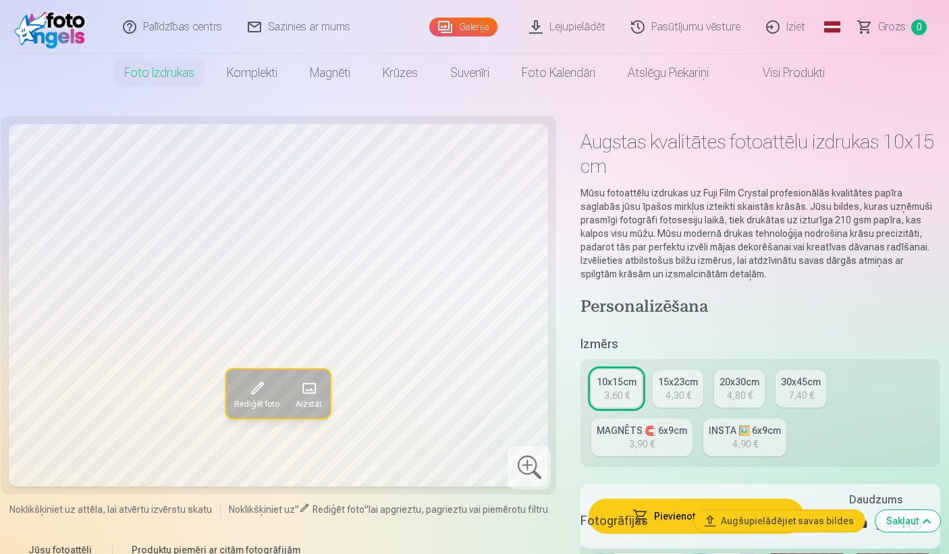
click at [811, 381] on div "30x45cm" at bounding box center [801, 382] width 40 height 14
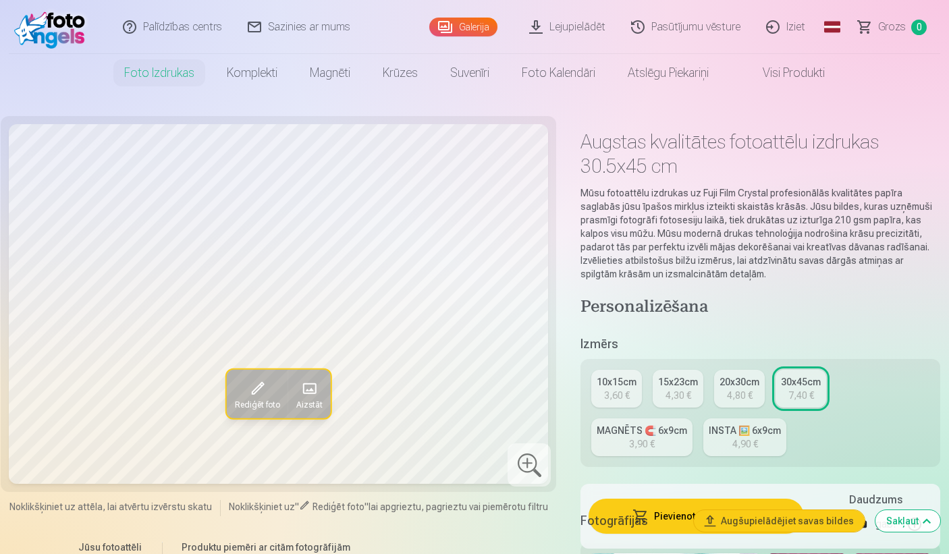
click at [679, 384] on div "15x23cm" at bounding box center [678, 382] width 40 height 14
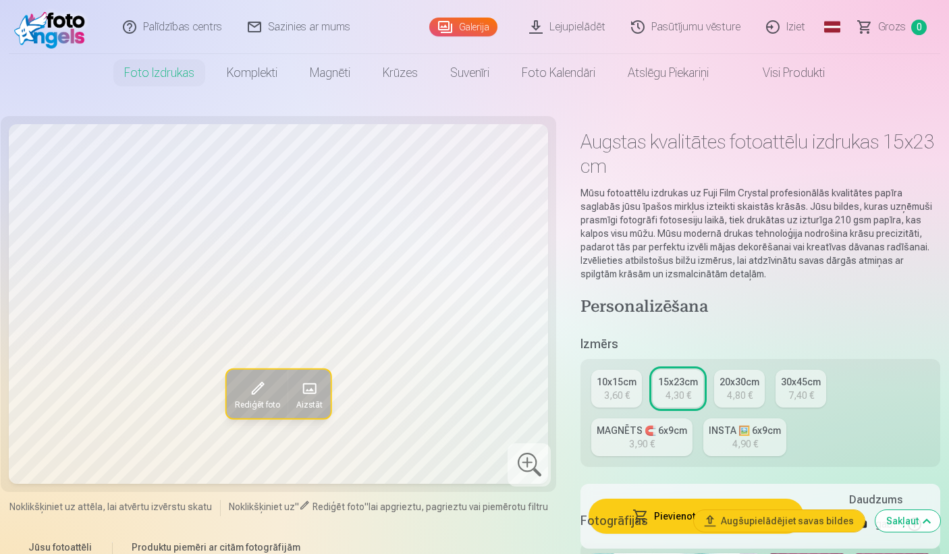
click at [734, 374] on link "20x30cm 4,80 €" at bounding box center [739, 389] width 51 height 38
click at [625, 400] on div "3,60 €" at bounding box center [617, 396] width 26 height 14
click at [681, 393] on div "4,30 €" at bounding box center [679, 396] width 26 height 14
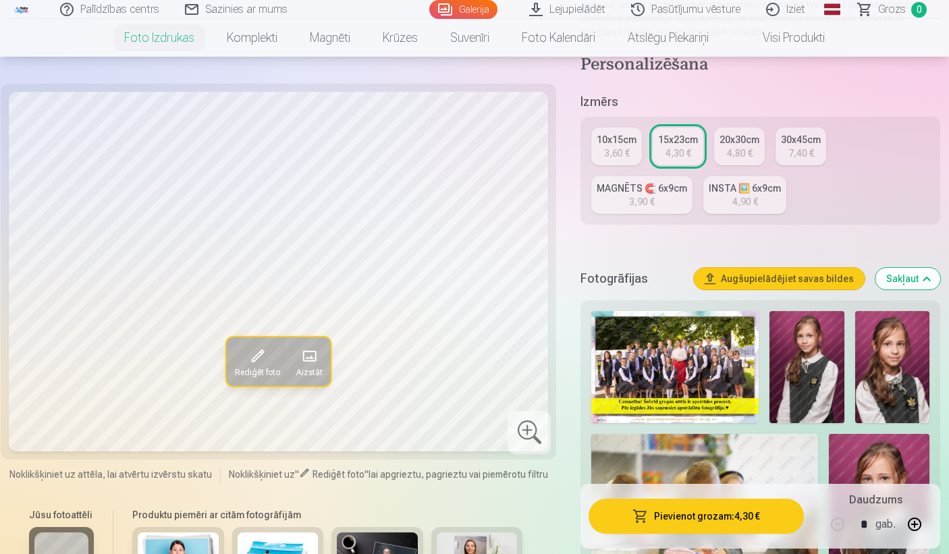
scroll to position [252, 0]
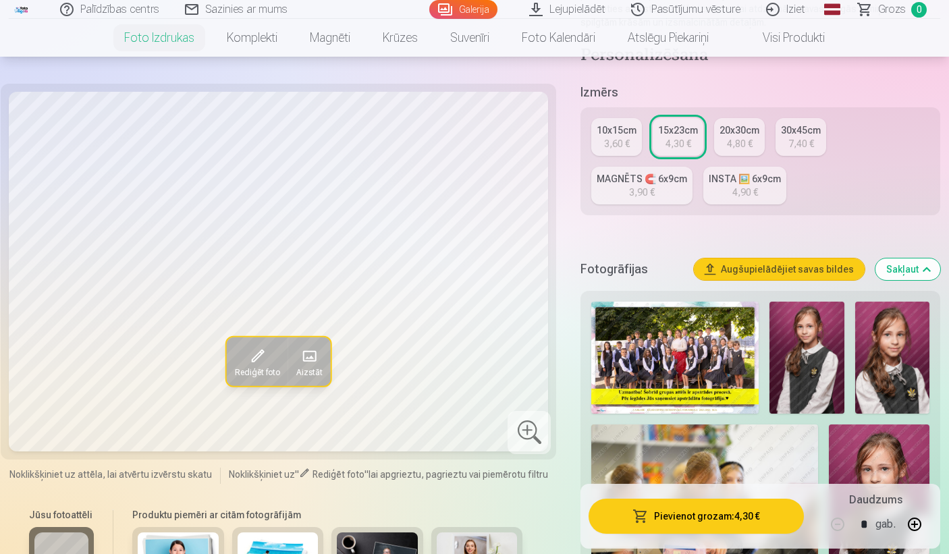
click at [820, 356] on img at bounding box center [807, 358] width 74 height 112
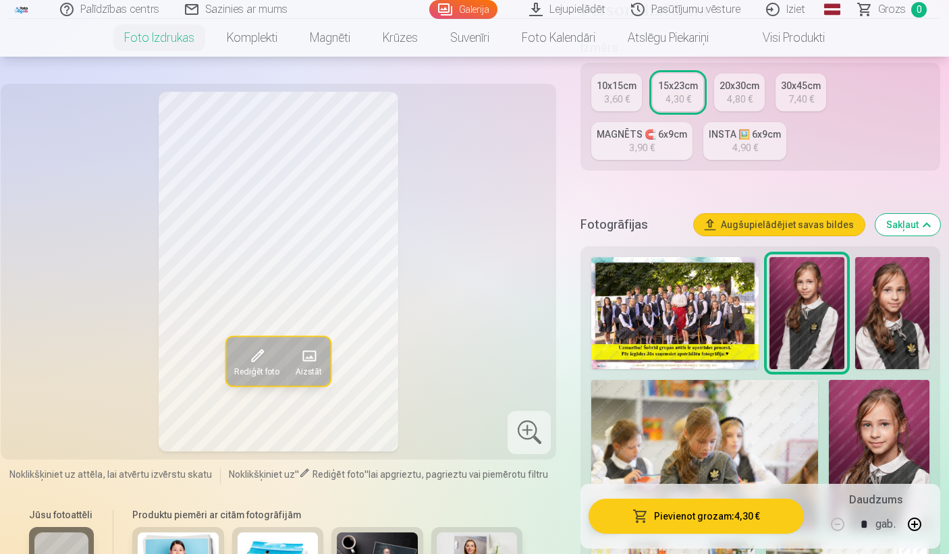
scroll to position [246, 0]
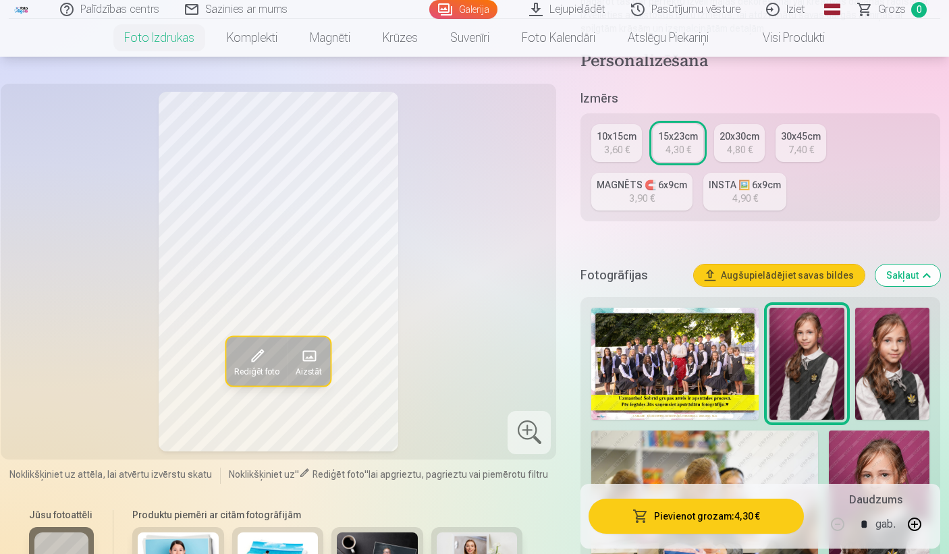
click at [793, 270] on button "Augšupielādējiet savas bildes" at bounding box center [779, 276] width 171 height 22
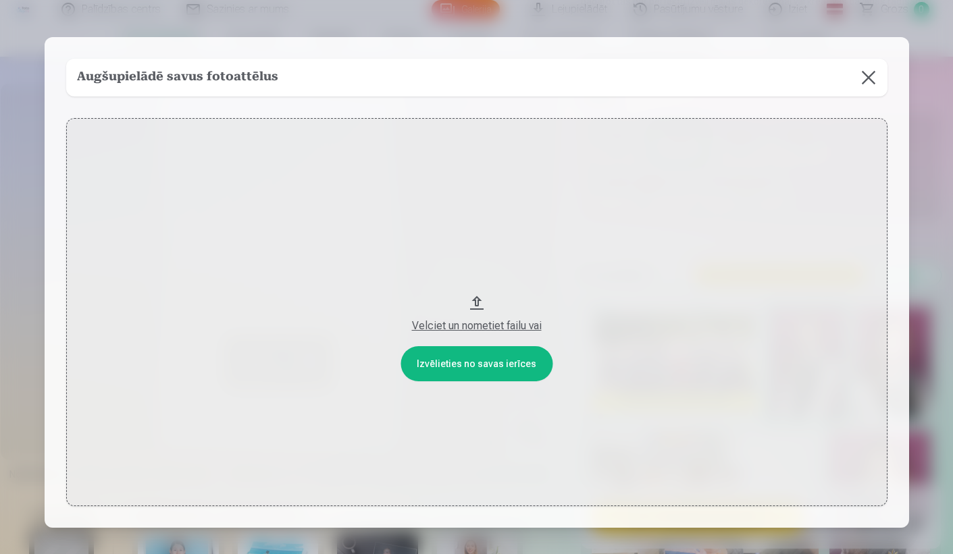
click at [872, 84] on button at bounding box center [868, 78] width 38 height 38
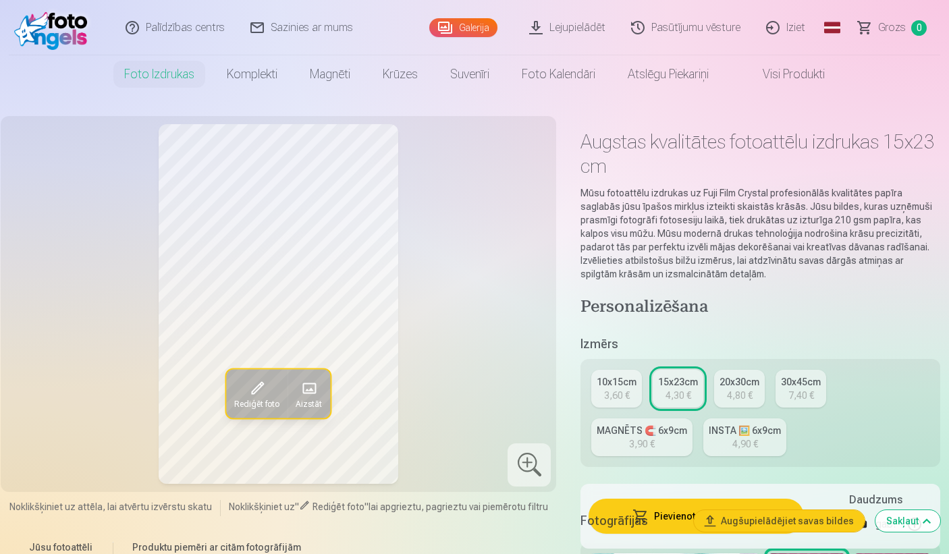
scroll to position [0, 0]
click at [896, 24] on span "Grozs" at bounding box center [892, 27] width 28 height 16
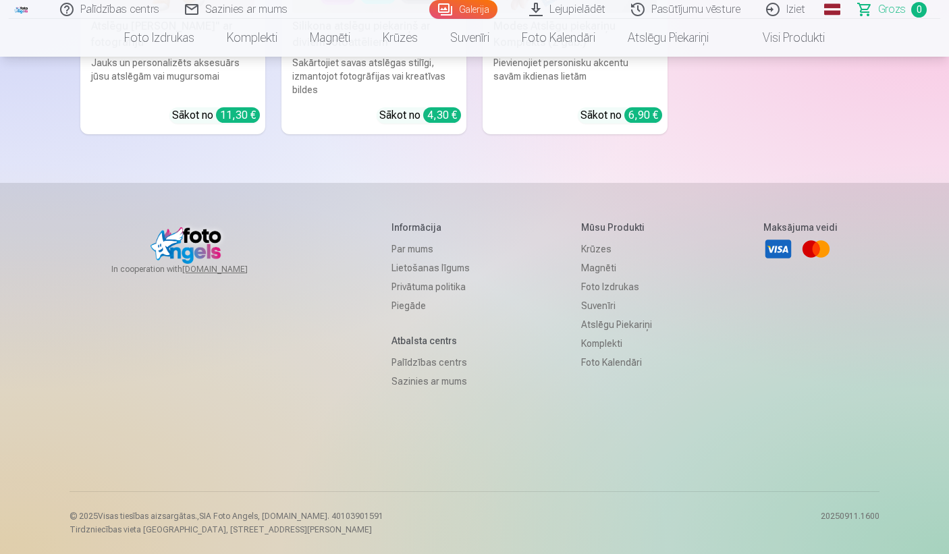
scroll to position [3821, 0]
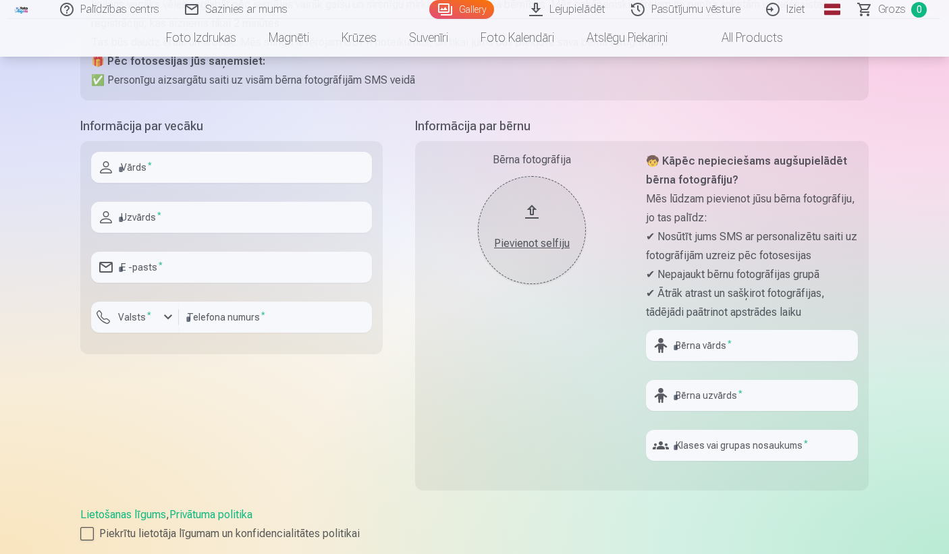
scroll to position [237, 0]
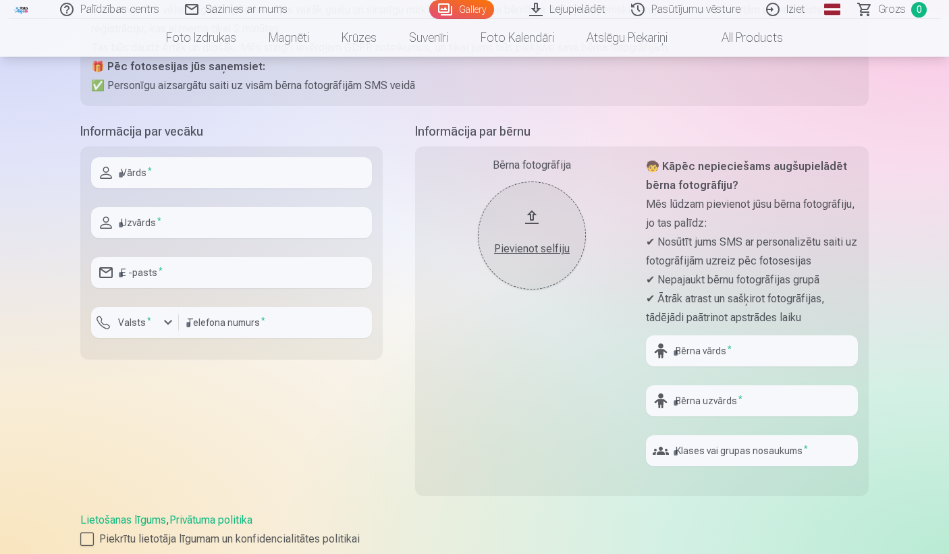
click at [251, 174] on input "text" at bounding box center [231, 172] width 281 height 31
type input "*****"
type input "*******"
type input "*"
type input "**********"
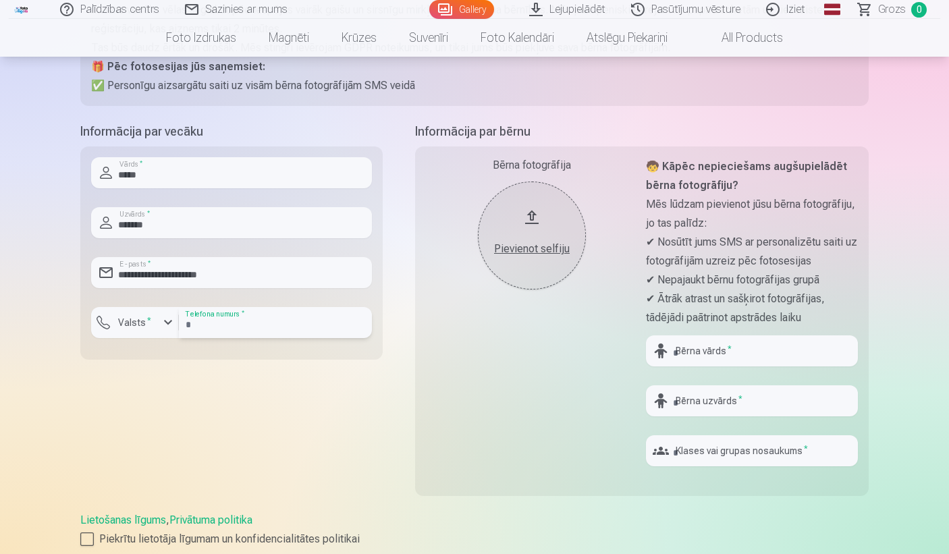
click at [202, 330] on input "number" at bounding box center [275, 322] width 193 height 31
type input "********"
type input "**********"
type input "*******"
type input "**"
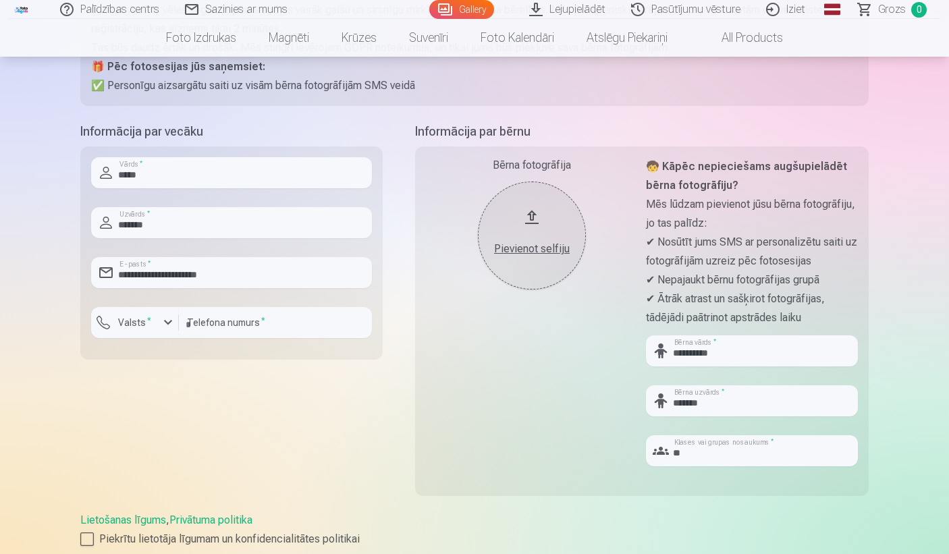
click at [506, 266] on button "Pievienot selfiju" at bounding box center [532, 236] width 108 height 108
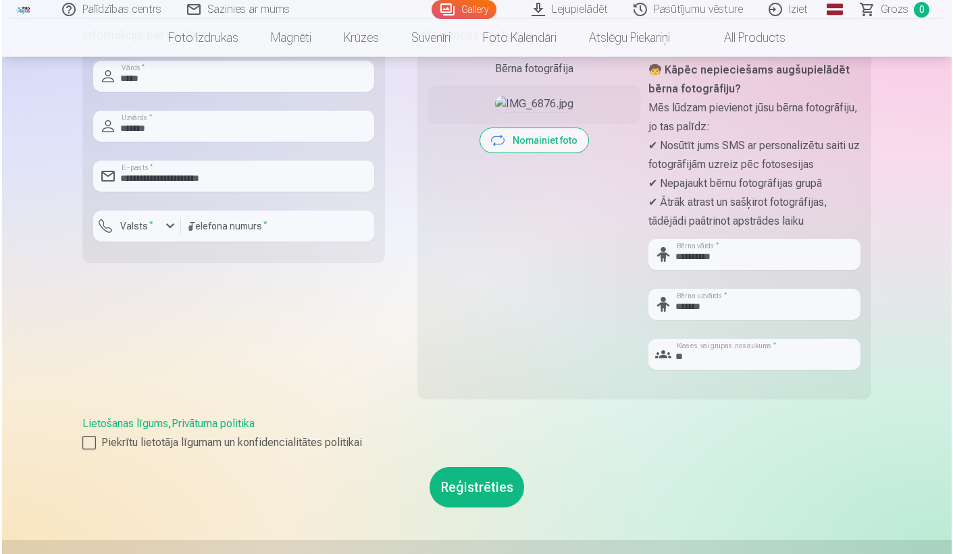
scroll to position [359, 0]
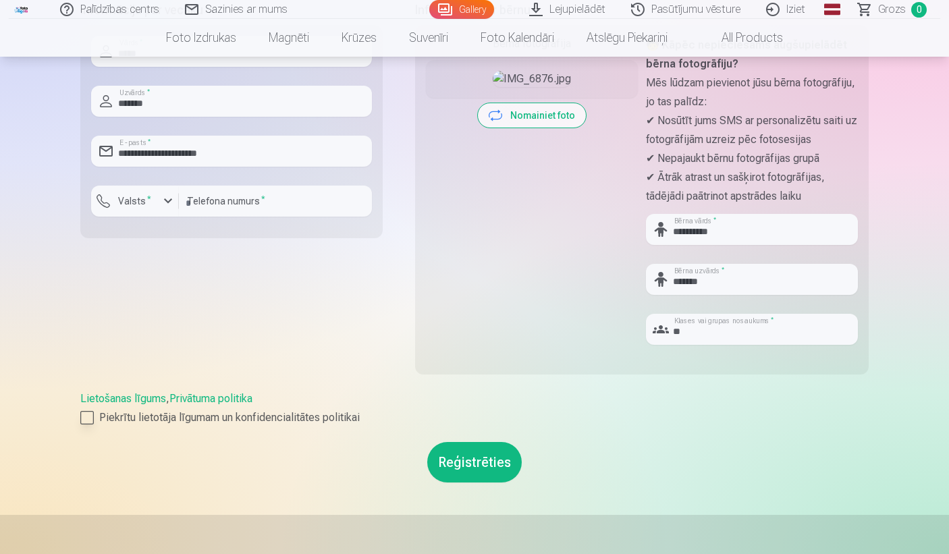
click at [94, 418] on label "Piekrītu lietotāja līgumam un konfidencialitātes politikai" at bounding box center [474, 418] width 789 height 16
click at [491, 468] on button "Reģistrēties" at bounding box center [474, 462] width 95 height 41
click at [130, 210] on button "Valsts *" at bounding box center [135, 201] width 88 height 31
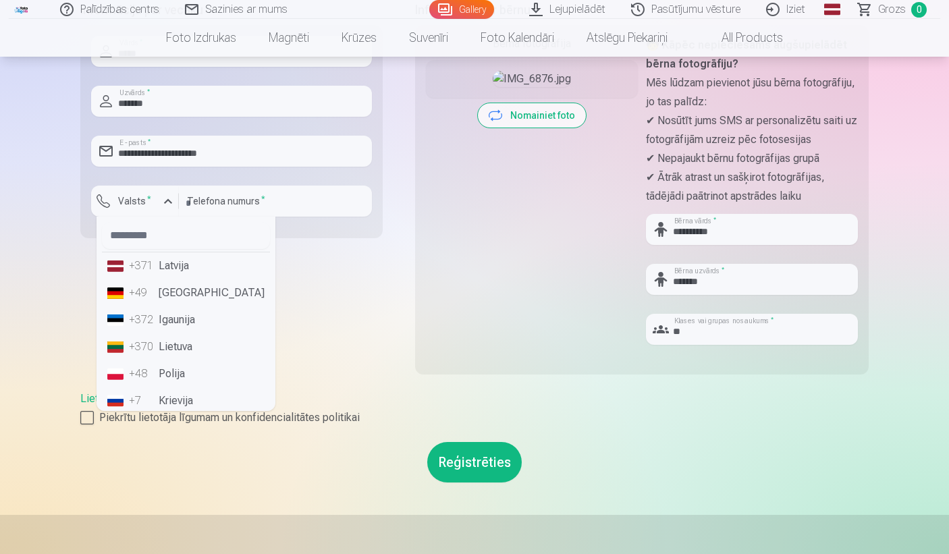
click at [166, 265] on li "+371 Latvija" at bounding box center [186, 266] width 168 height 27
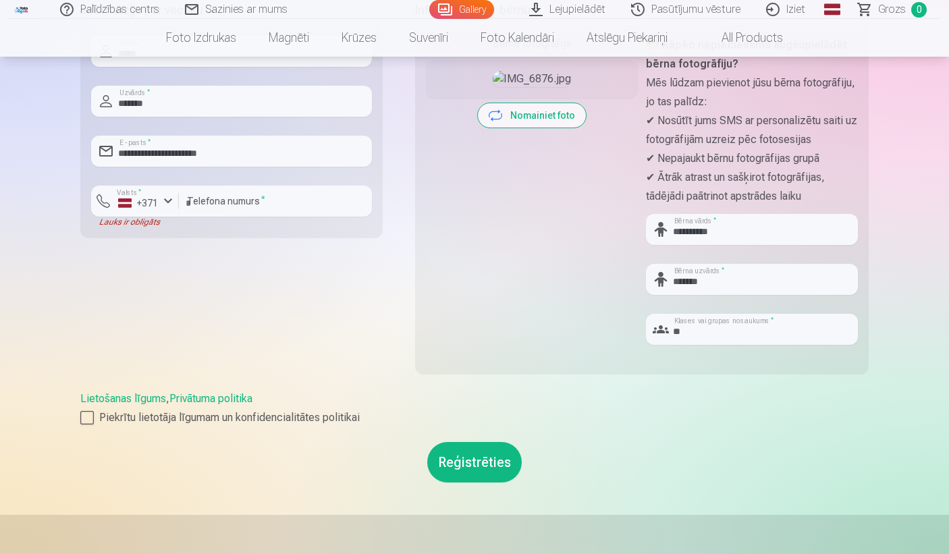
click at [467, 458] on button "Reģistrēties" at bounding box center [474, 462] width 95 height 41
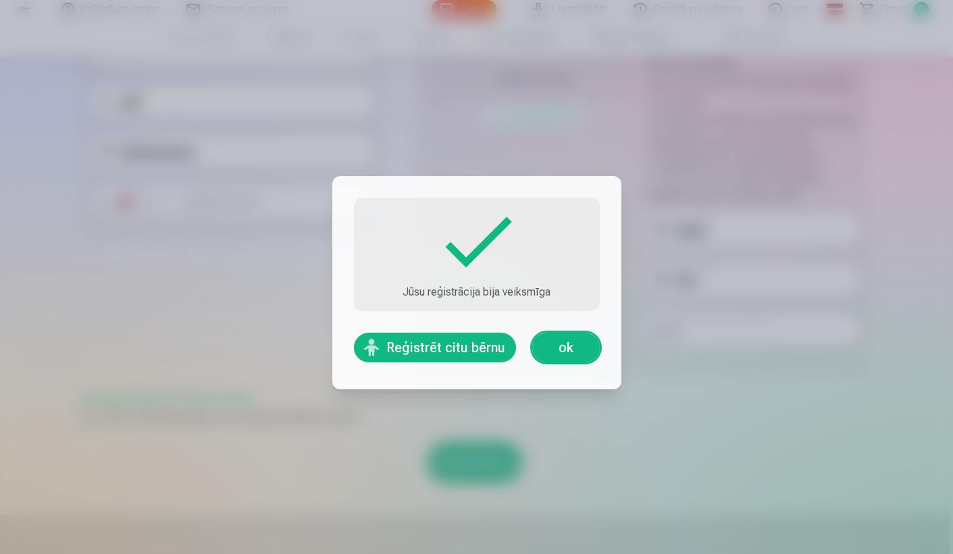
click at [563, 347] on link "ok" at bounding box center [566, 348] width 68 height 30
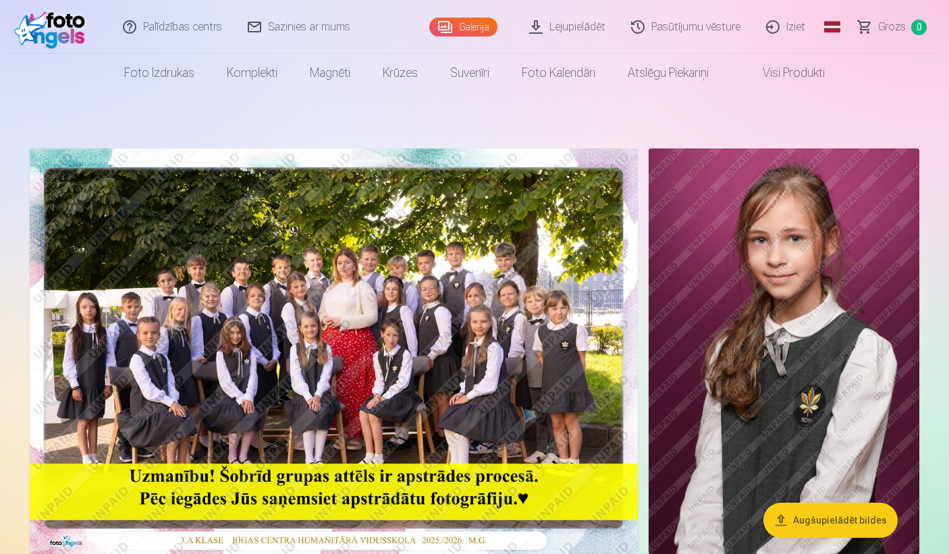
click at [790, 59] on link "Visi produkti" at bounding box center [783, 73] width 116 height 38
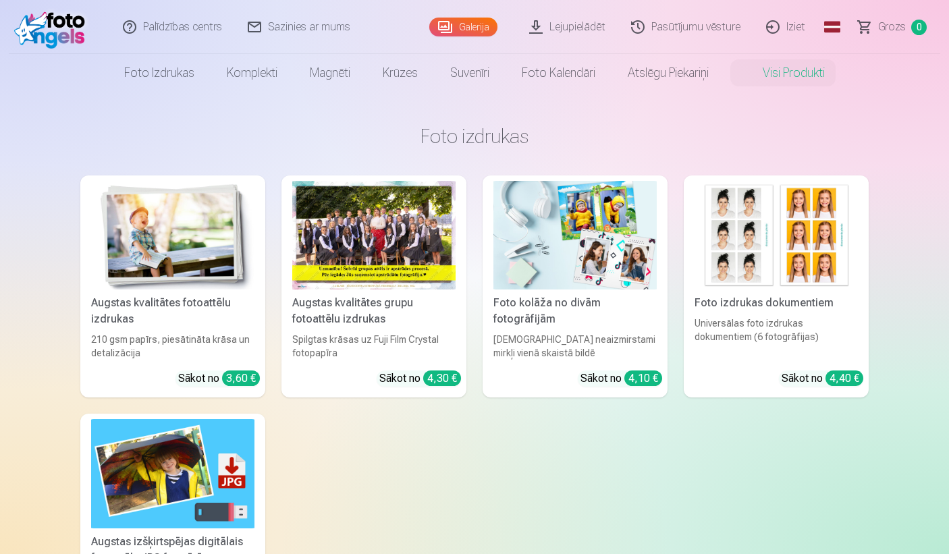
click at [264, 234] on link "Augstas kvalitātes fotoattēlu izdrukas 210 gsm papīrs, piesātināta krāsa un det…" at bounding box center [172, 287] width 185 height 222
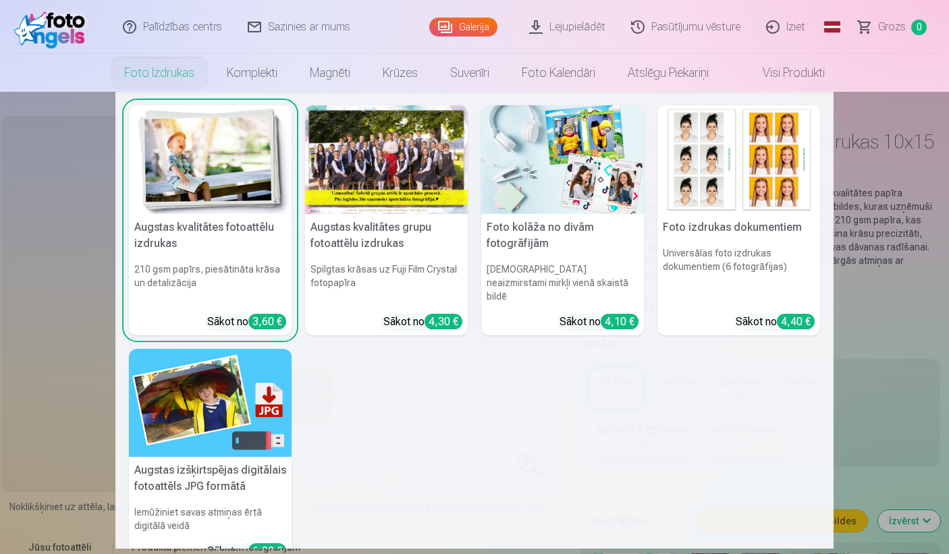
click at [145, 74] on link "Foto izdrukas" at bounding box center [159, 73] width 103 height 38
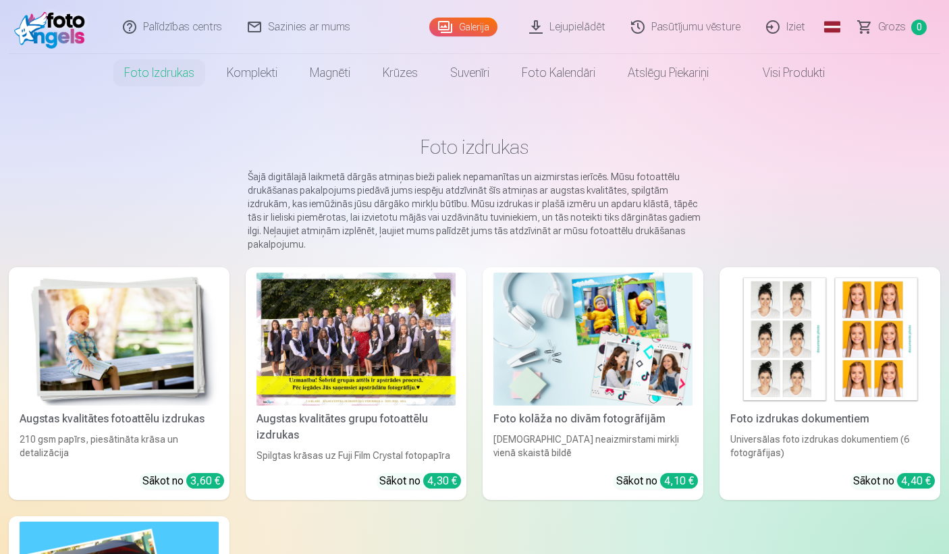
click at [53, 20] on img at bounding box center [53, 26] width 78 height 43
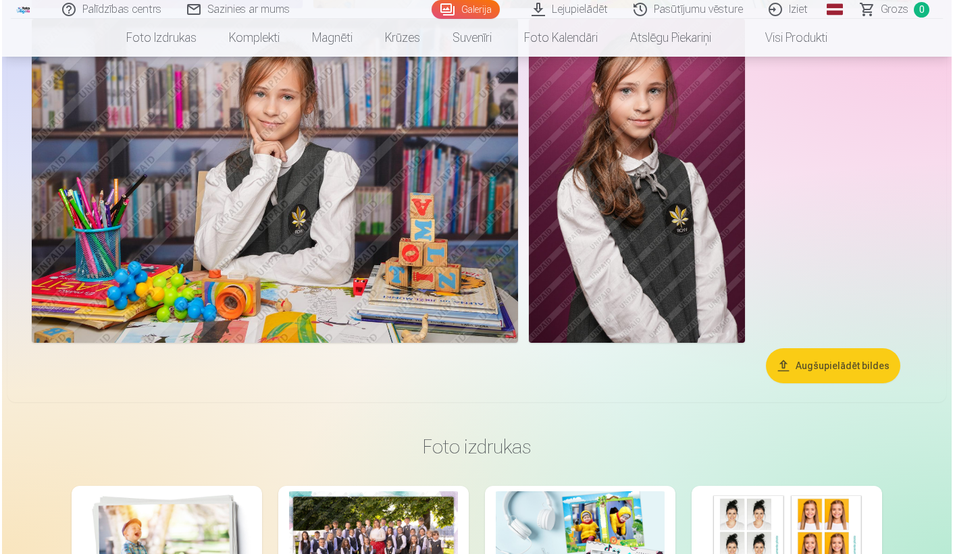
scroll to position [2648, 0]
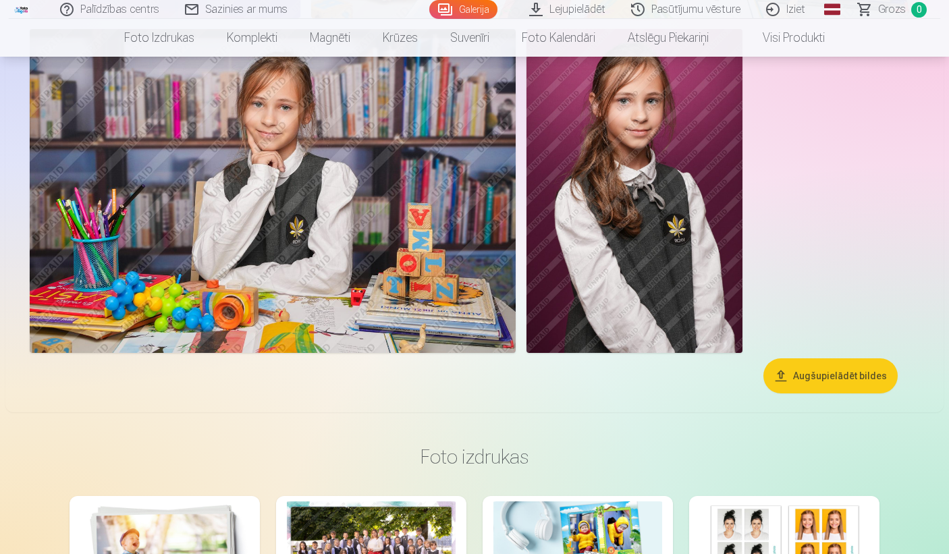
click at [843, 379] on button "Augšupielādēt bildes" at bounding box center [831, 376] width 134 height 35
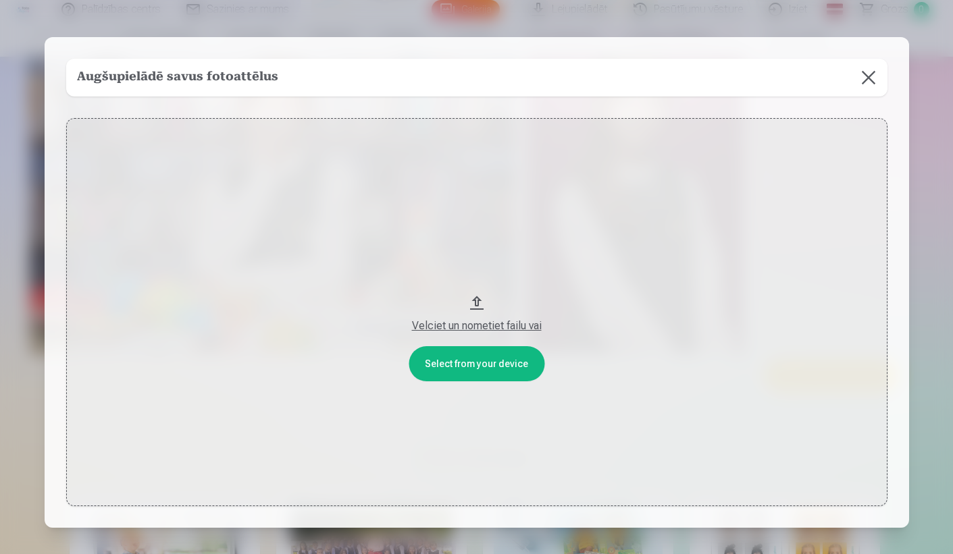
click at [496, 358] on button "Velciet un nometiet failu vai" at bounding box center [476, 312] width 821 height 388
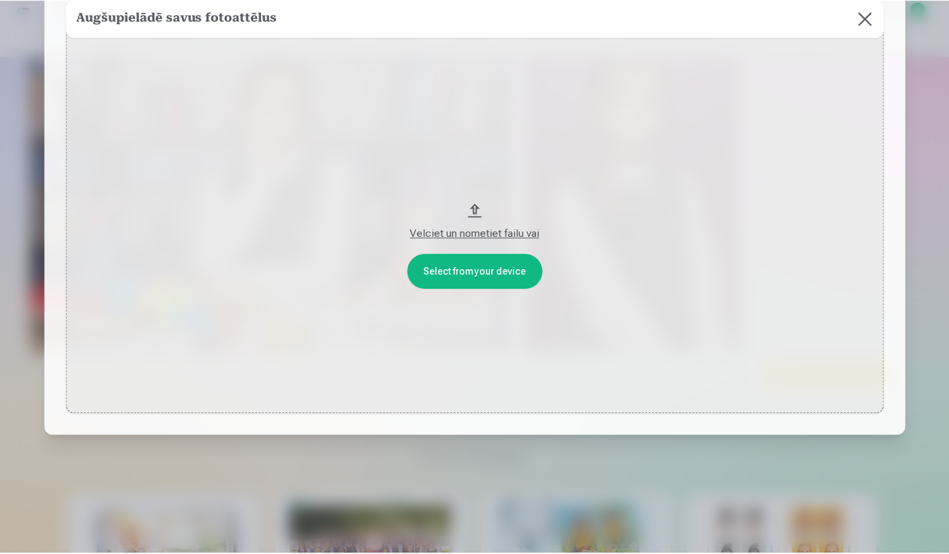
scroll to position [92, 0]
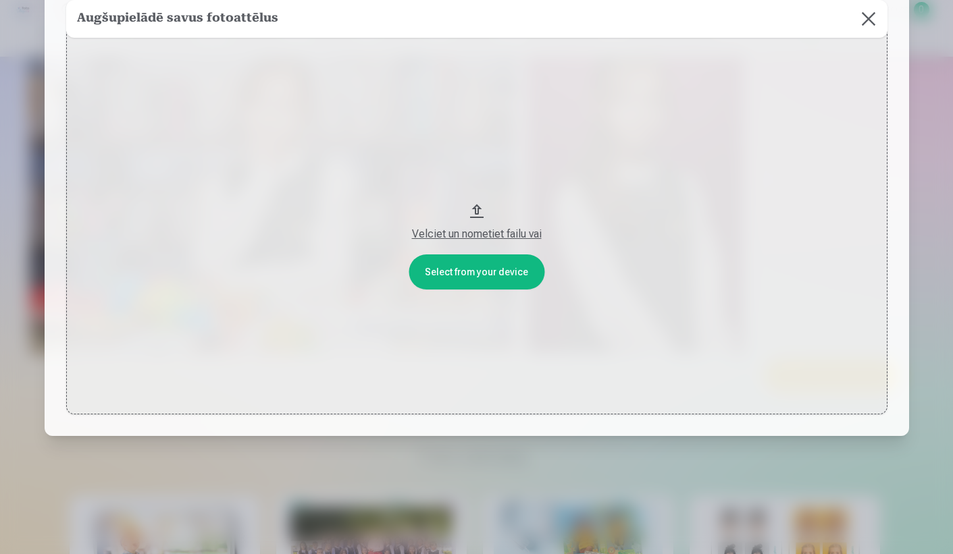
click at [869, 19] on button at bounding box center [868, 19] width 38 height 38
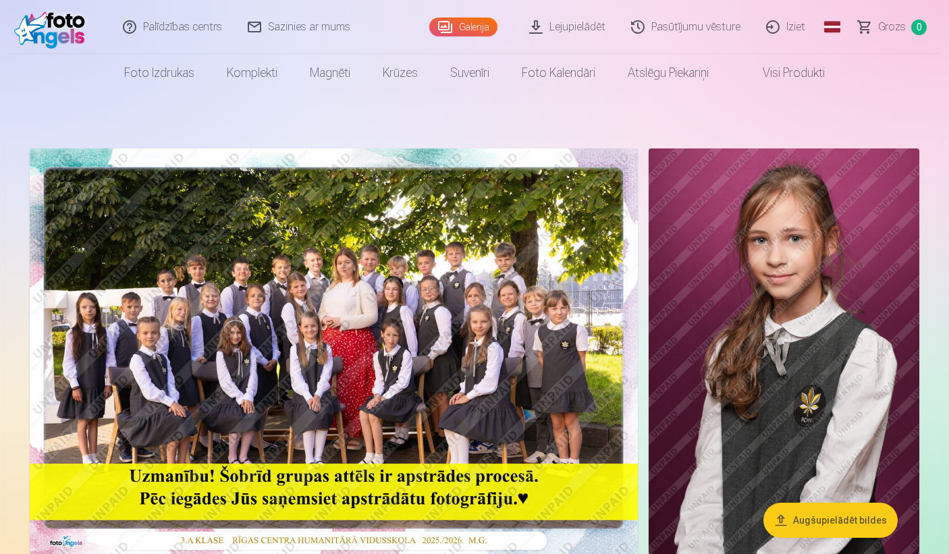
scroll to position [0, 0]
click at [594, 22] on link "Lejupielādēt" at bounding box center [568, 27] width 102 height 54
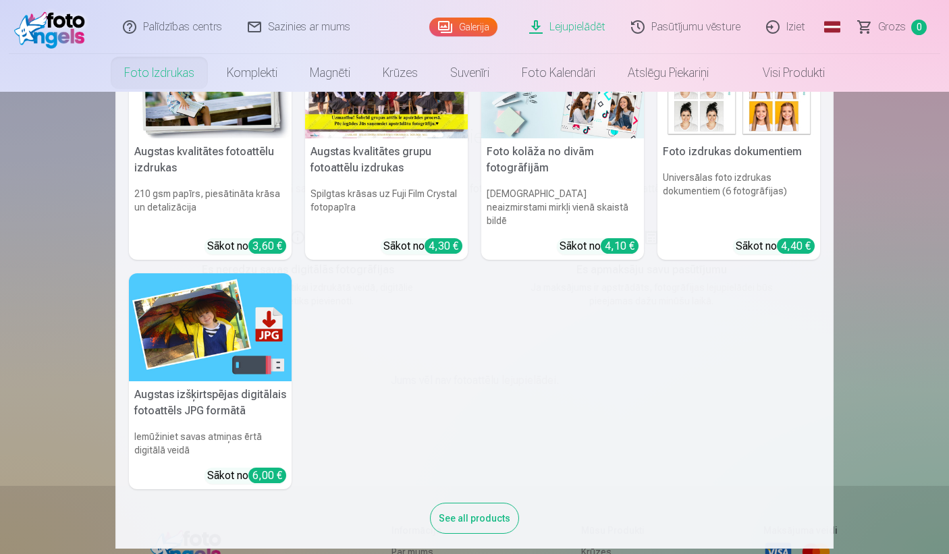
scroll to position [74, 0]
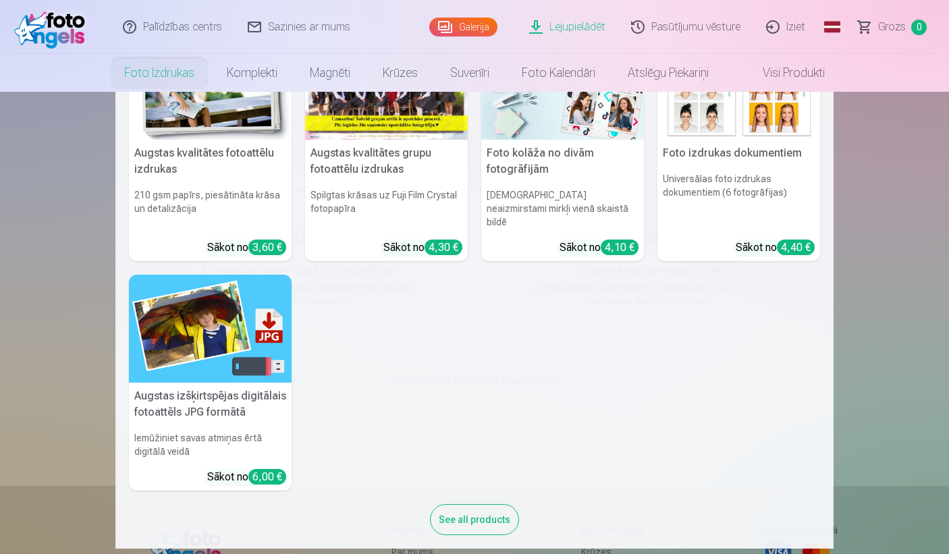
click at [212, 345] on img at bounding box center [210, 329] width 163 height 109
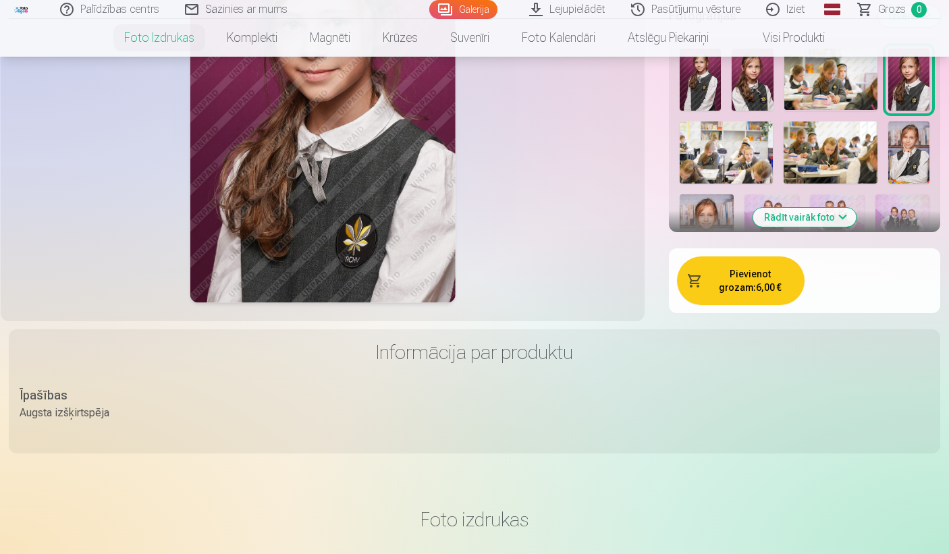
scroll to position [419, 0]
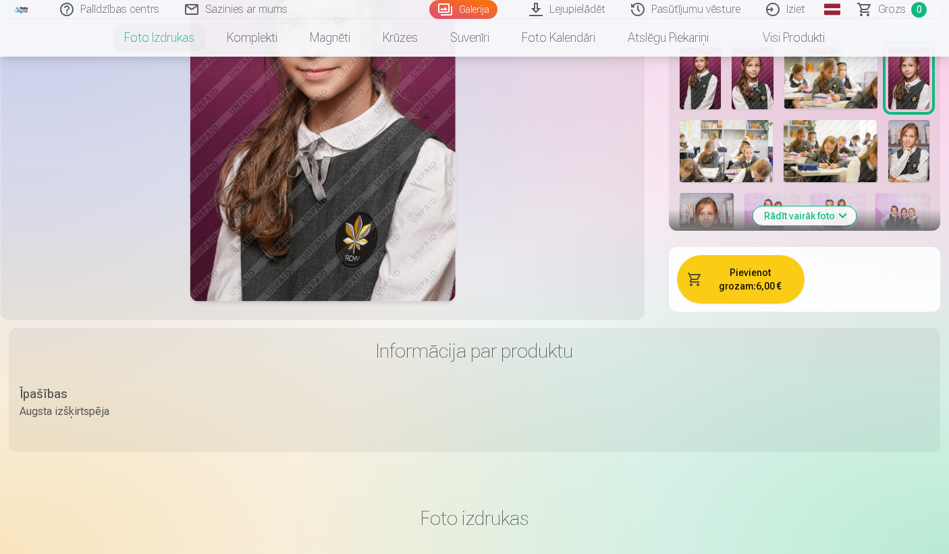
click at [798, 209] on button "Rādīt vairāk foto" at bounding box center [805, 216] width 103 height 19
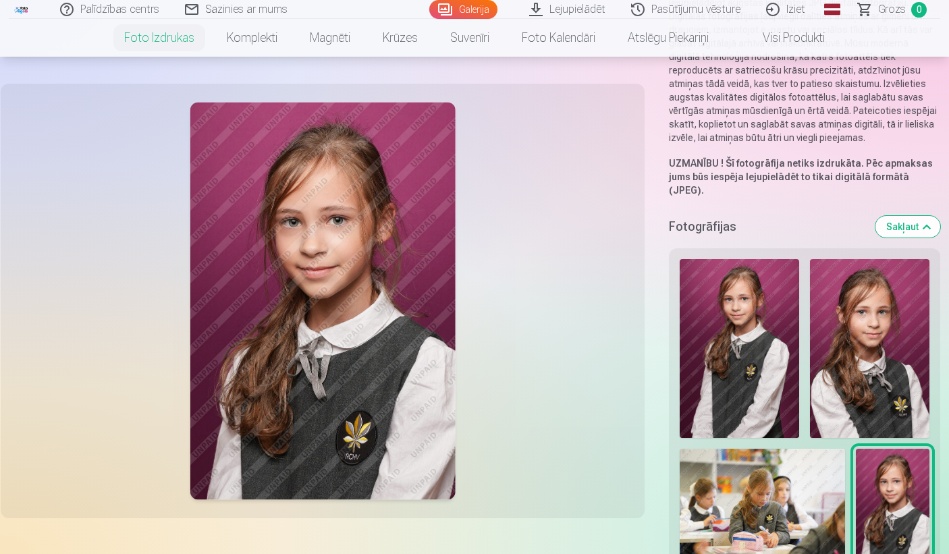
scroll to position [213, 0]
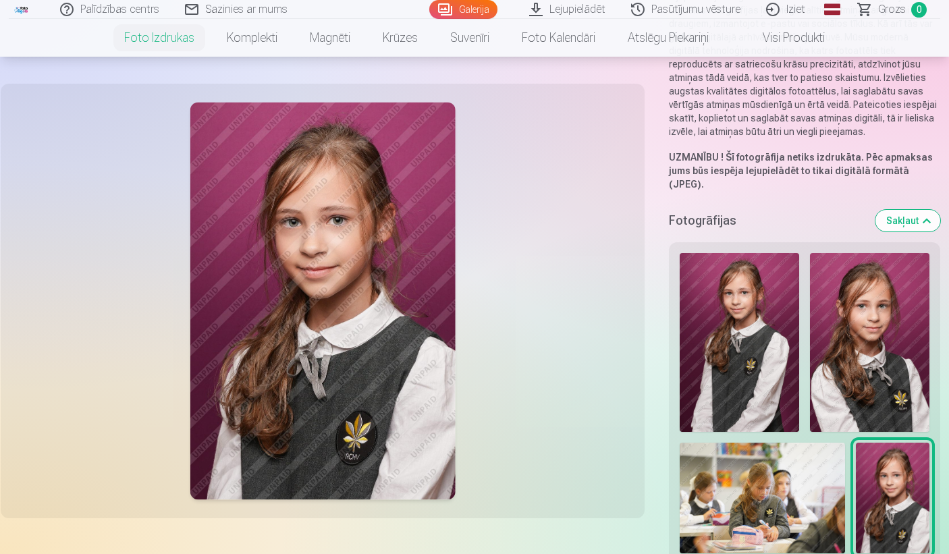
click at [883, 330] on img at bounding box center [870, 343] width 120 height 180
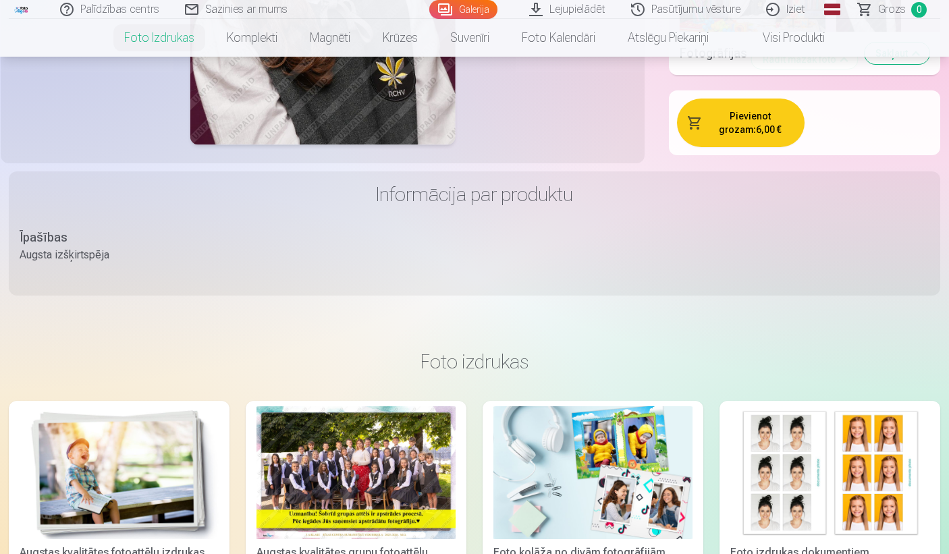
scroll to position [1404, 0]
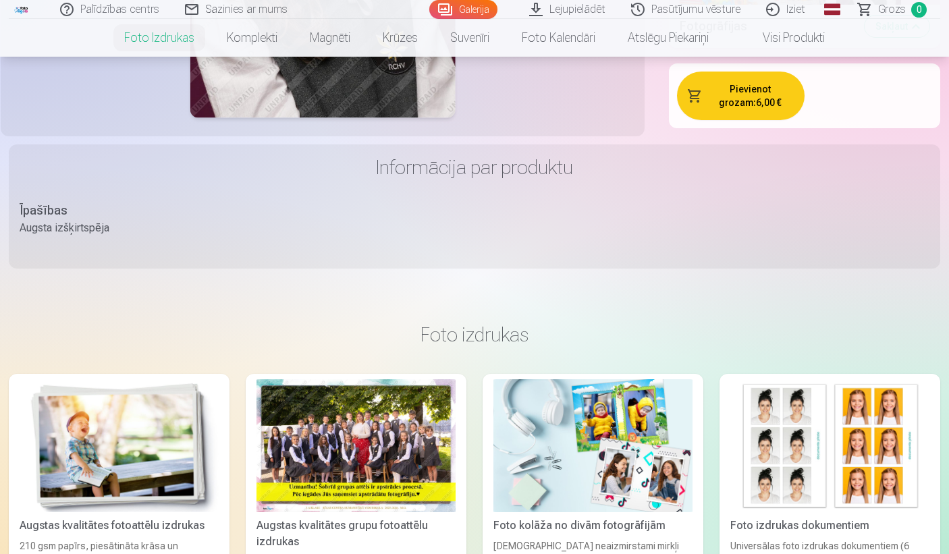
click at [747, 90] on button "Pievienot grozam : 6,00 €" at bounding box center [741, 96] width 128 height 49
click at [772, 87] on button "Pievienot grozam : 6,00 €" at bounding box center [741, 96] width 128 height 49
click at [889, 10] on span "Grozs" at bounding box center [892, 9] width 28 height 16
